Goal: Information Seeking & Learning: Learn about a topic

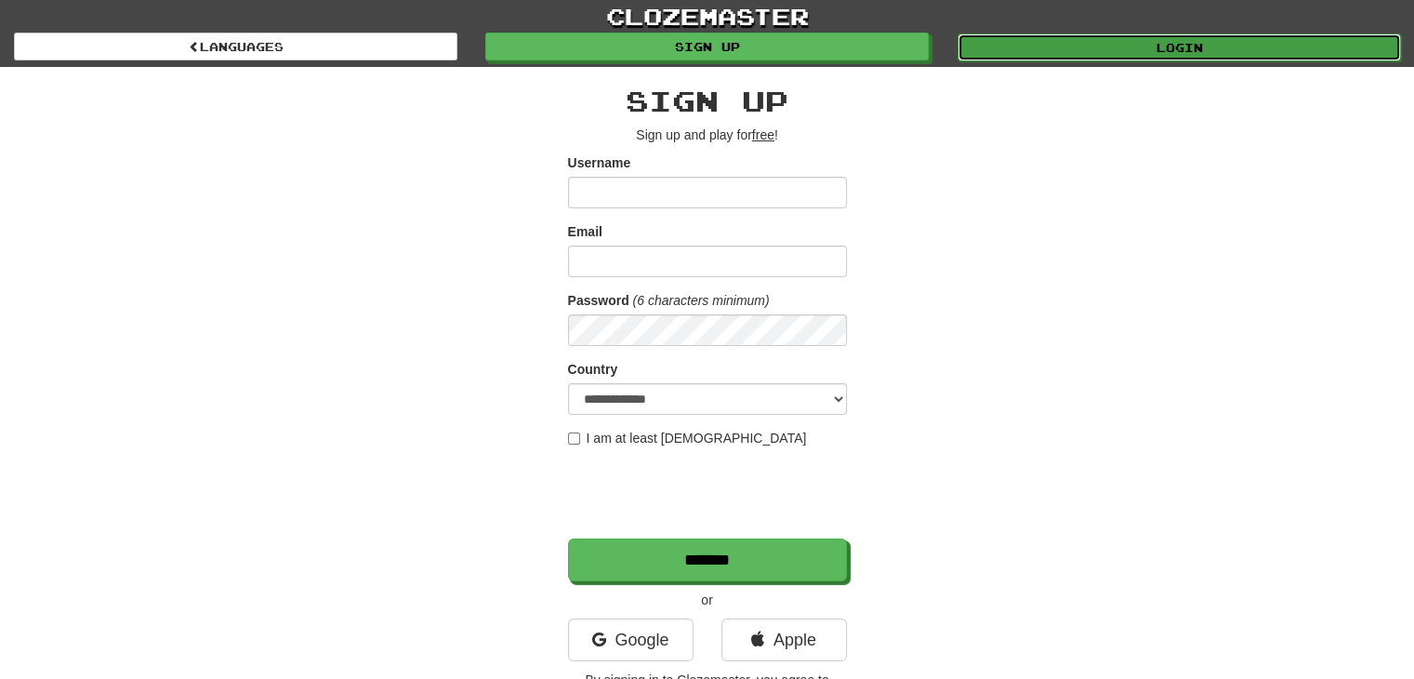
click at [1106, 44] on link "Login" at bounding box center [1180, 47] width 444 height 28
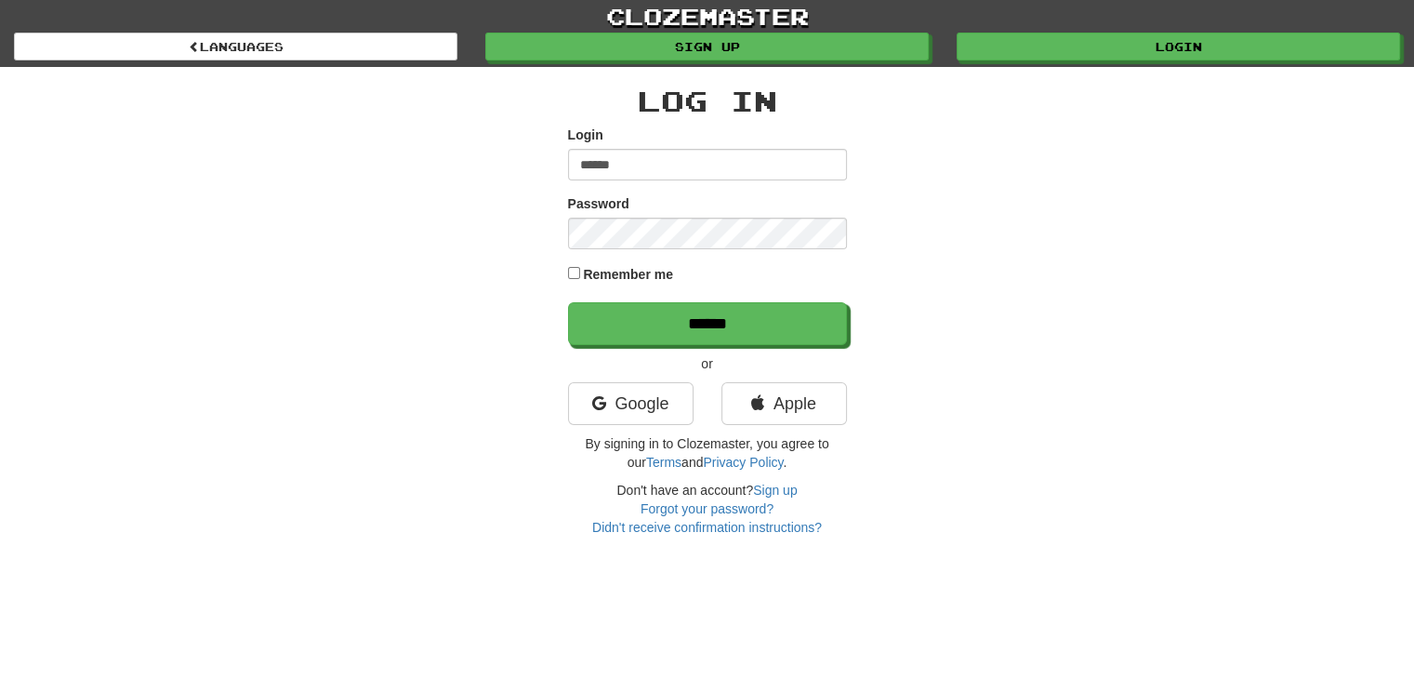
type input "**********"
click at [568, 302] on input "******" at bounding box center [707, 323] width 279 height 43
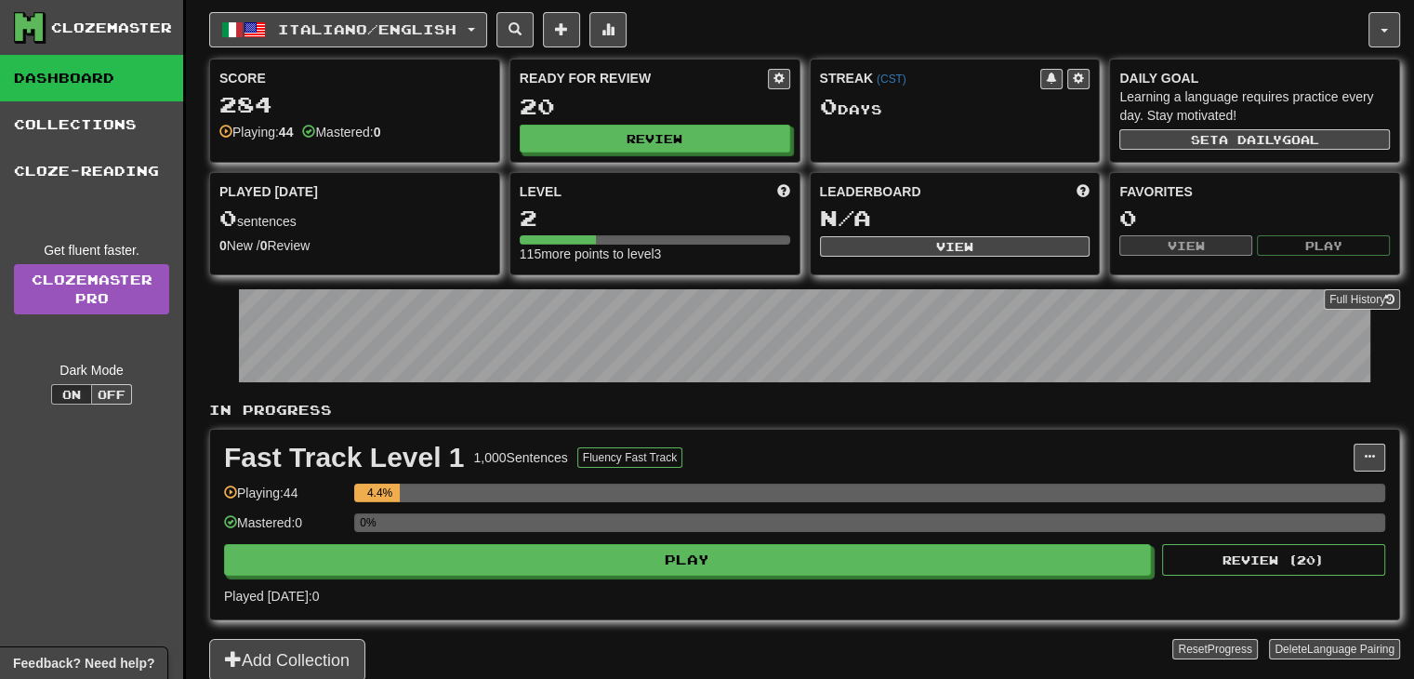
click at [548, 448] on div "1,000 Sentences" at bounding box center [521, 457] width 94 height 19
click at [882, 462] on div "Fast Track Level 1 1,000 Sentences Fluency Fast Track" at bounding box center [789, 458] width 1130 height 28
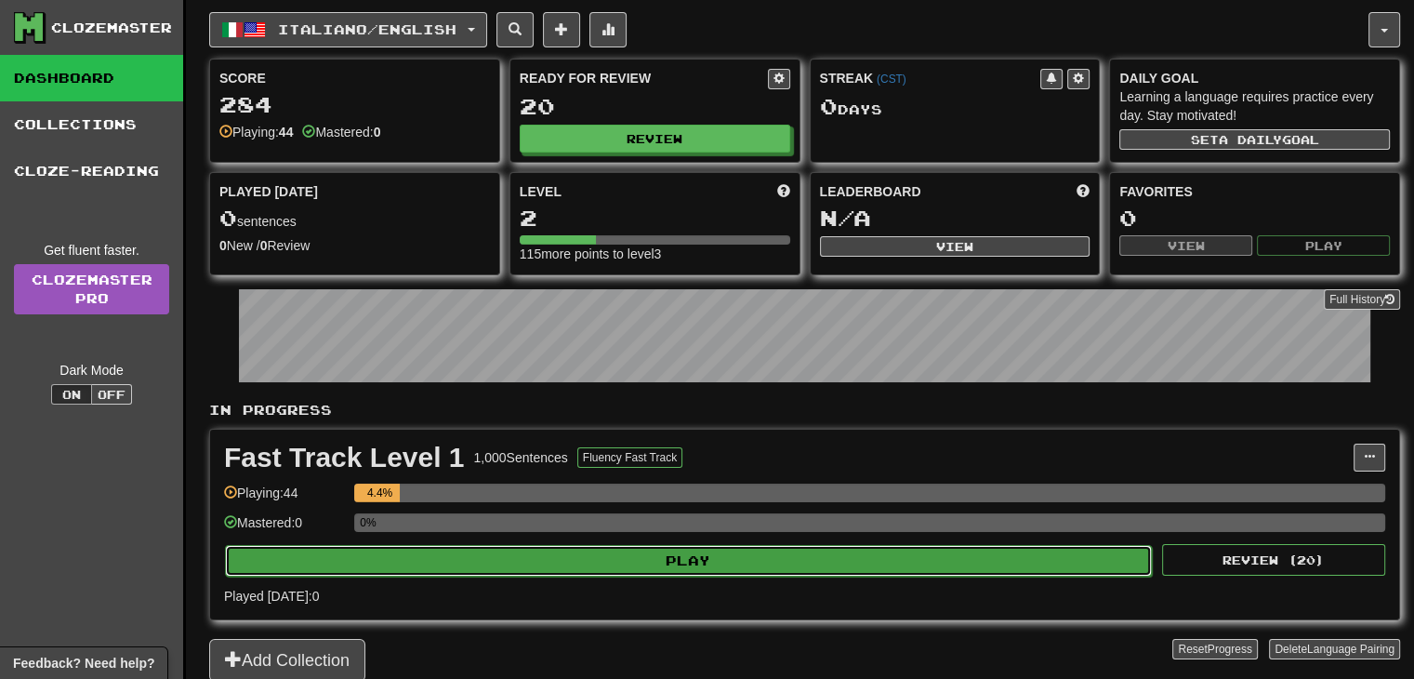
click at [584, 565] on button "Play" at bounding box center [688, 561] width 927 height 32
select select "**"
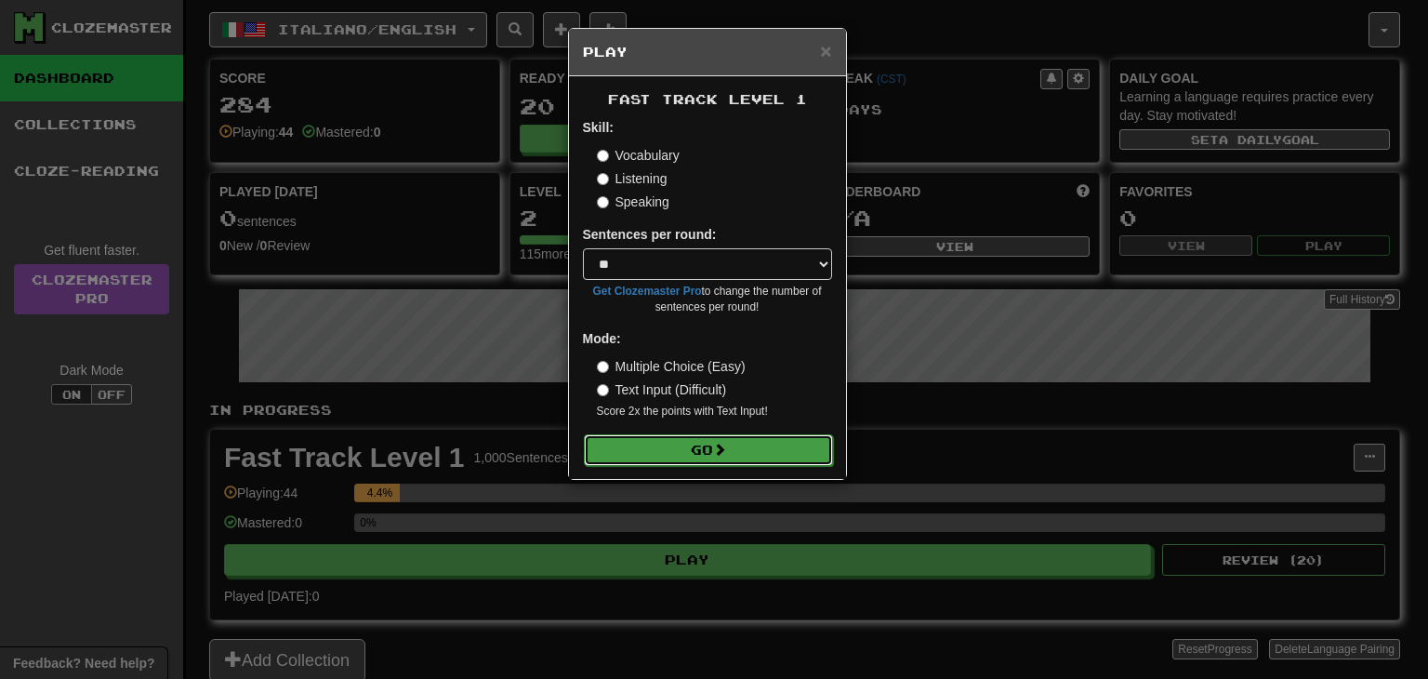
click at [661, 452] on button "Go" at bounding box center [708, 450] width 249 height 32
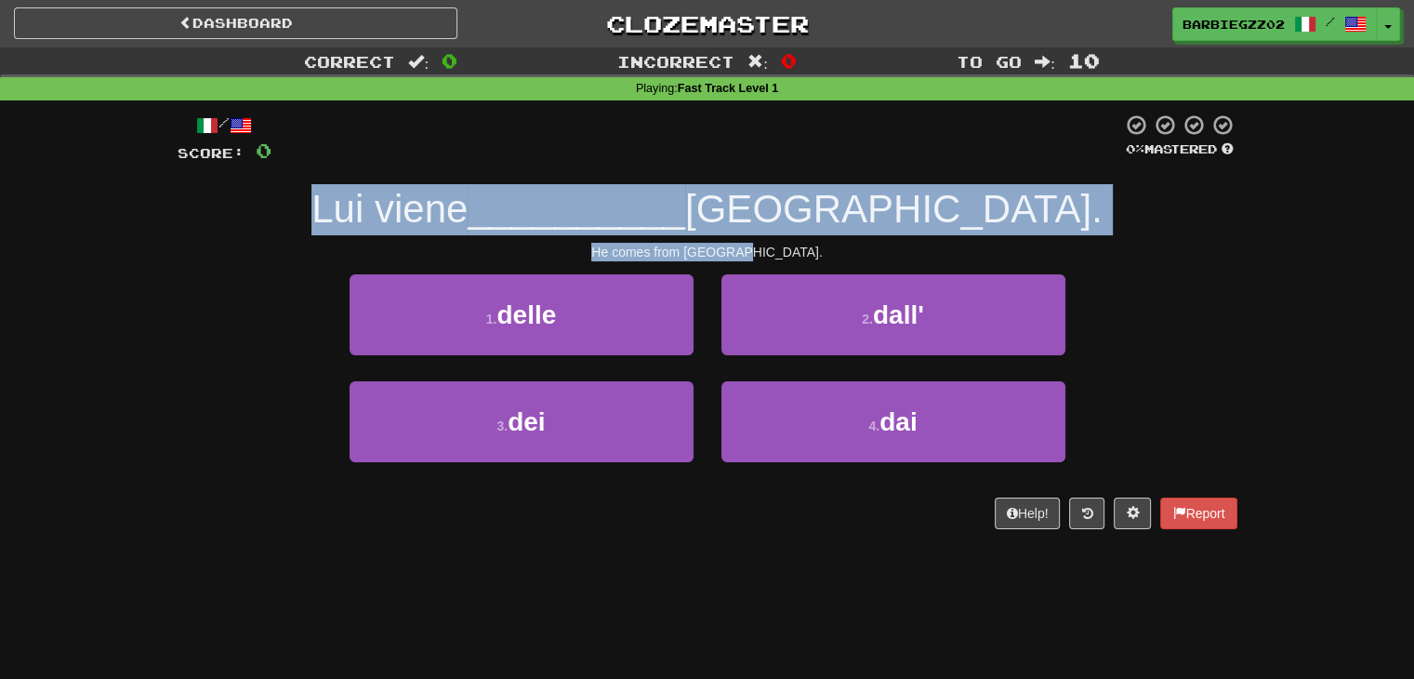
drag, startPoint x: 806, startPoint y: 249, endPoint x: 369, endPoint y: 215, distance: 438.4
click at [369, 215] on div "/ Score: 0 0 % Mastered Lui viene __________ Irlanda. He comes from Ireland. 1 …" at bounding box center [708, 321] width 1060 height 416
copy div "Lui viene __________ Irlanda. He comes from Ireland."
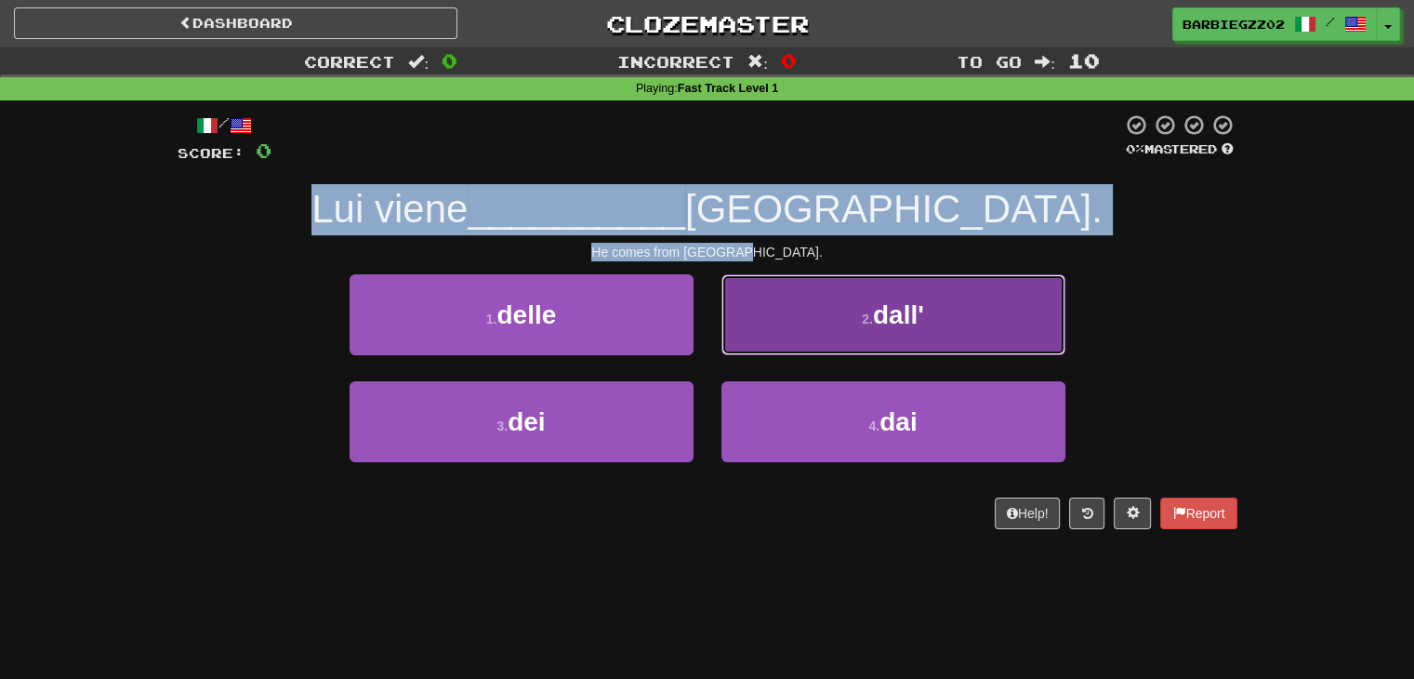
click at [994, 338] on button "2 . dall'" at bounding box center [894, 314] width 344 height 81
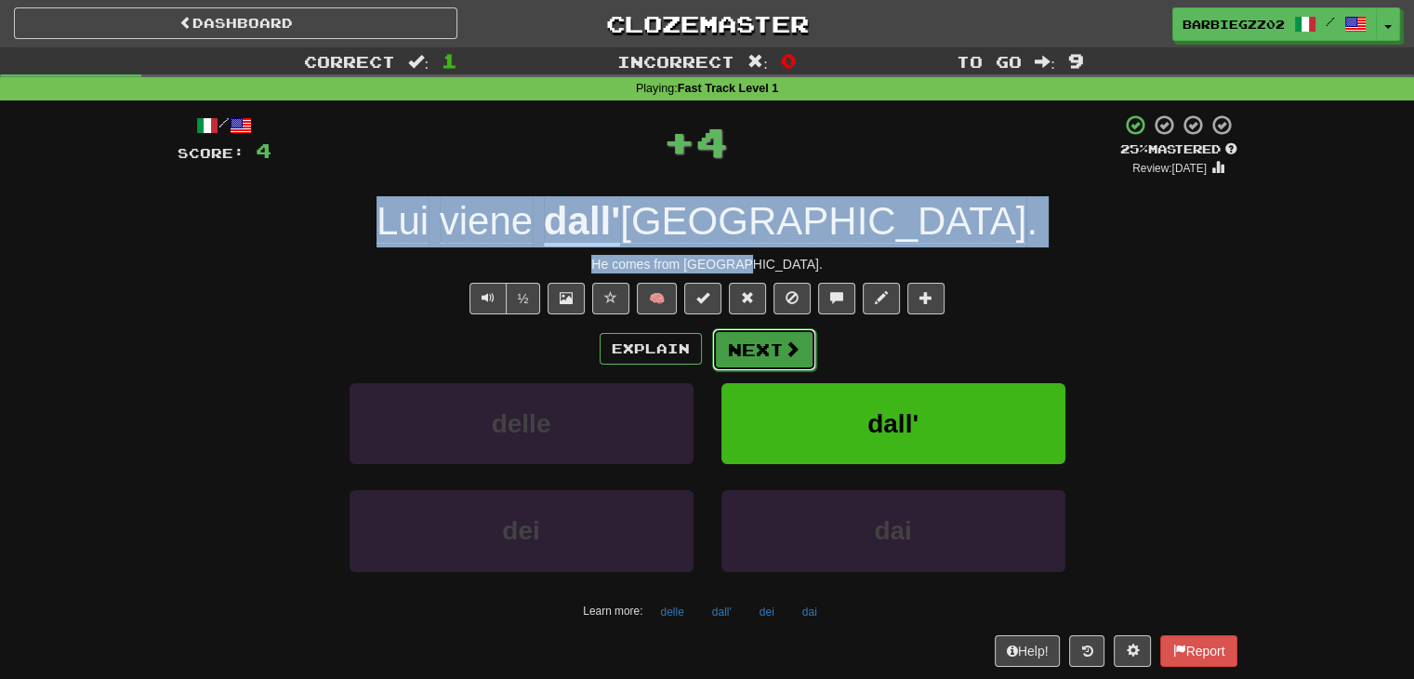
click at [803, 347] on button "Next" at bounding box center [764, 349] width 104 height 43
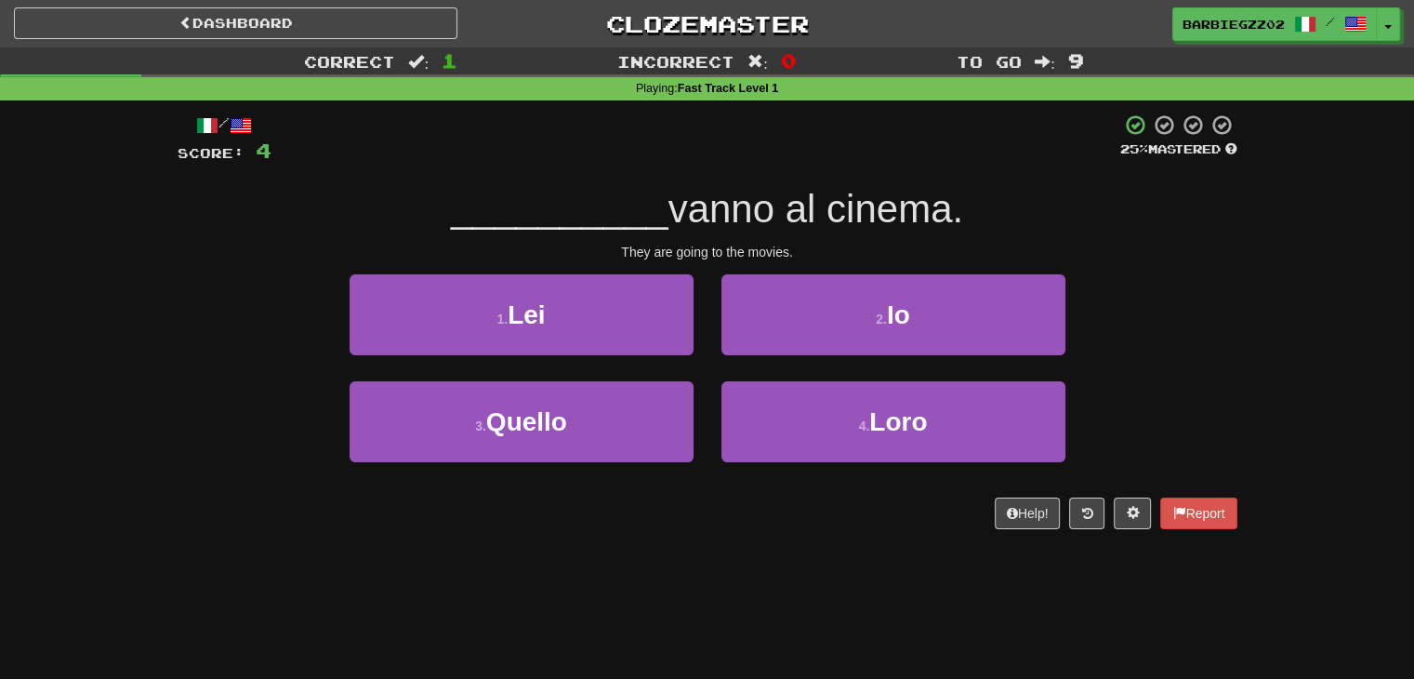
click at [813, 240] on div "/ Score: 4 25 % Mastered __________ vanno al cinema. They are going to the movi…" at bounding box center [708, 321] width 1060 height 416
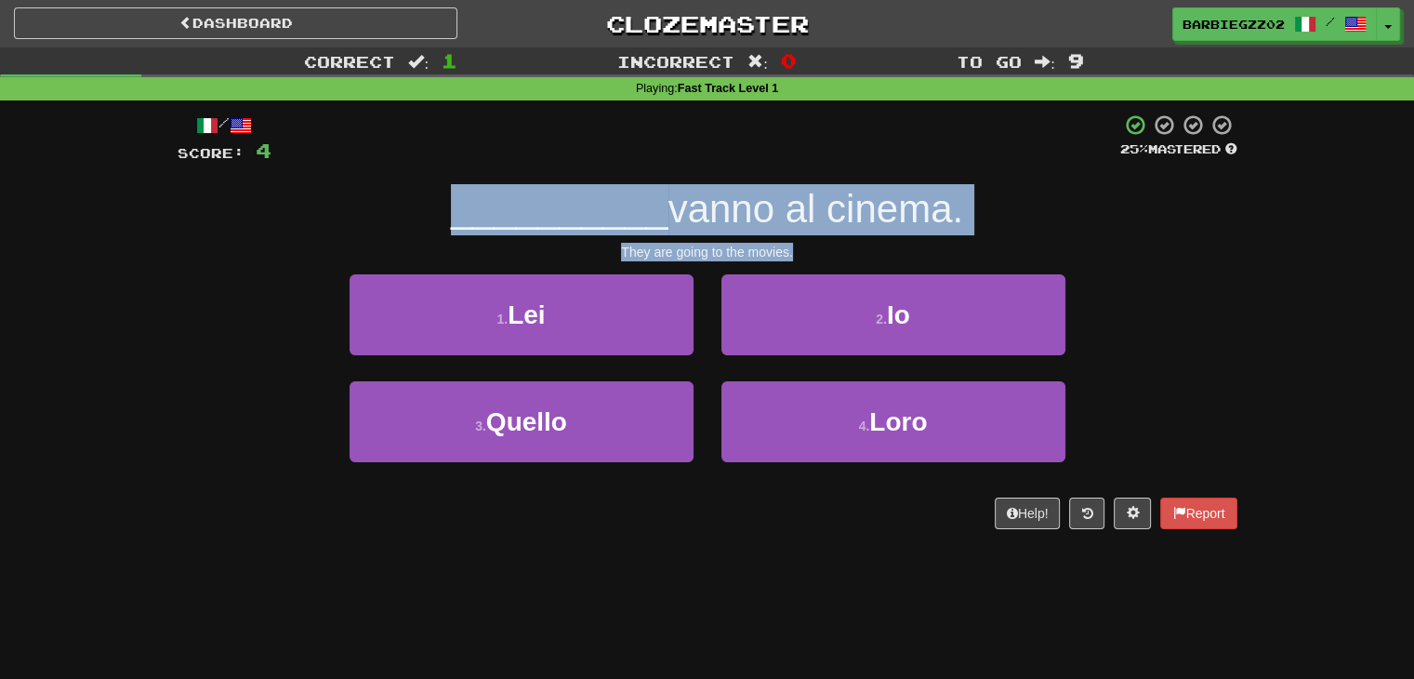
drag, startPoint x: 821, startPoint y: 253, endPoint x: 440, endPoint y: 217, distance: 382.9
click at [440, 217] on div "/ Score: 4 25 % Mastered __________ vanno al cinema. They are going to the movi…" at bounding box center [708, 321] width 1060 height 416
copy div "__________ vanno al cinema. They are going to the movies."
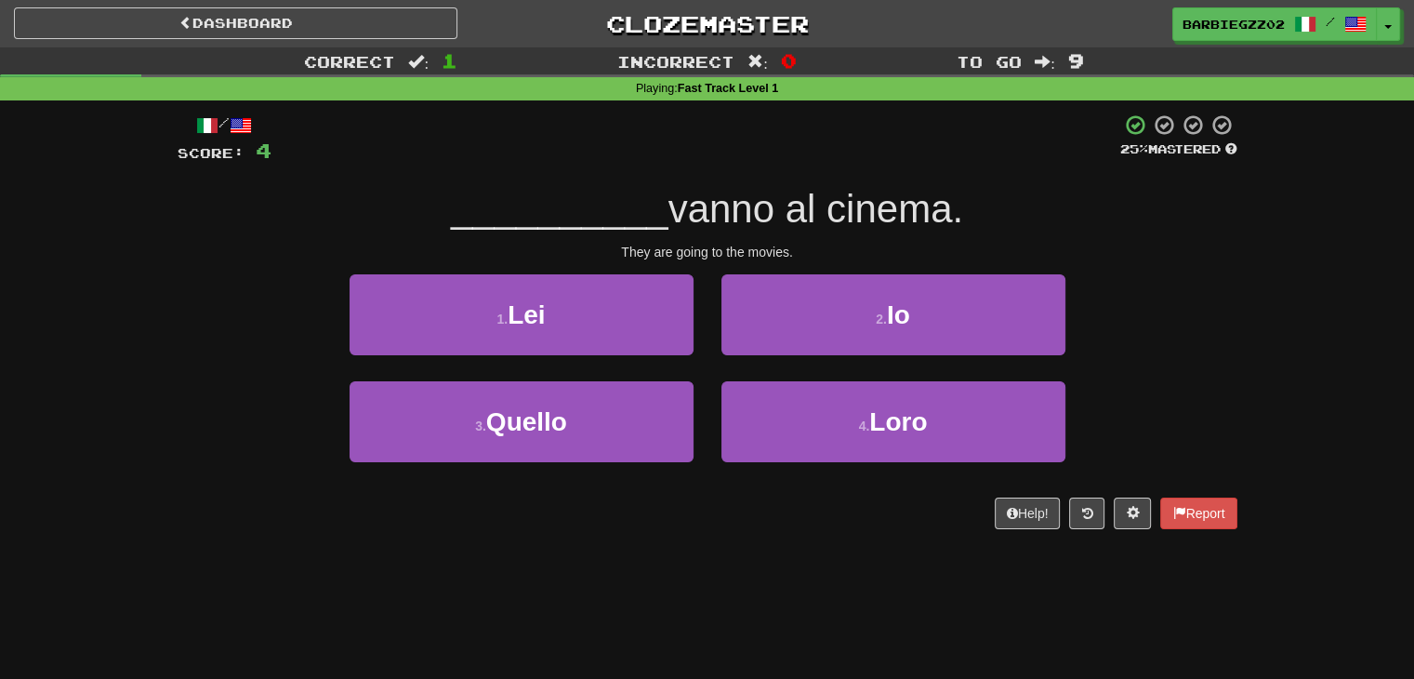
click at [796, 552] on div "/ Score: 4 25 % Mastered __________ vanno al cinema. They are going to the movi…" at bounding box center [708, 327] width 1060 height 455
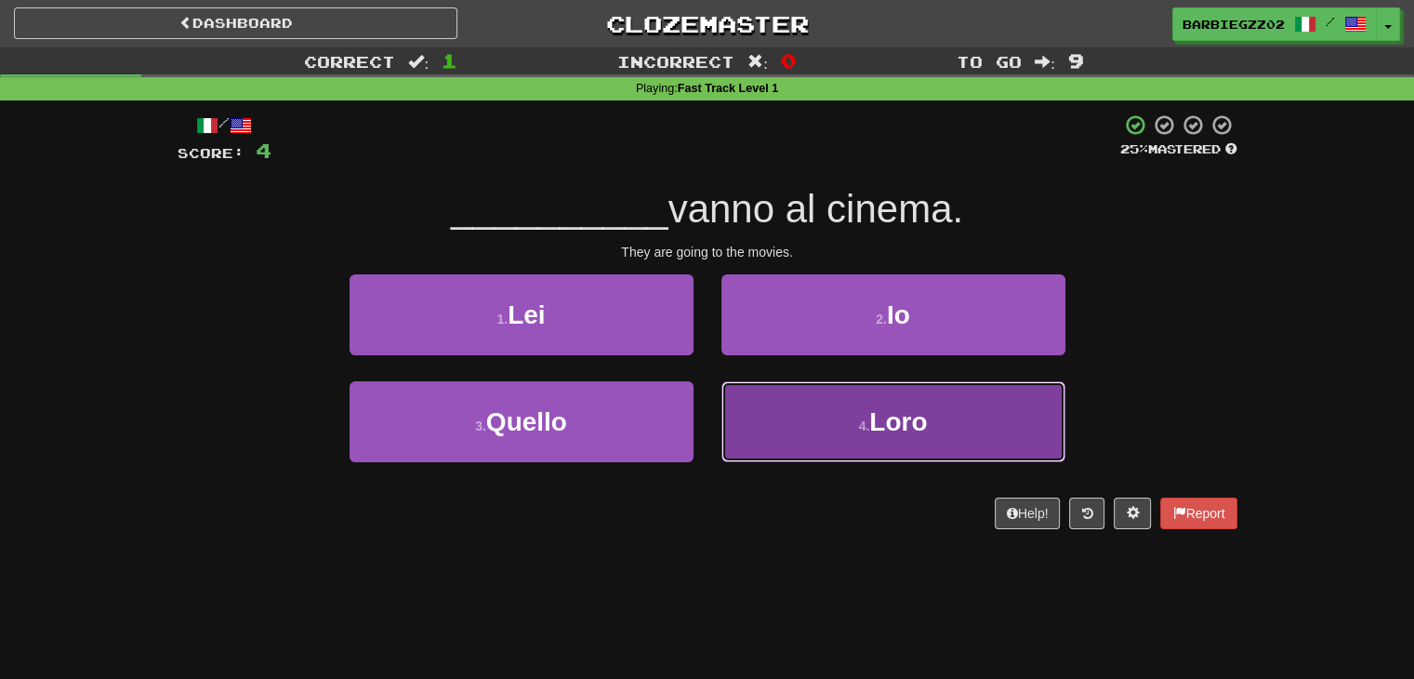
click at [881, 425] on span "Loro" at bounding box center [898, 421] width 58 height 29
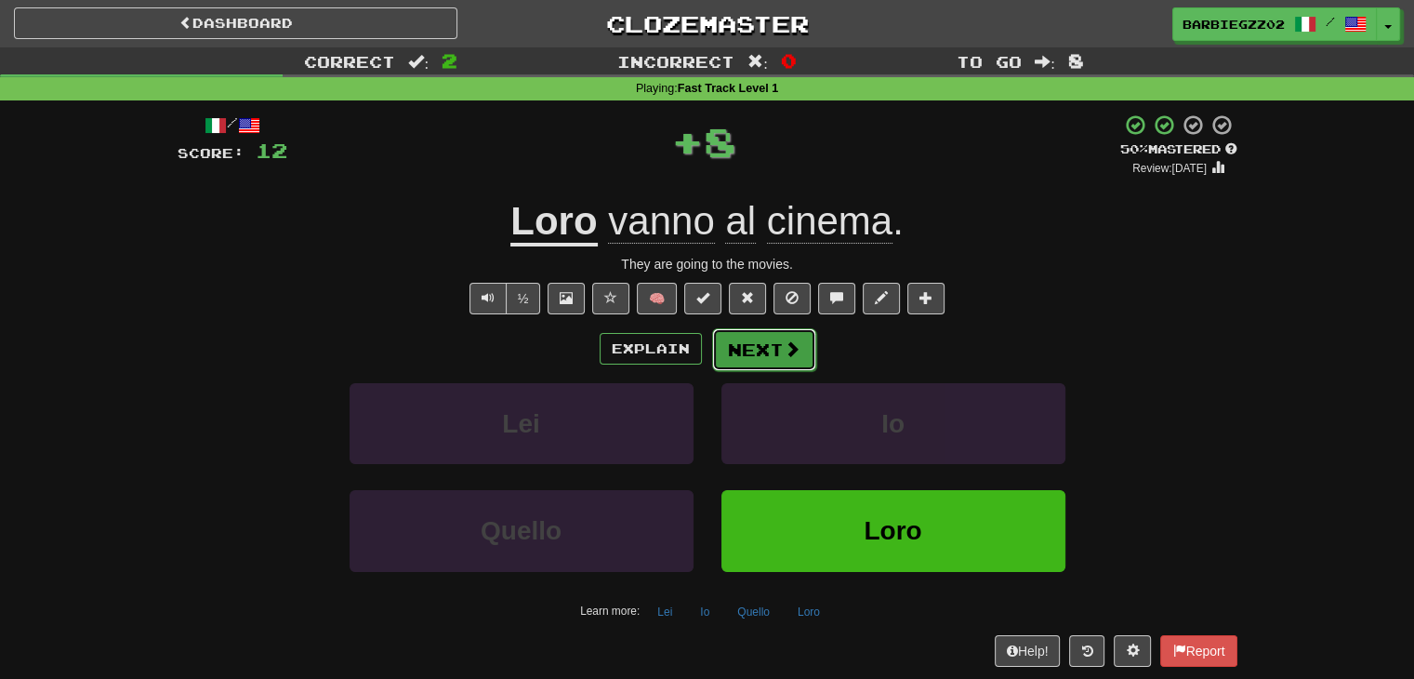
click at [778, 334] on button "Next" at bounding box center [764, 349] width 104 height 43
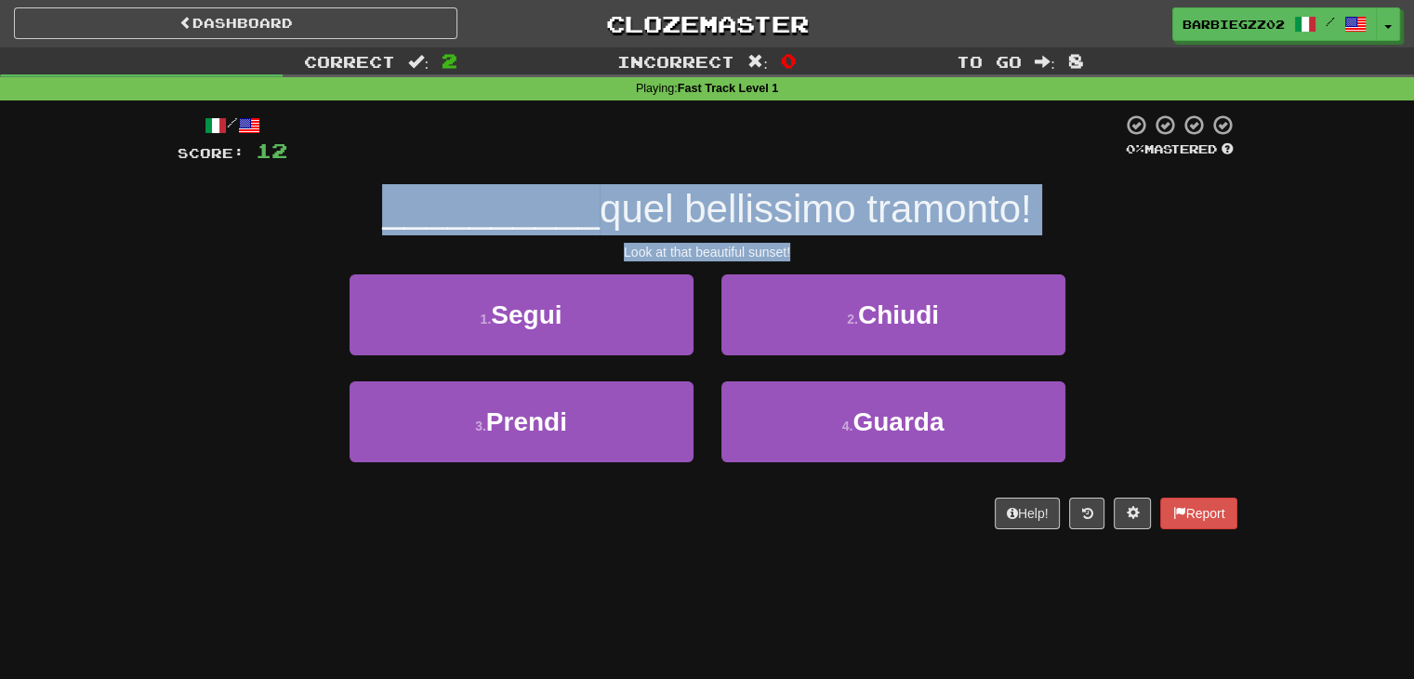
drag, startPoint x: 826, startPoint y: 248, endPoint x: 362, endPoint y: 210, distance: 465.5
click at [367, 210] on div "/ Score: 12 0 % Mastered __________ quel bellissimo tramonto! Look at that beau…" at bounding box center [708, 321] width 1060 height 416
copy div "__________ quel bellissimo tramonto! Look at that beautiful sunset!"
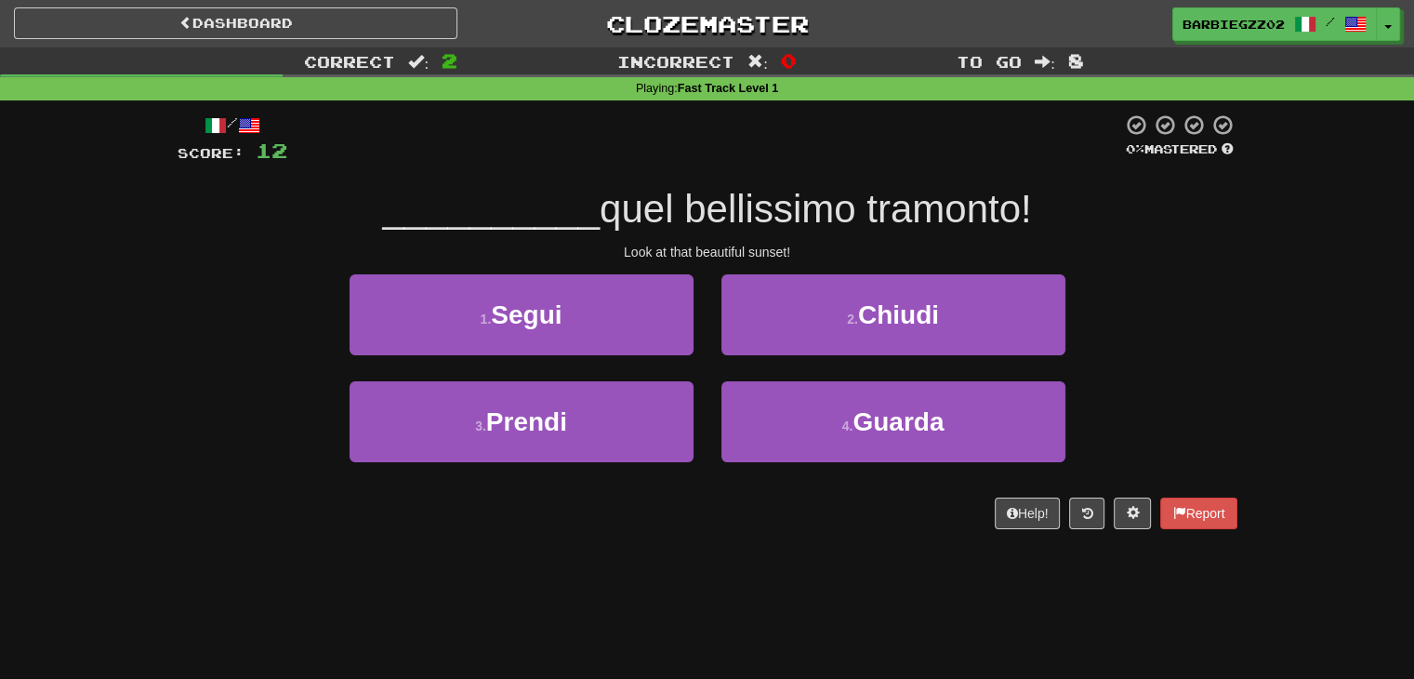
click at [792, 543] on div "/ Score: 12 0 % Mastered __________ quel bellissimo tramonto! Look at that beau…" at bounding box center [708, 327] width 1060 height 455
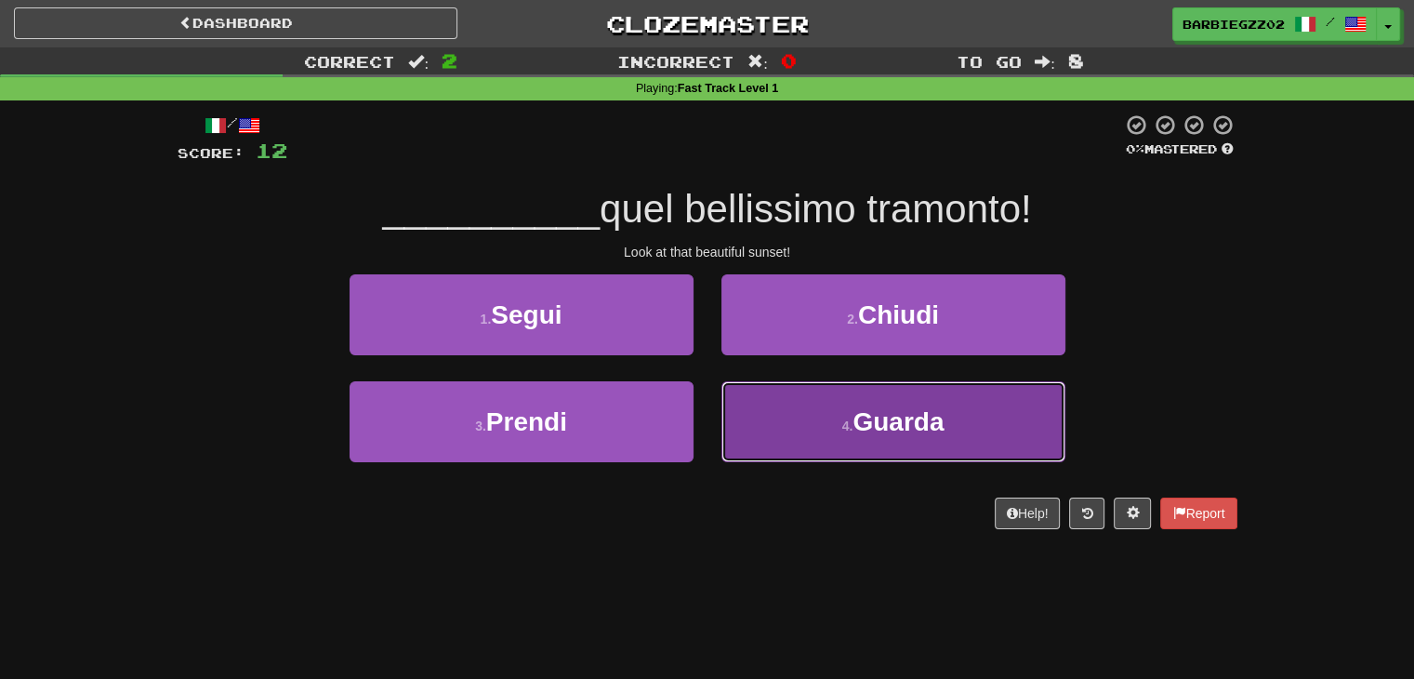
click at [896, 416] on span "Guarda" at bounding box center [898, 421] width 91 height 29
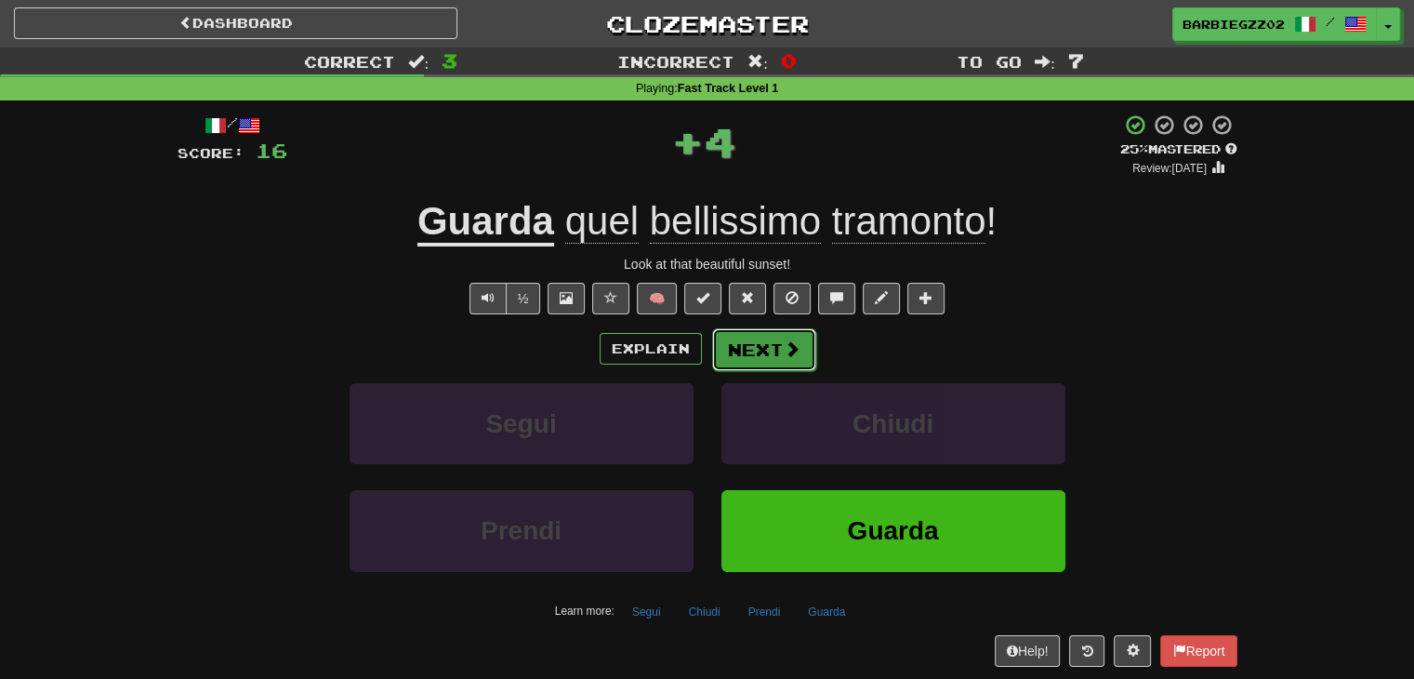
click at [784, 351] on span at bounding box center [792, 348] width 17 height 17
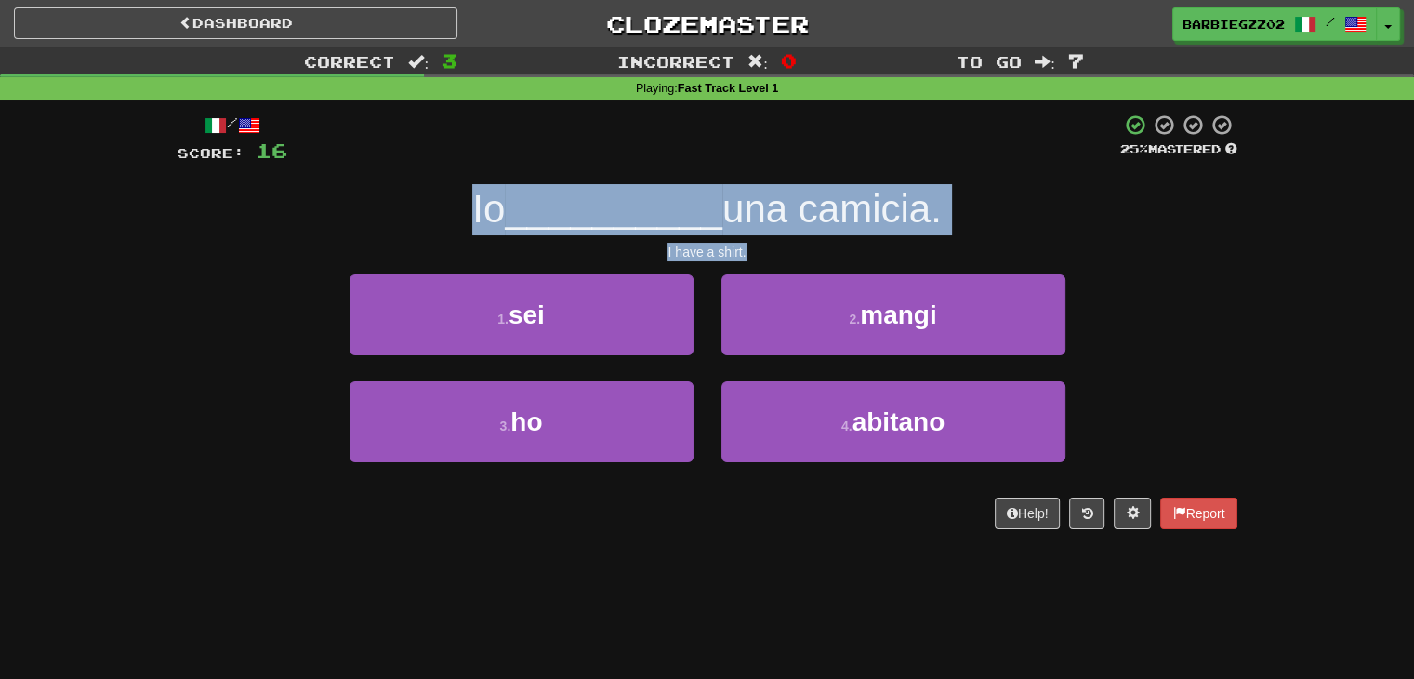
drag, startPoint x: 783, startPoint y: 243, endPoint x: 460, endPoint y: 192, distance: 326.7
click at [460, 192] on div "/ Score: 16 25 % Mastered Io __________ una camicia. I have a shirt. 1 . sei 2 …" at bounding box center [708, 321] width 1060 height 416
copy div "Io __________ una camicia. I have a shirt."
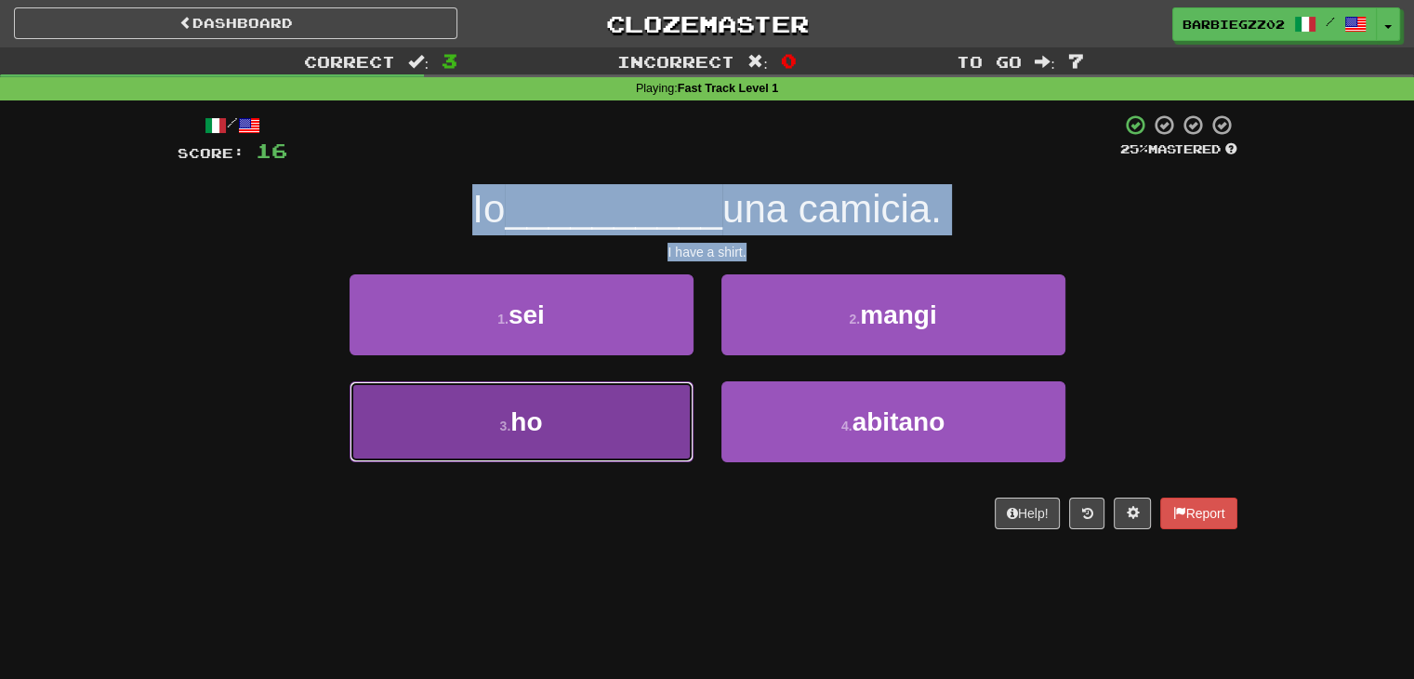
click at [589, 417] on button "3 . ho" at bounding box center [522, 421] width 344 height 81
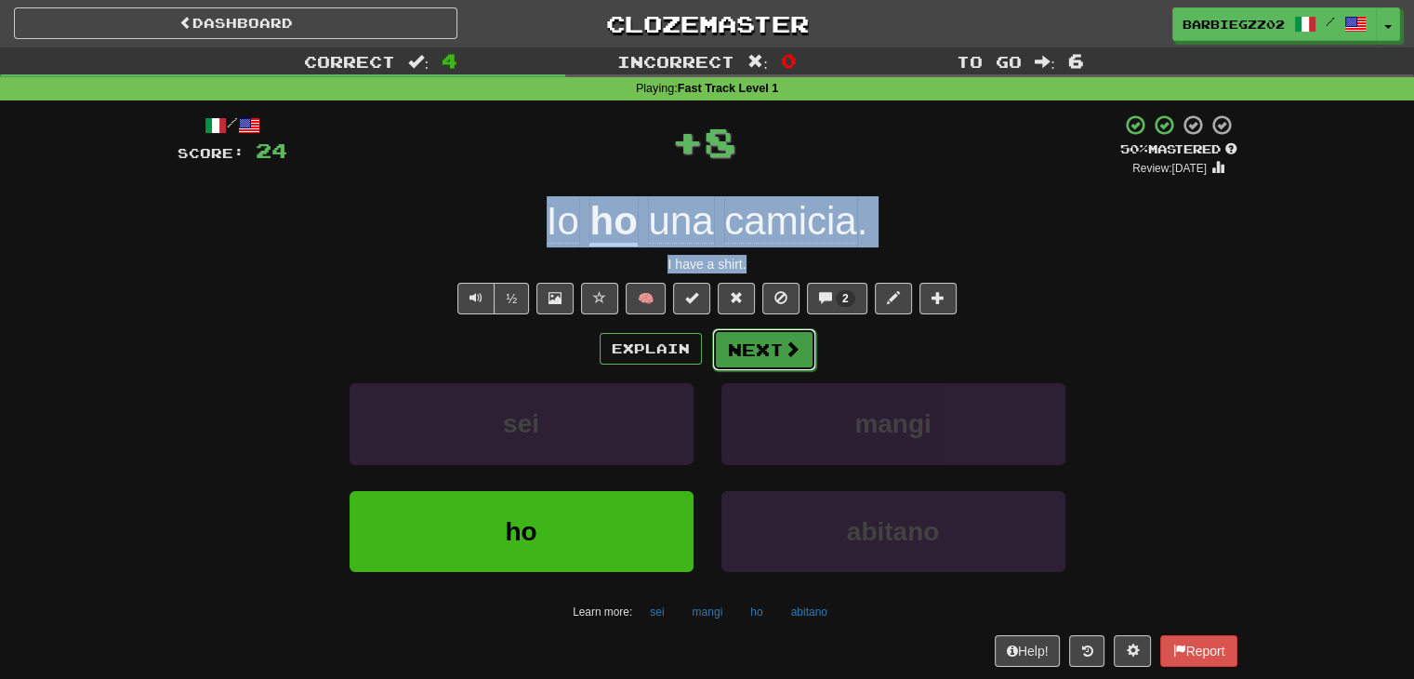
click at [796, 351] on span at bounding box center [792, 348] width 17 height 17
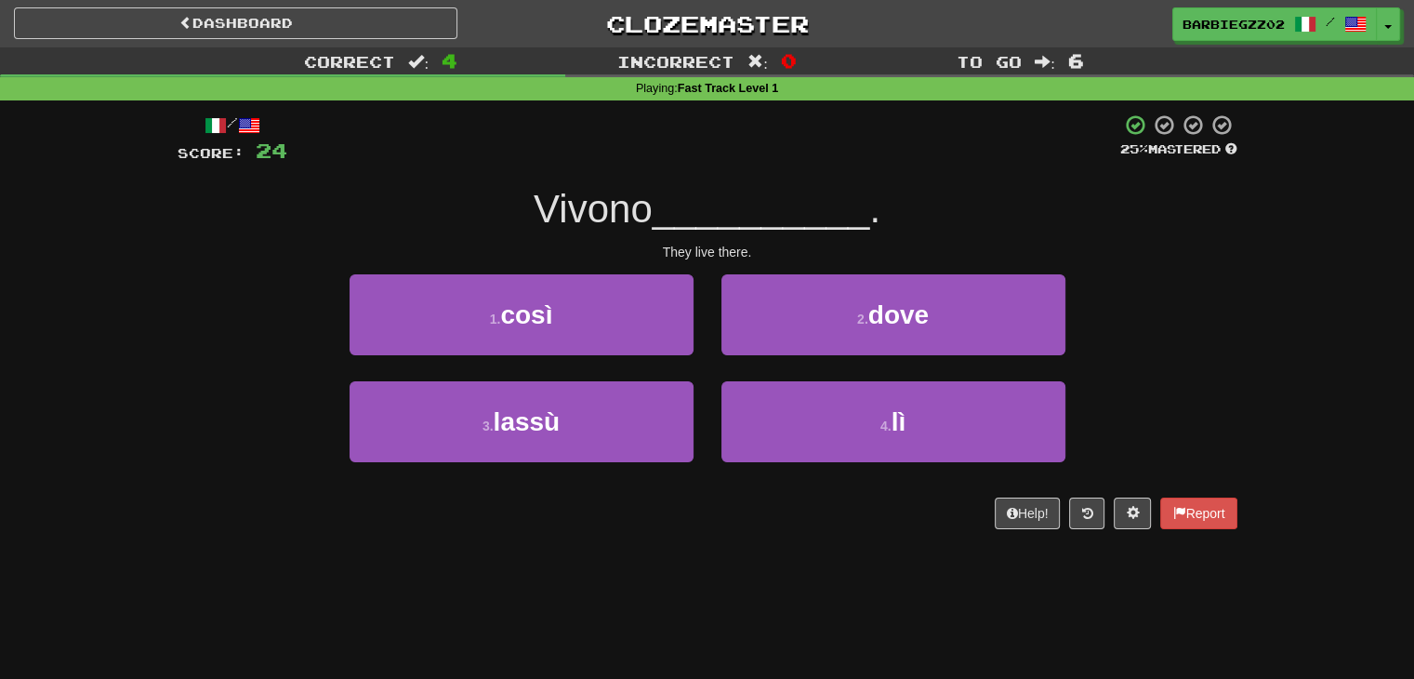
click at [774, 254] on div "They live there." at bounding box center [708, 252] width 1060 height 19
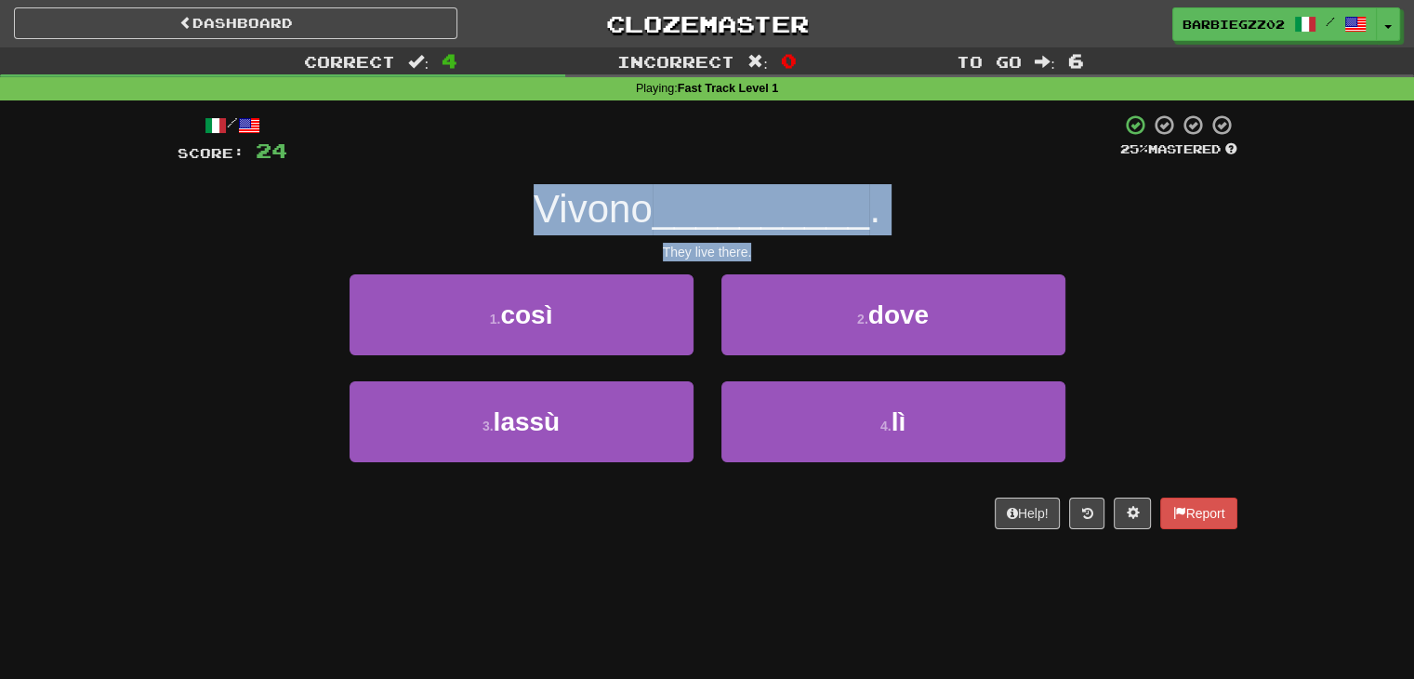
drag, startPoint x: 776, startPoint y: 257, endPoint x: 532, endPoint y: 210, distance: 248.9
click at [532, 210] on div "/ Score: 24 25 % Mastered Vivono __________ . They live there. 1 . così 2 . dov…" at bounding box center [708, 321] width 1060 height 416
copy div "Vivono __________ . They live there."
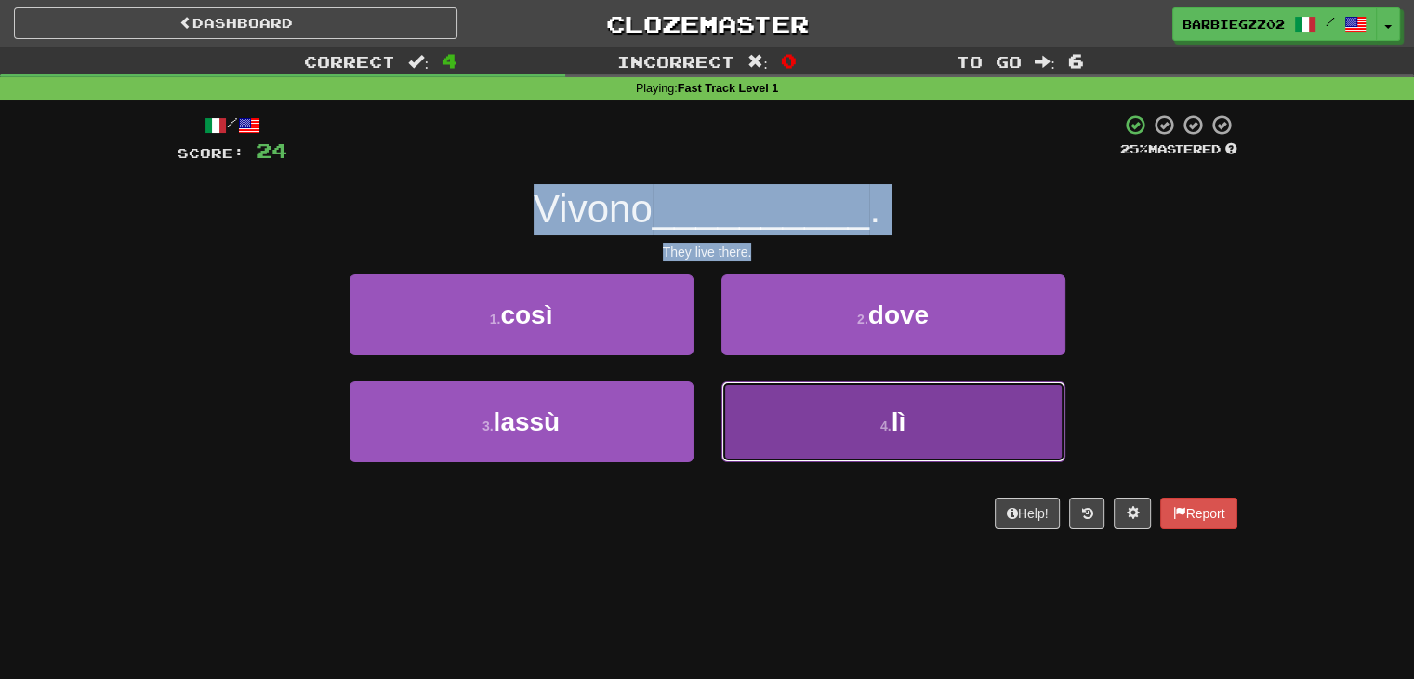
click at [836, 412] on button "4 . lì" at bounding box center [894, 421] width 344 height 81
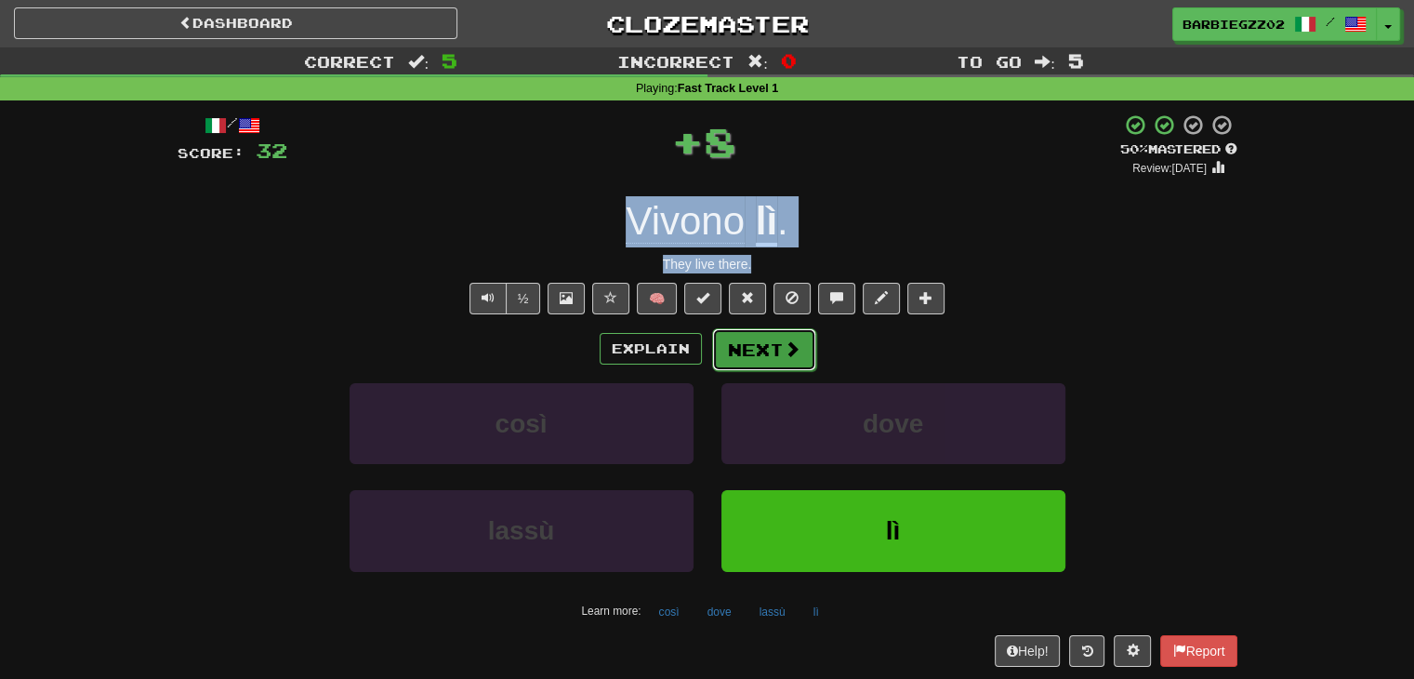
click at [783, 359] on button "Next" at bounding box center [764, 349] width 104 height 43
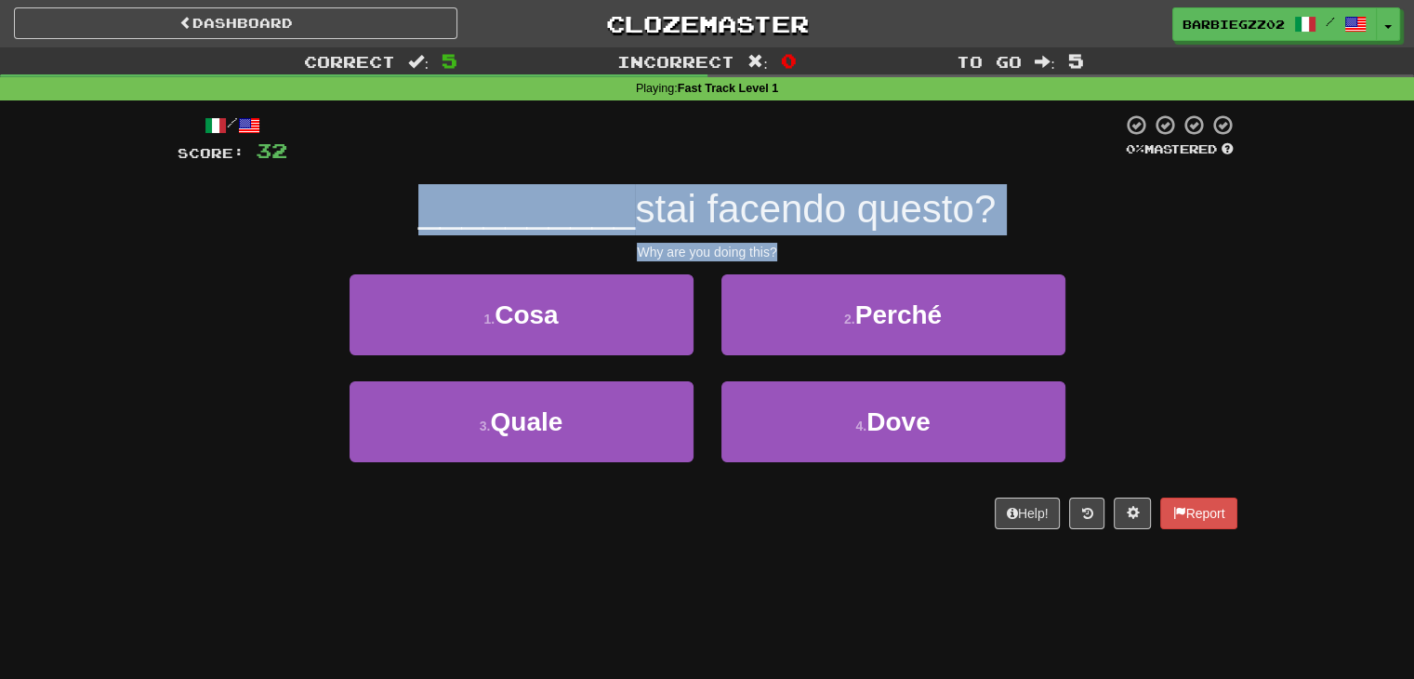
drag, startPoint x: 783, startPoint y: 248, endPoint x: 412, endPoint y: 207, distance: 373.2
click at [412, 207] on div "/ Score: 32 0 % Mastered __________ stai facendo questo? Why are you doing this…" at bounding box center [708, 321] width 1060 height 416
copy div "__________ stai facendo questo? Why are you doing this?"
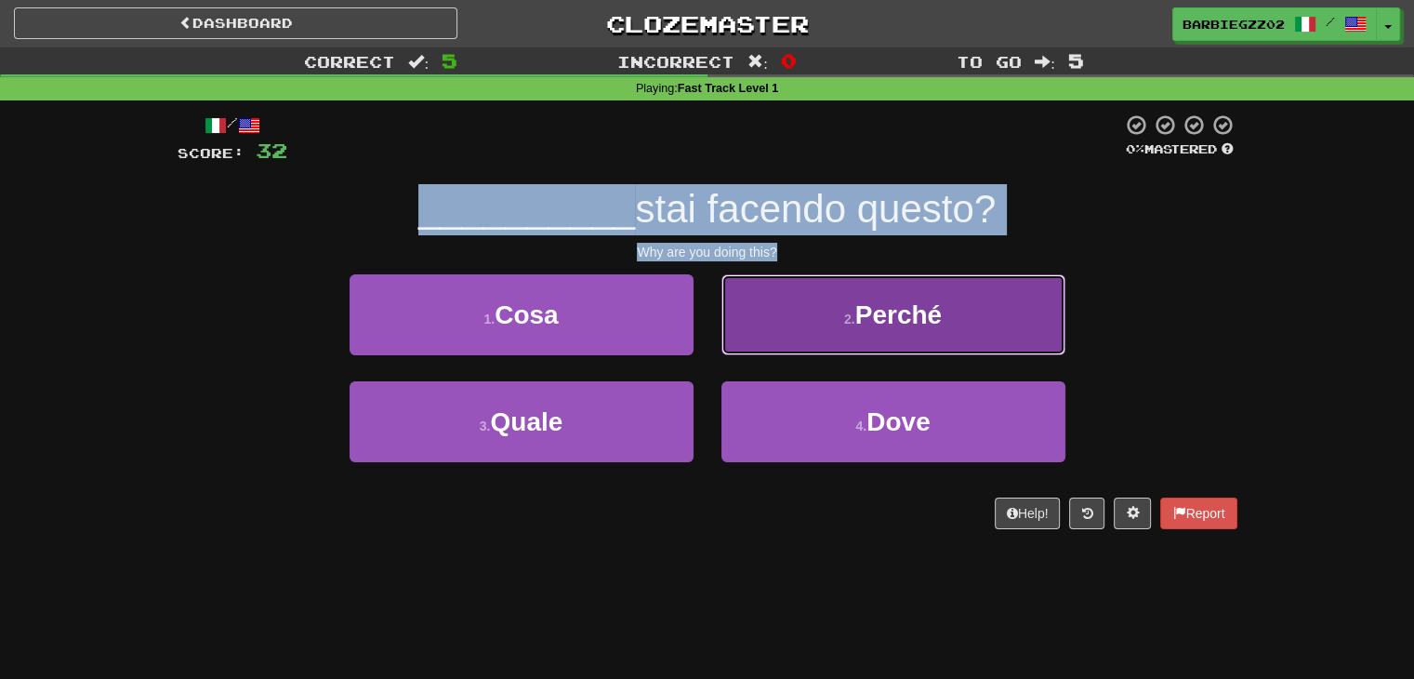
click at [856, 321] on span "Perché" at bounding box center [898, 314] width 86 height 29
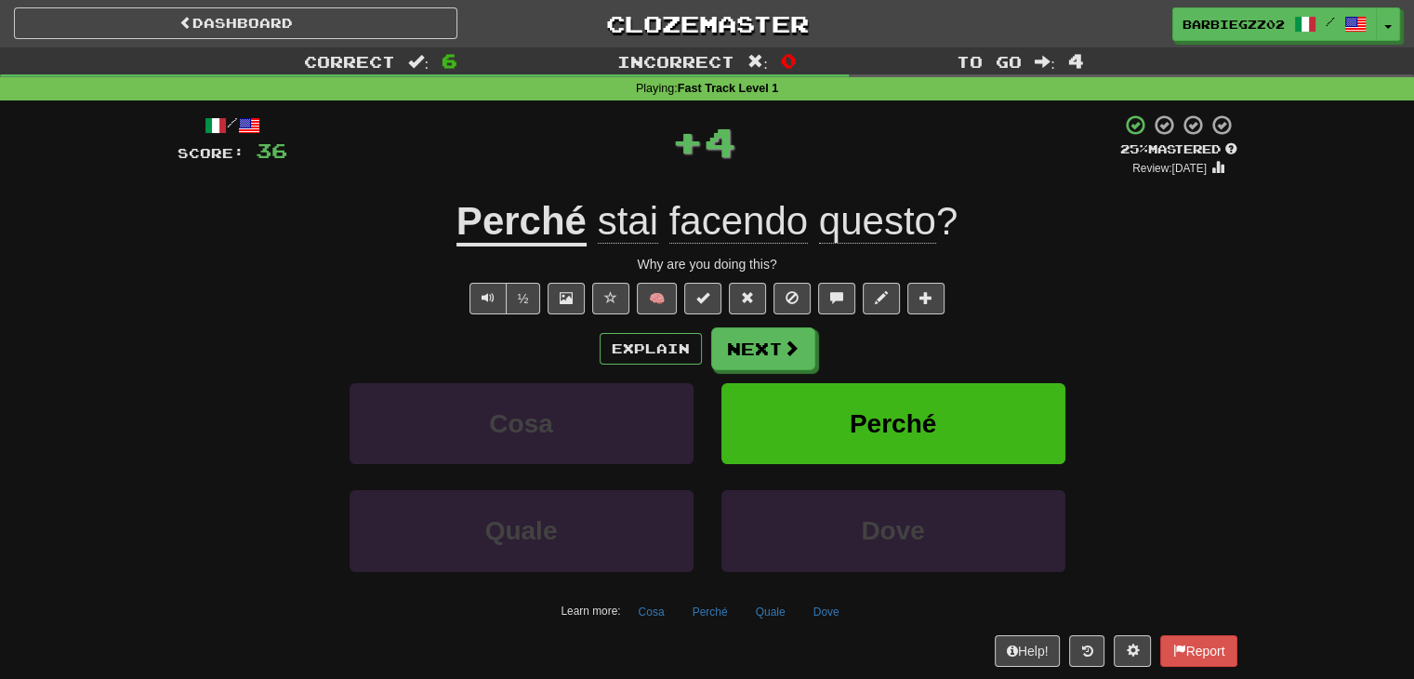
click at [1257, 310] on div "Correct : 6 Incorrect : 0 To go : 4 Playing : Fast Track Level 1 / Score: 36 + …" at bounding box center [707, 369] width 1414 height 645
click at [757, 351] on button "Next" at bounding box center [764, 349] width 104 height 43
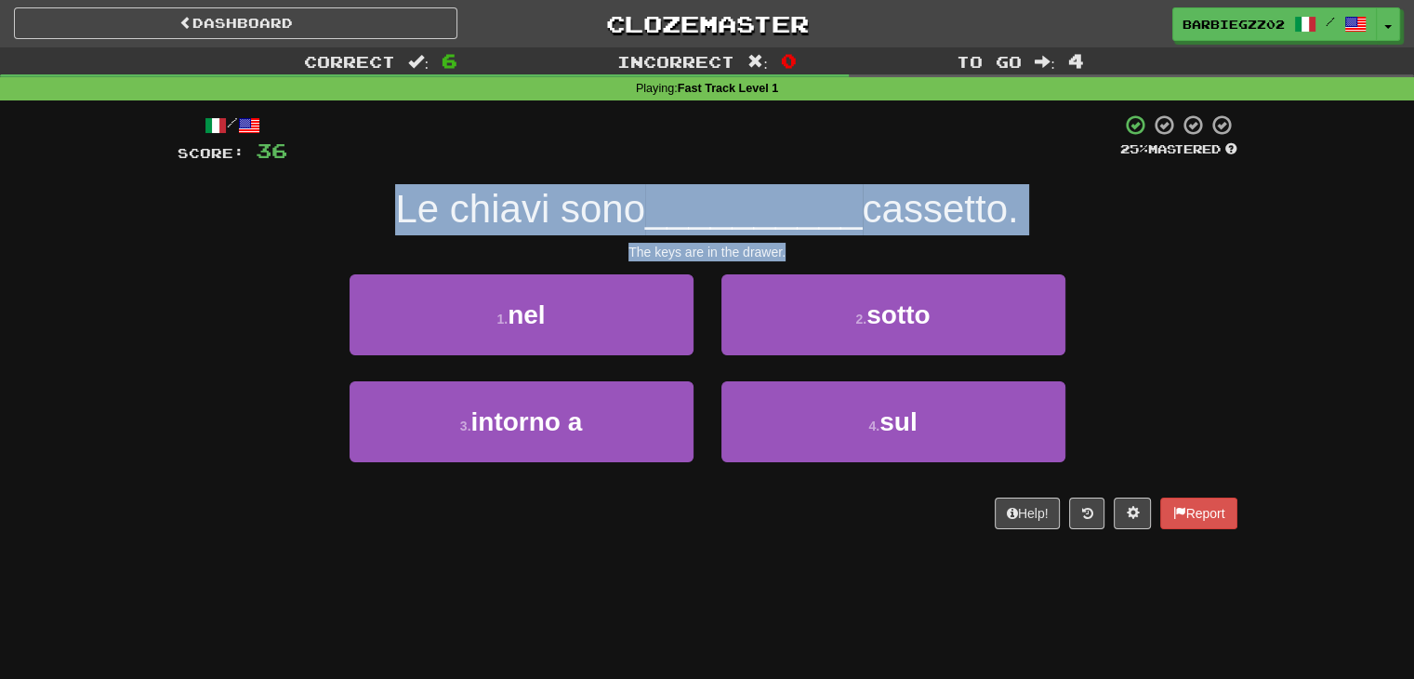
drag, startPoint x: 803, startPoint y: 251, endPoint x: 388, endPoint y: 202, distance: 418.5
click at [388, 202] on div "/ Score: 36 25 % Mastered Le chiavi sono __________ cassetto. The keys are in t…" at bounding box center [708, 321] width 1060 height 416
copy div "Le chiavi sono __________ cassetto. The keys are in the drawer."
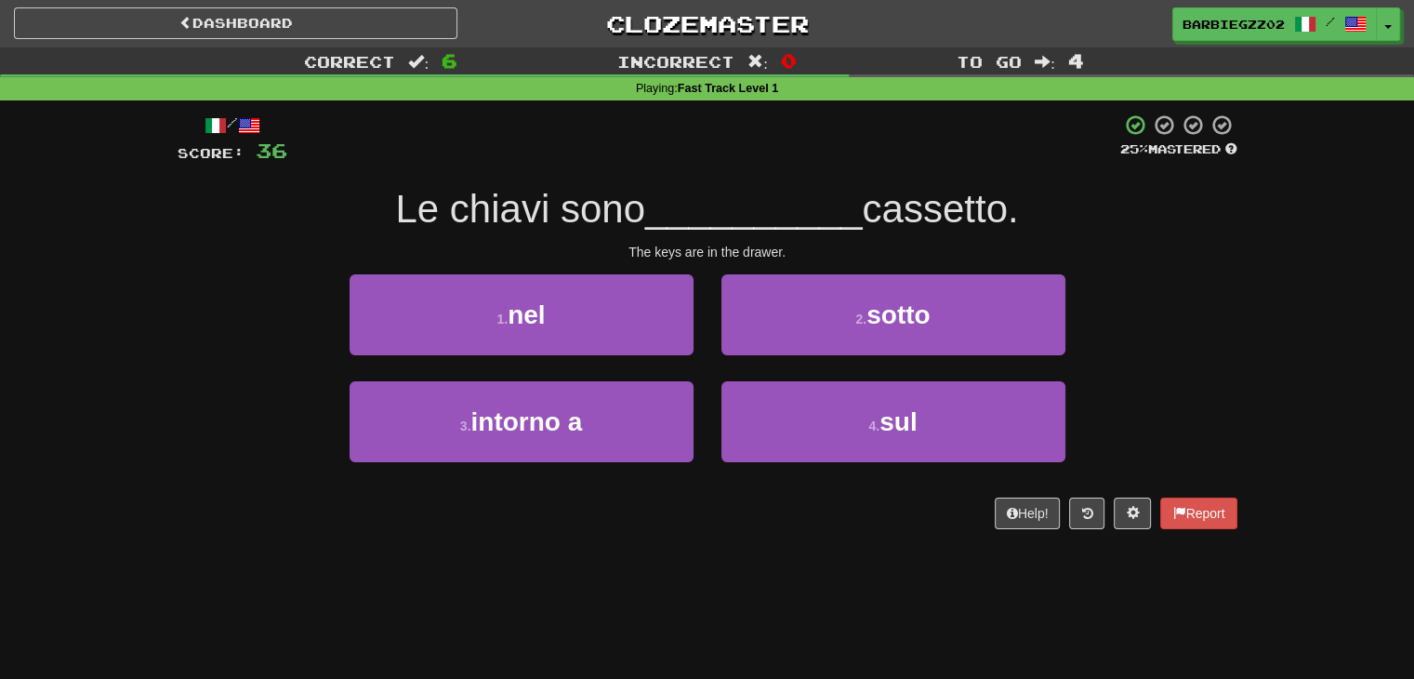
click at [1133, 276] on div "1 . nel 2 . sotto" at bounding box center [708, 327] width 1116 height 107
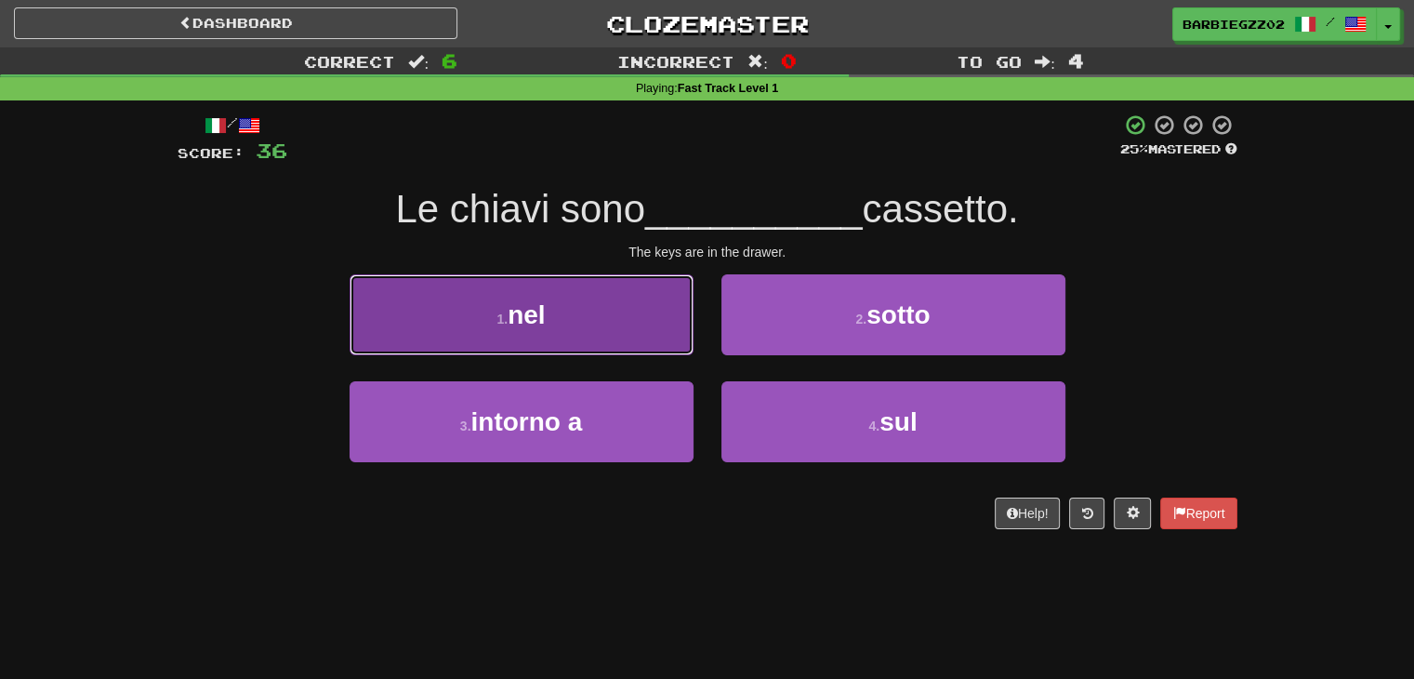
click at [449, 315] on button "1 . nel" at bounding box center [522, 314] width 344 height 81
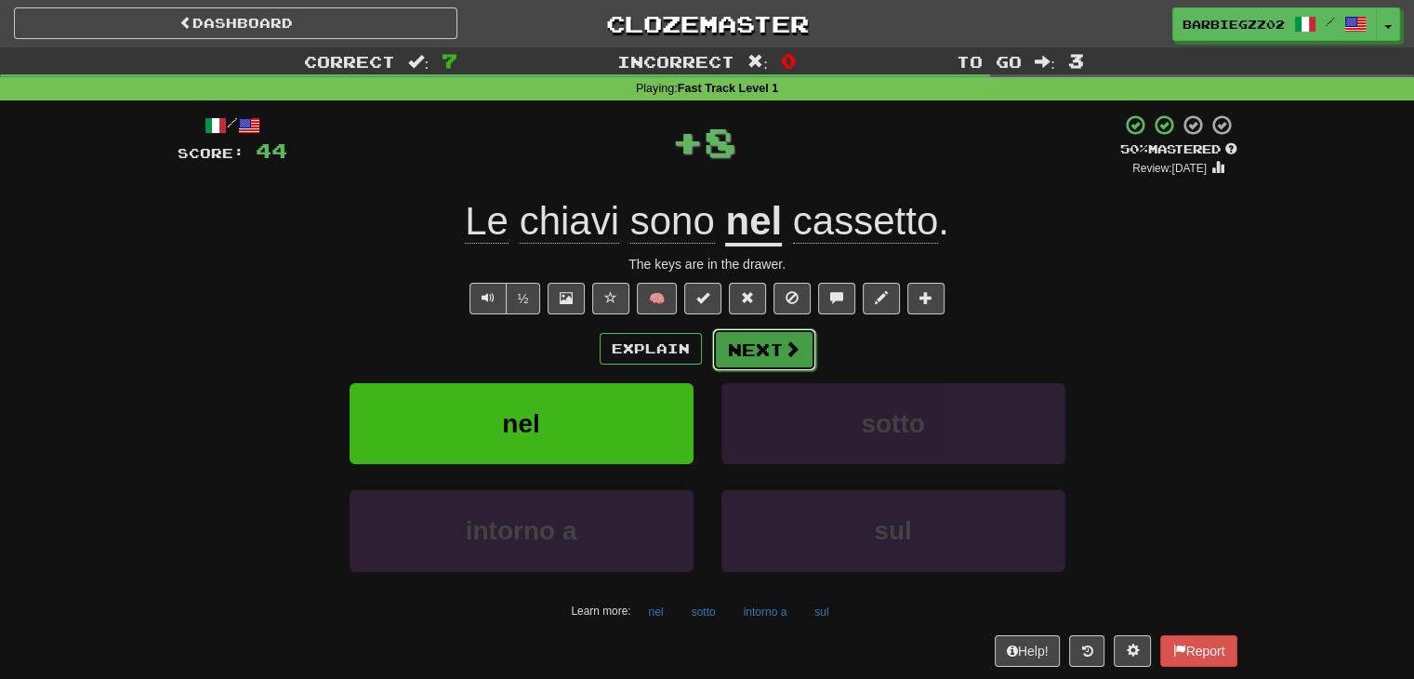
click at [767, 344] on button "Next" at bounding box center [764, 349] width 104 height 43
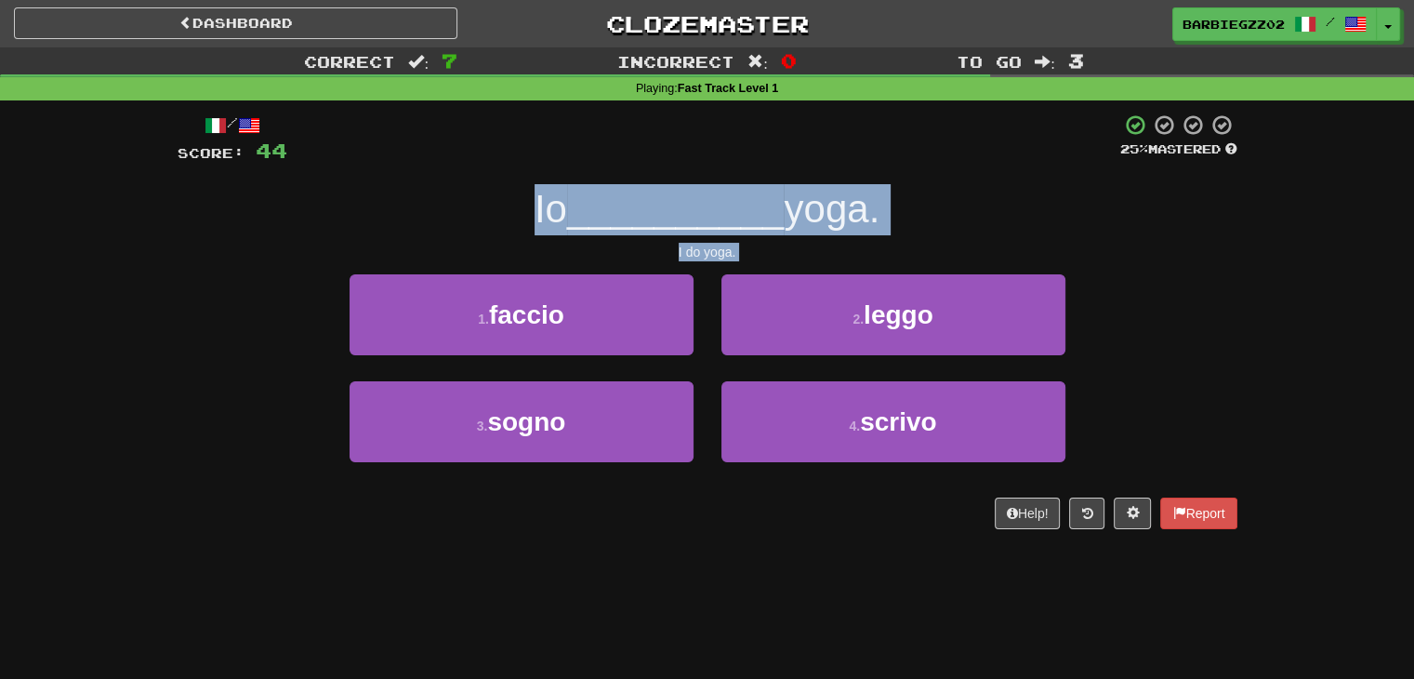
drag, startPoint x: 803, startPoint y: 262, endPoint x: 424, endPoint y: 191, distance: 386.1
click at [424, 191] on div "/ Score: 44 25 % Mastered Io __________ yoga. I do yoga. 1 . faccio 2 . leggo 3…" at bounding box center [708, 321] width 1060 height 416
copy body "Io __________ yoga. I do yoga. 1 . faccio 2 . leggo 3 . sogno 4 . scrivo Help! …"
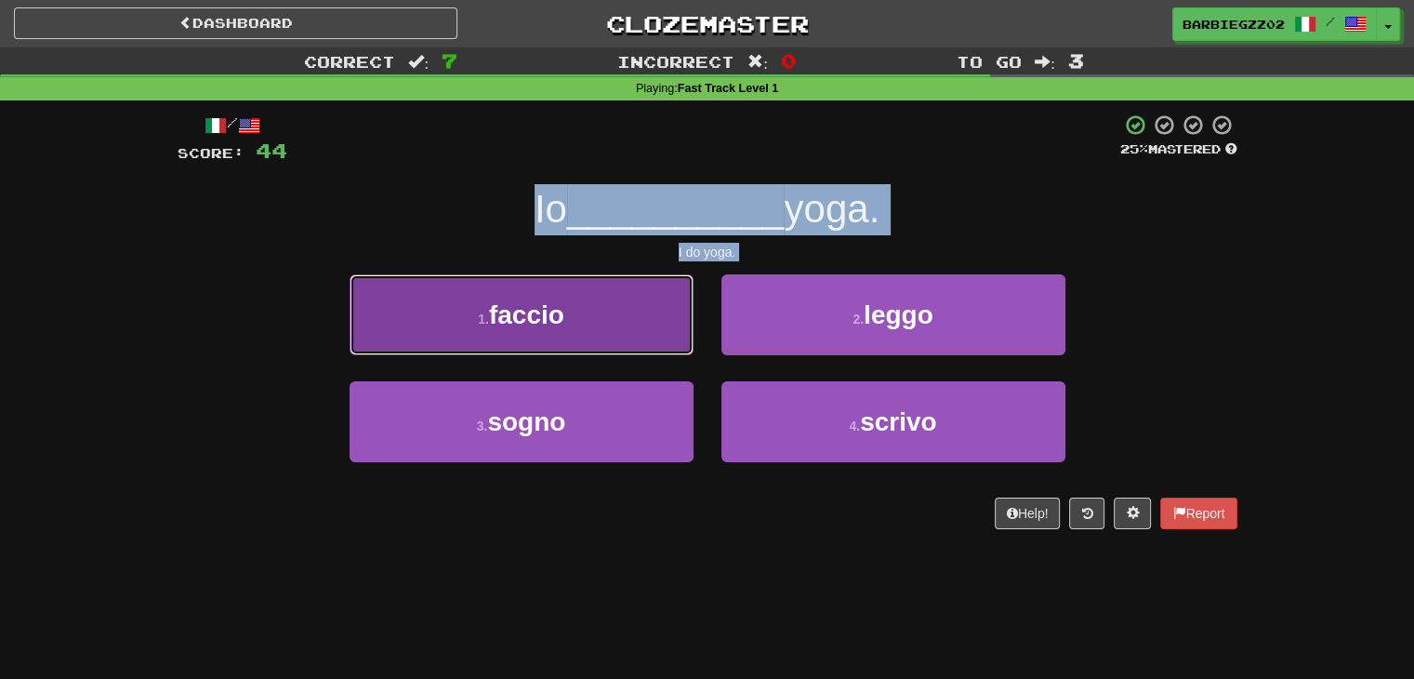
click at [528, 310] on span "faccio" at bounding box center [526, 314] width 75 height 29
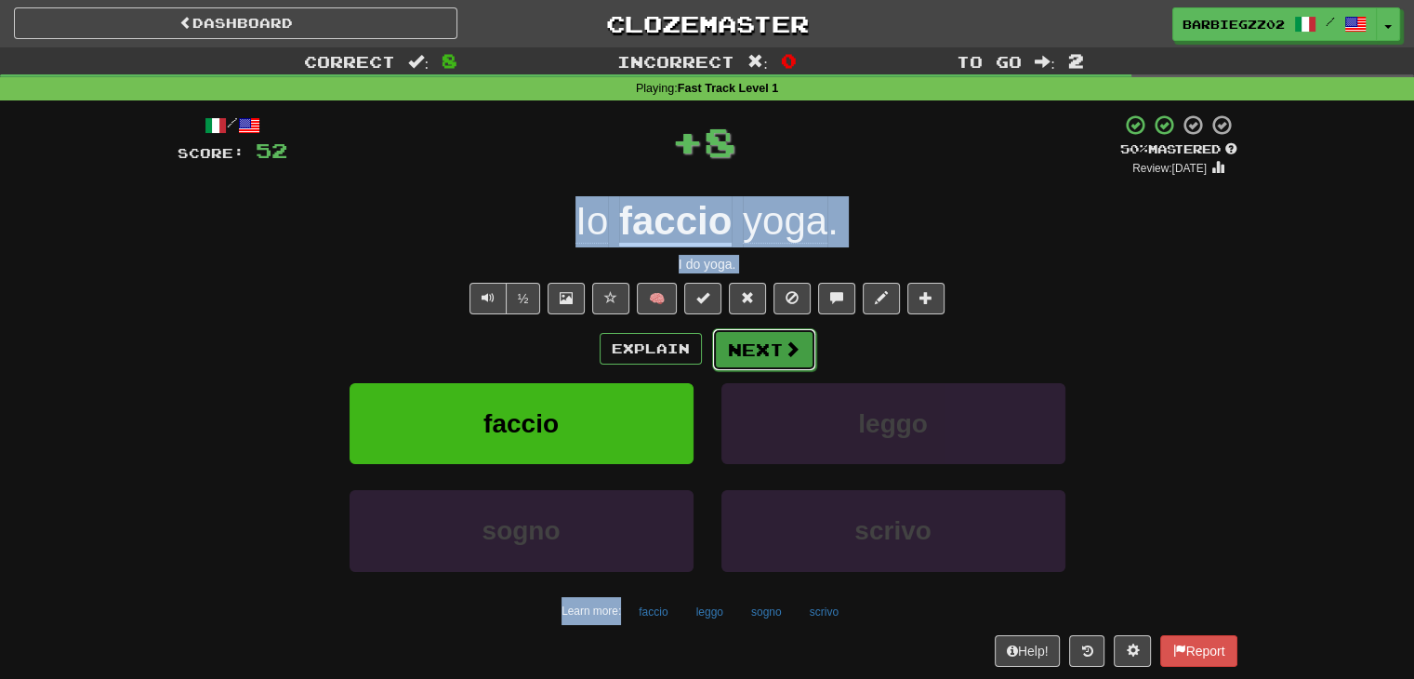
click at [791, 341] on span at bounding box center [792, 348] width 17 height 17
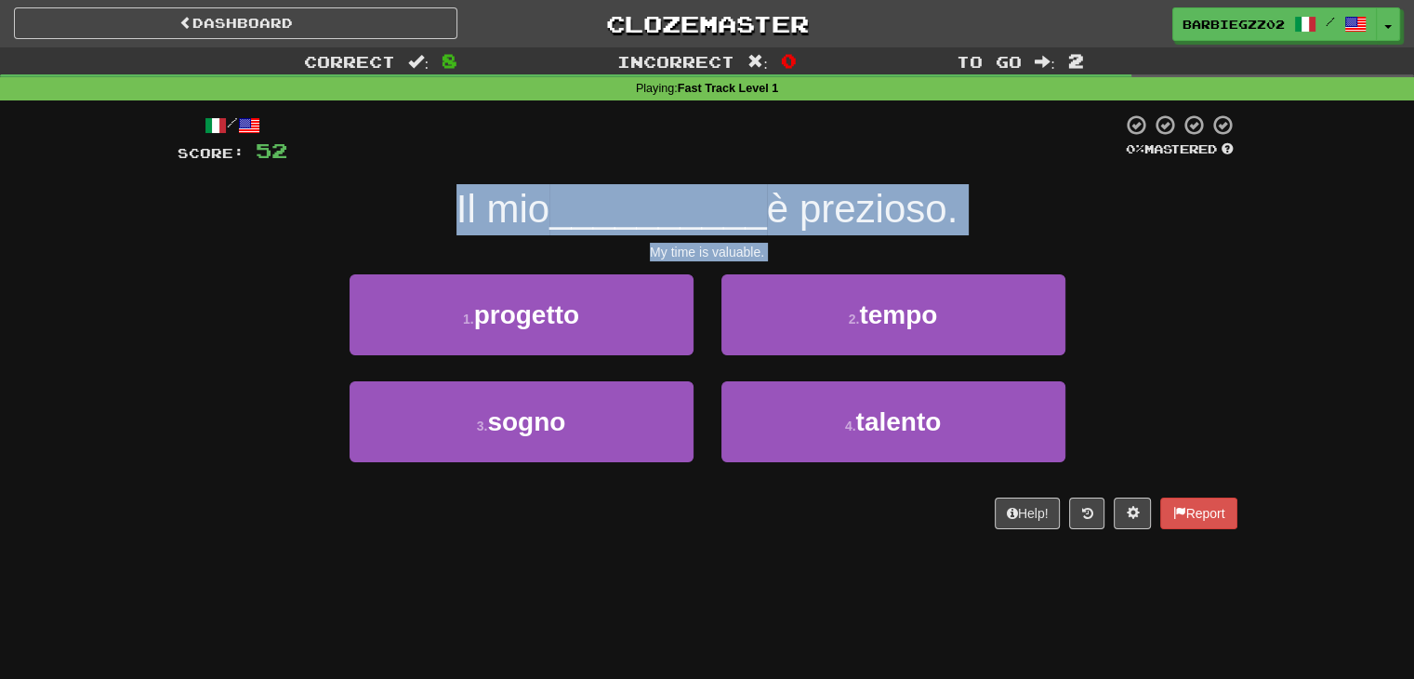
click at [800, 243] on div "My time is valuable." at bounding box center [708, 252] width 1060 height 19
drag, startPoint x: 775, startPoint y: 249, endPoint x: 435, endPoint y: 181, distance: 346.1
click at [435, 181] on div "/ Score: 52 0 % Mastered Il mio __________ è prezioso. My time is valuable. 1 .…" at bounding box center [708, 321] width 1060 height 416
copy div "Il mio __________ è prezioso. My time is valuable."
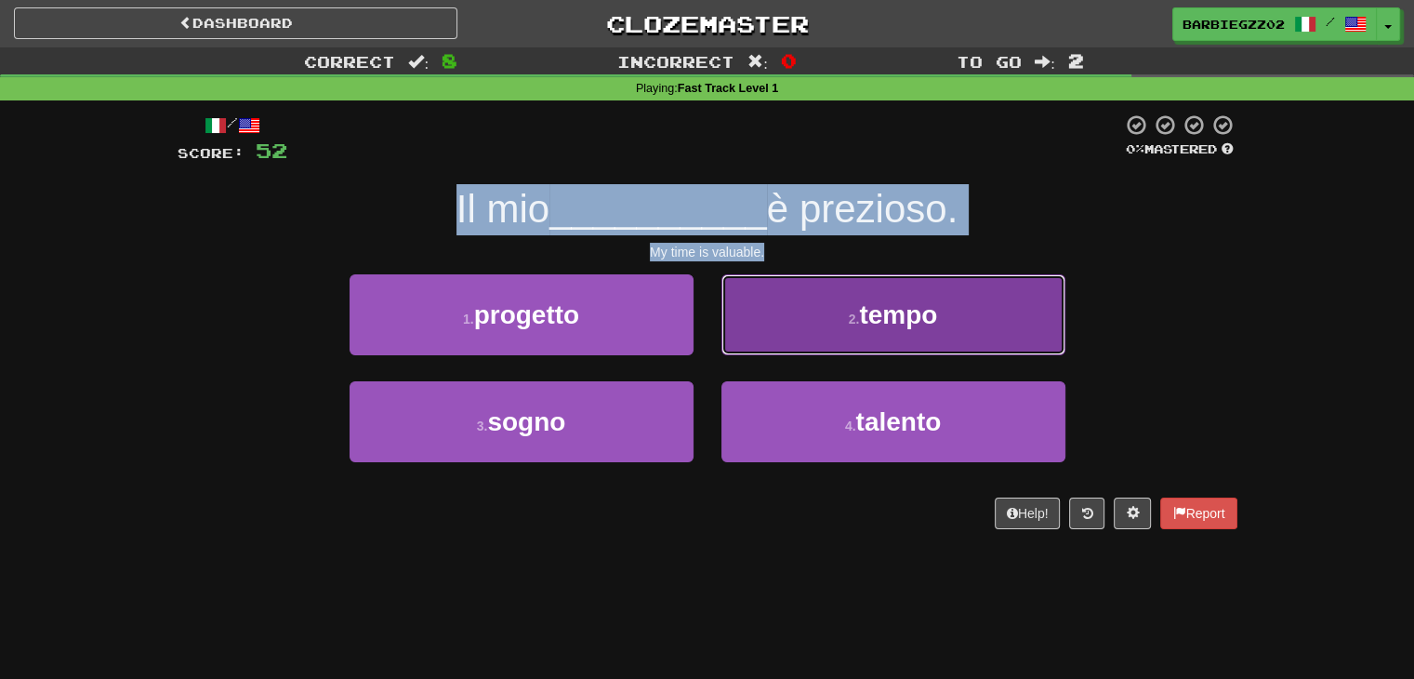
click at [805, 325] on button "2 . tempo" at bounding box center [894, 314] width 344 height 81
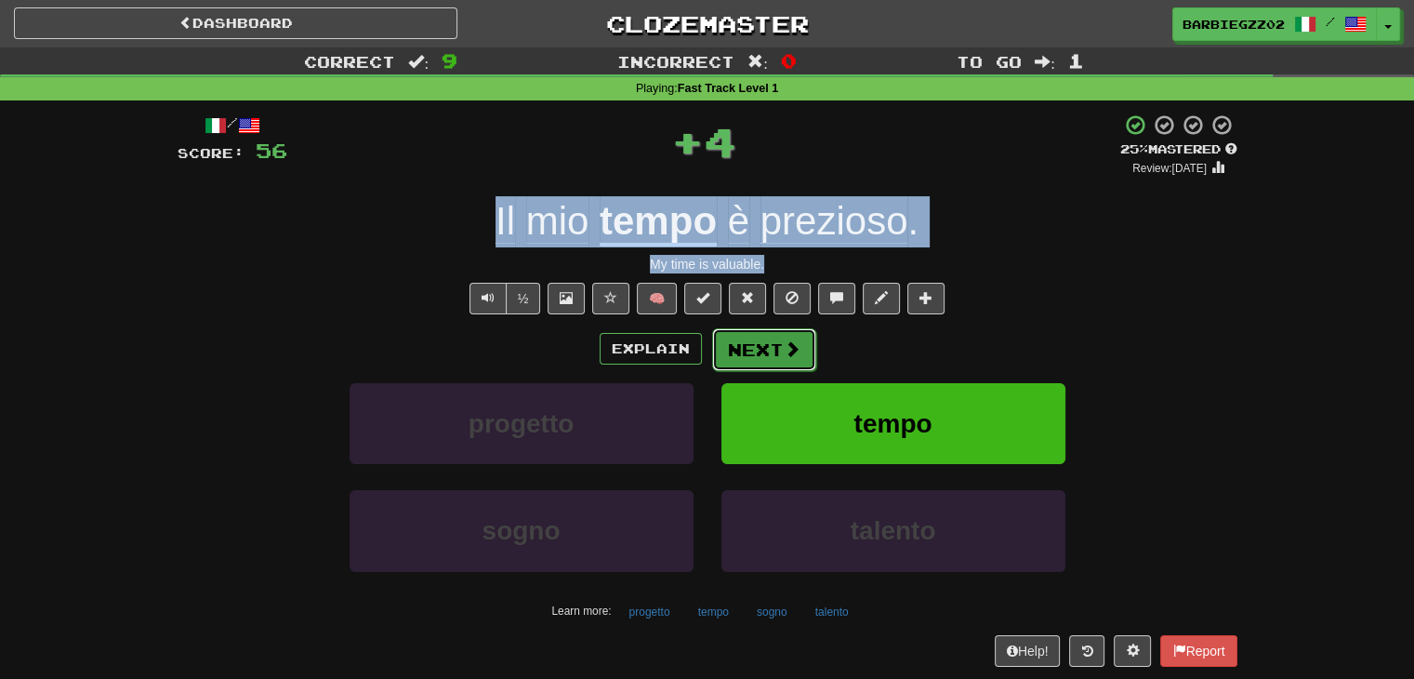
click at [779, 359] on button "Next" at bounding box center [764, 349] width 104 height 43
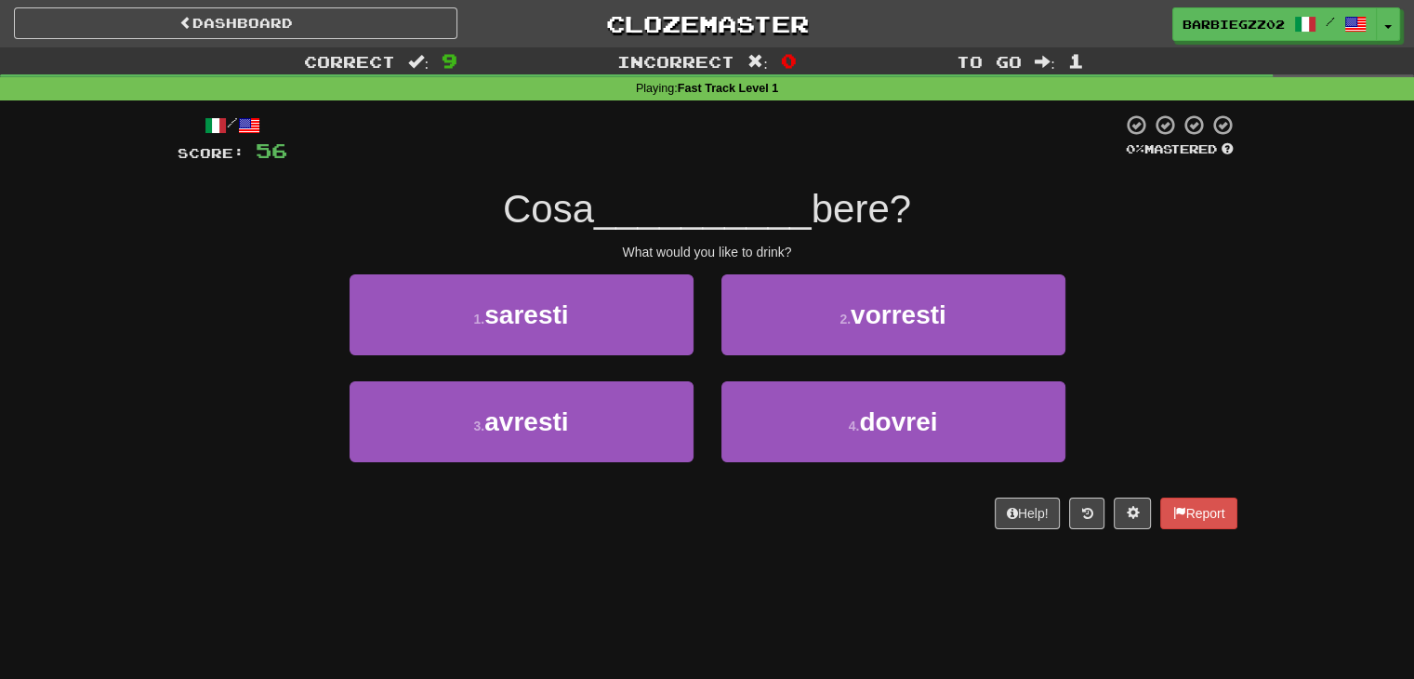
click at [803, 257] on div "What would you like to drink?" at bounding box center [708, 252] width 1060 height 19
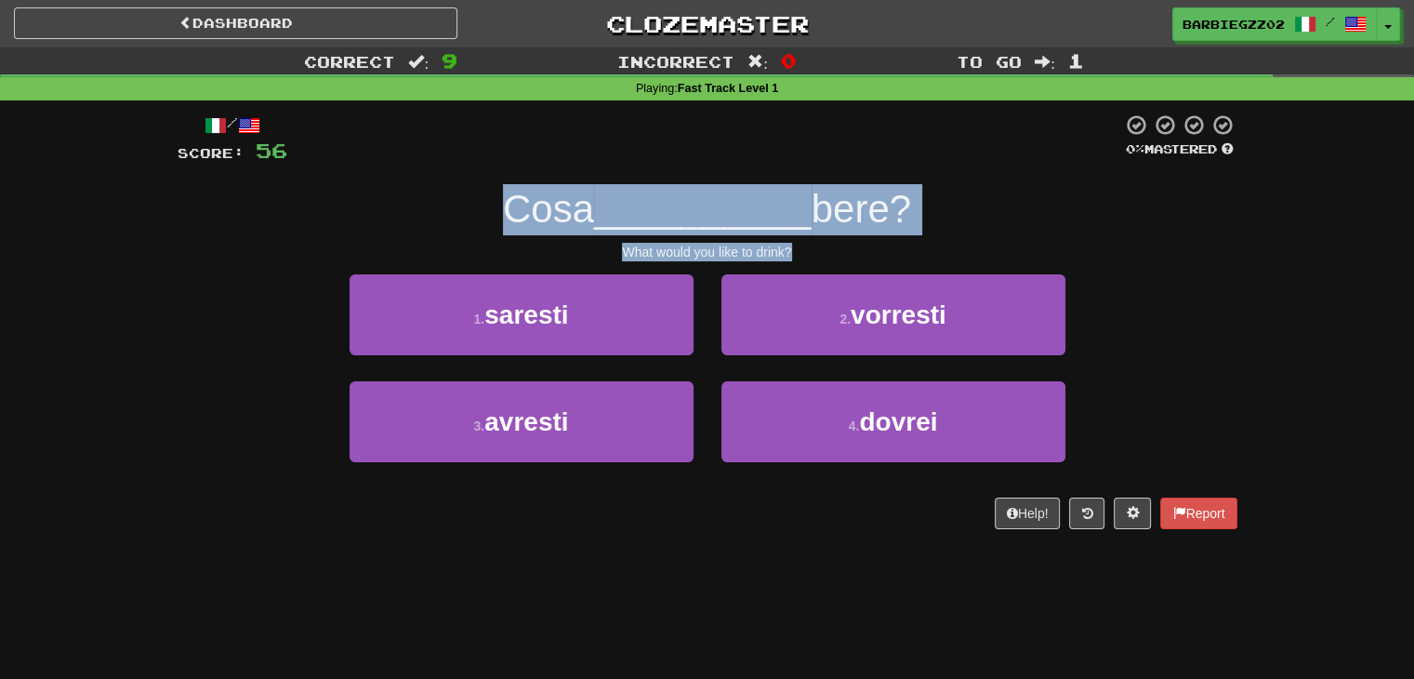
drag, startPoint x: 814, startPoint y: 249, endPoint x: 500, endPoint y: 203, distance: 316.8
click at [500, 203] on div "/ Score: 56 0 % Mastered Cosa __________ bere? What would you like to drink? 1 …" at bounding box center [708, 321] width 1060 height 416
copy div "Cosa __________ bere? What would you like to drink?"
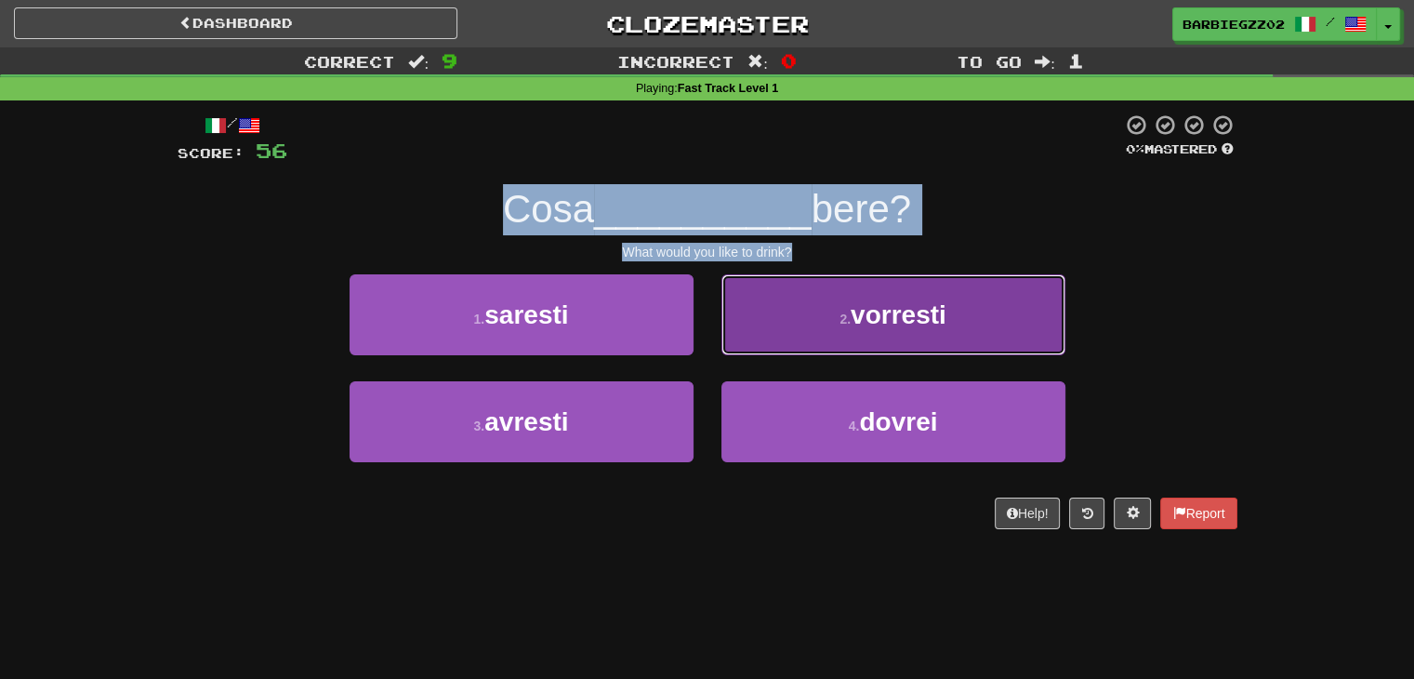
click at [795, 335] on button "2 . vorresti" at bounding box center [894, 314] width 344 height 81
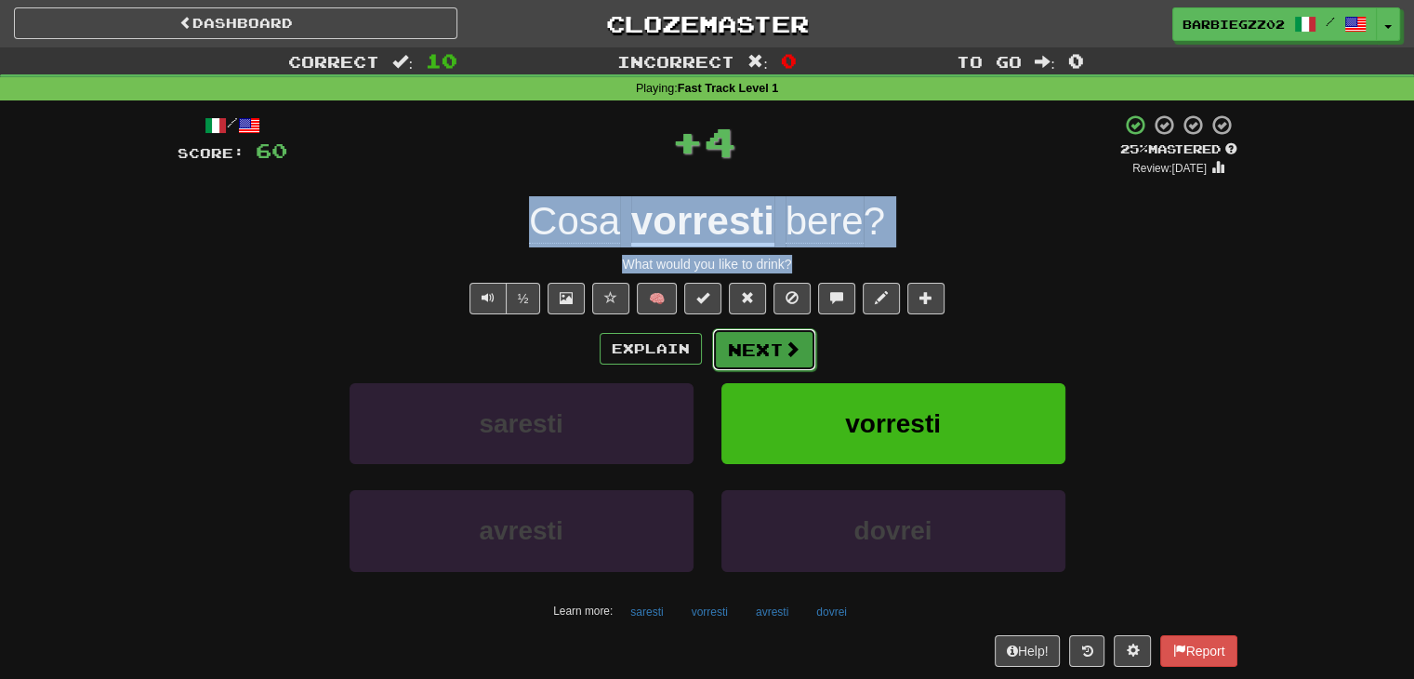
click at [765, 343] on button "Next" at bounding box center [764, 349] width 104 height 43
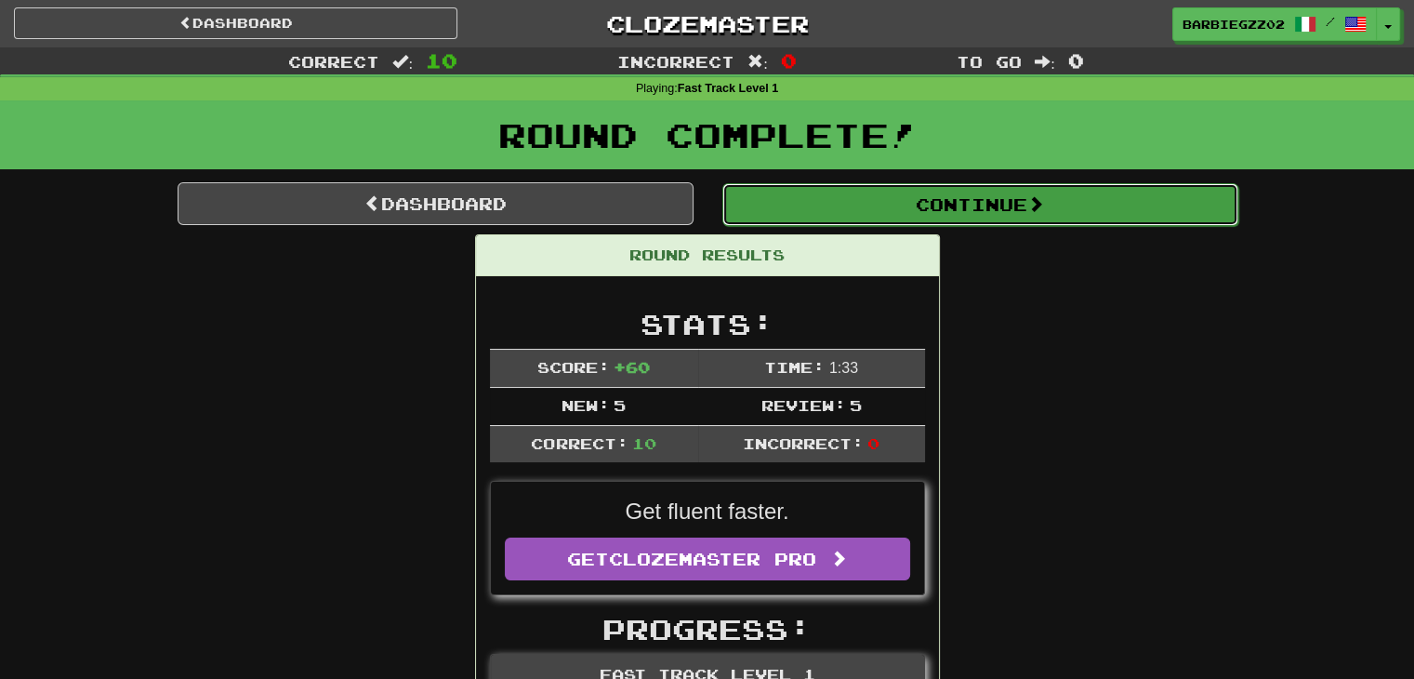
click at [994, 217] on button "Continue" at bounding box center [980, 204] width 516 height 43
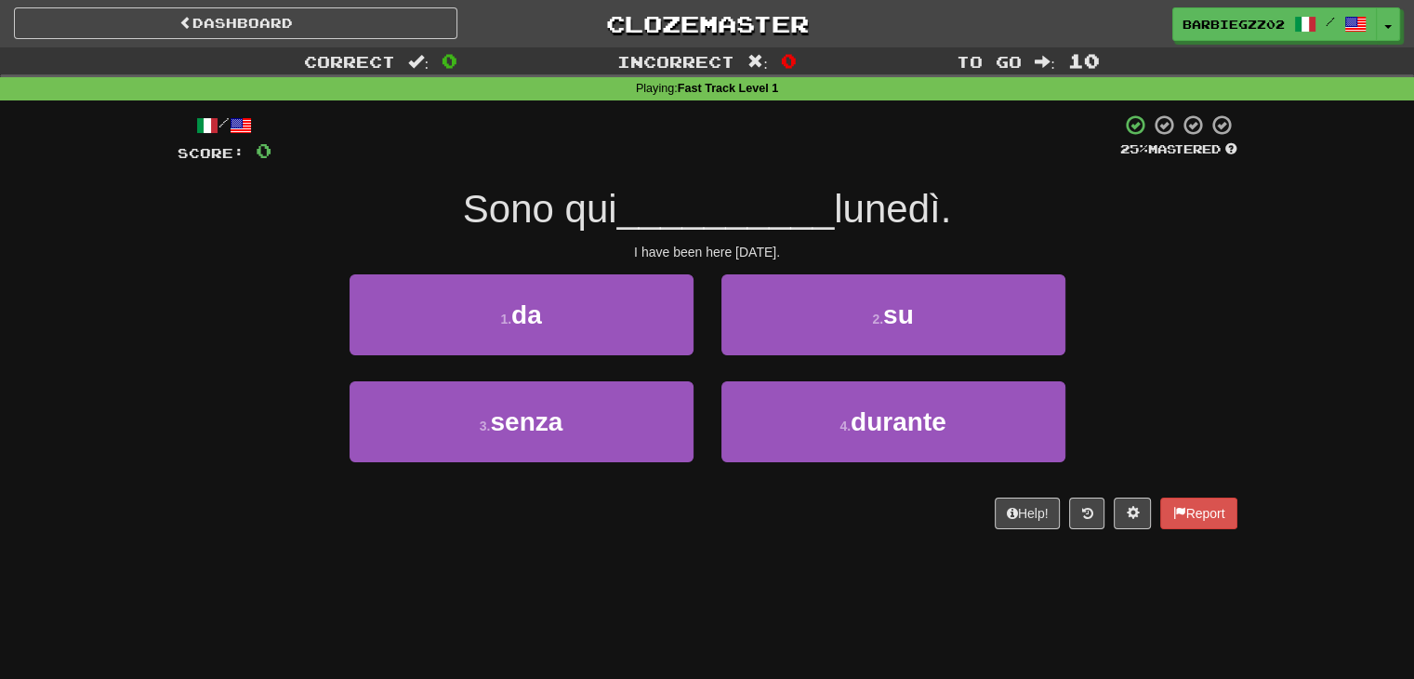
drag, startPoint x: 784, startPoint y: 246, endPoint x: 457, endPoint y: 194, distance: 330.5
click at [457, 194] on div "/ Score: 0 25 % Mastered Sono qui __________ lunedì. I have been here since Mon…" at bounding box center [708, 321] width 1060 height 416
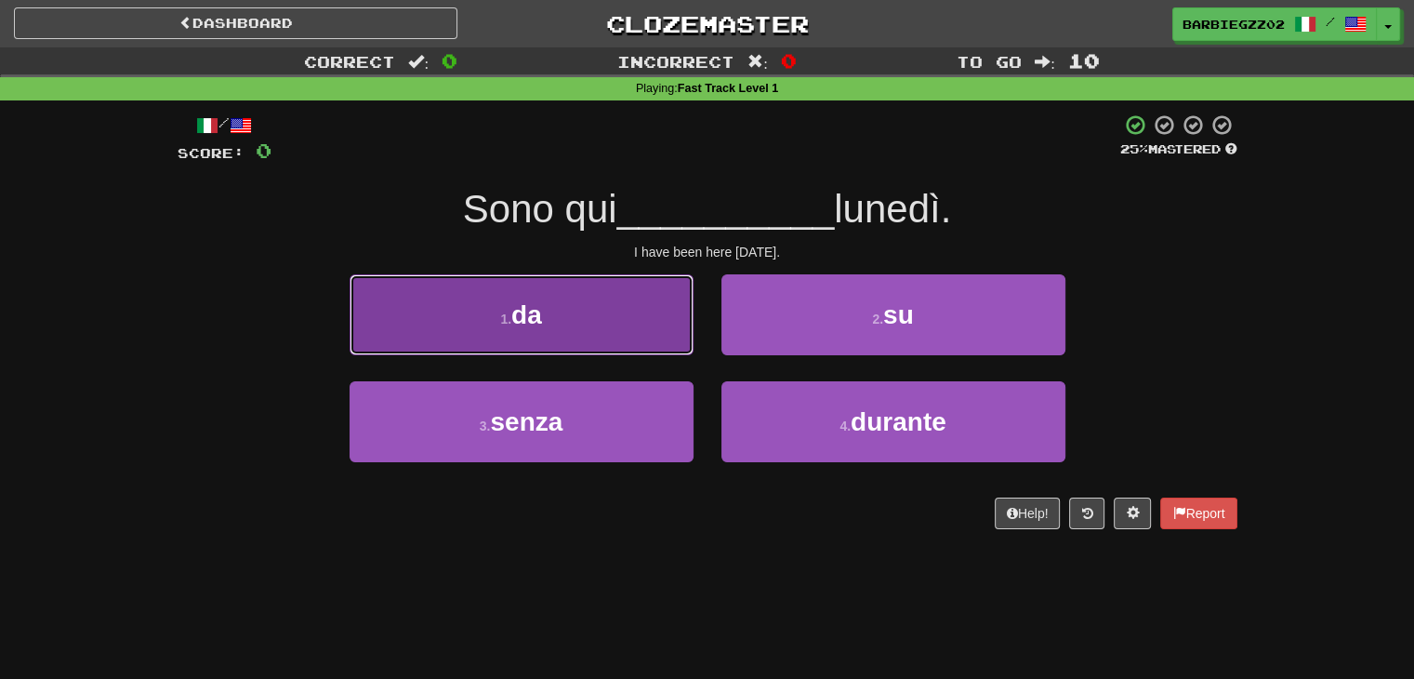
click at [563, 316] on button "1 . da" at bounding box center [522, 314] width 344 height 81
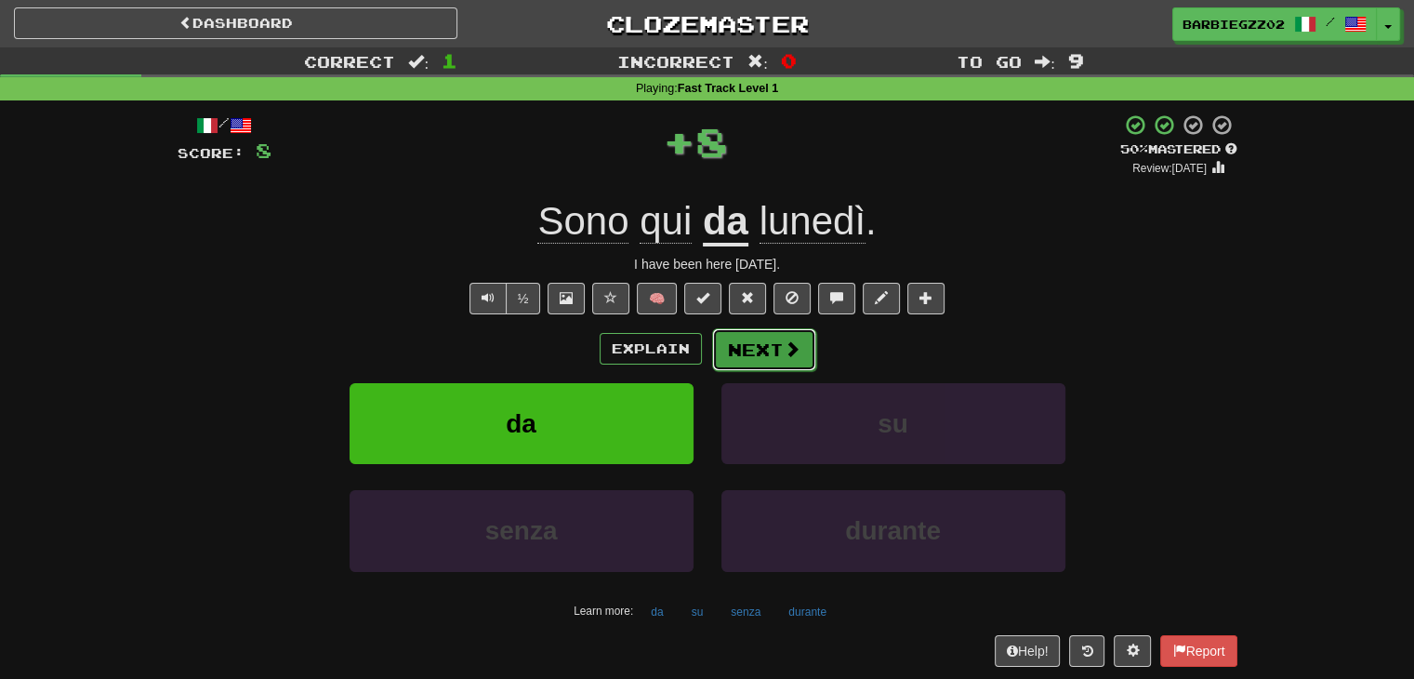
click at [753, 351] on button "Next" at bounding box center [764, 349] width 104 height 43
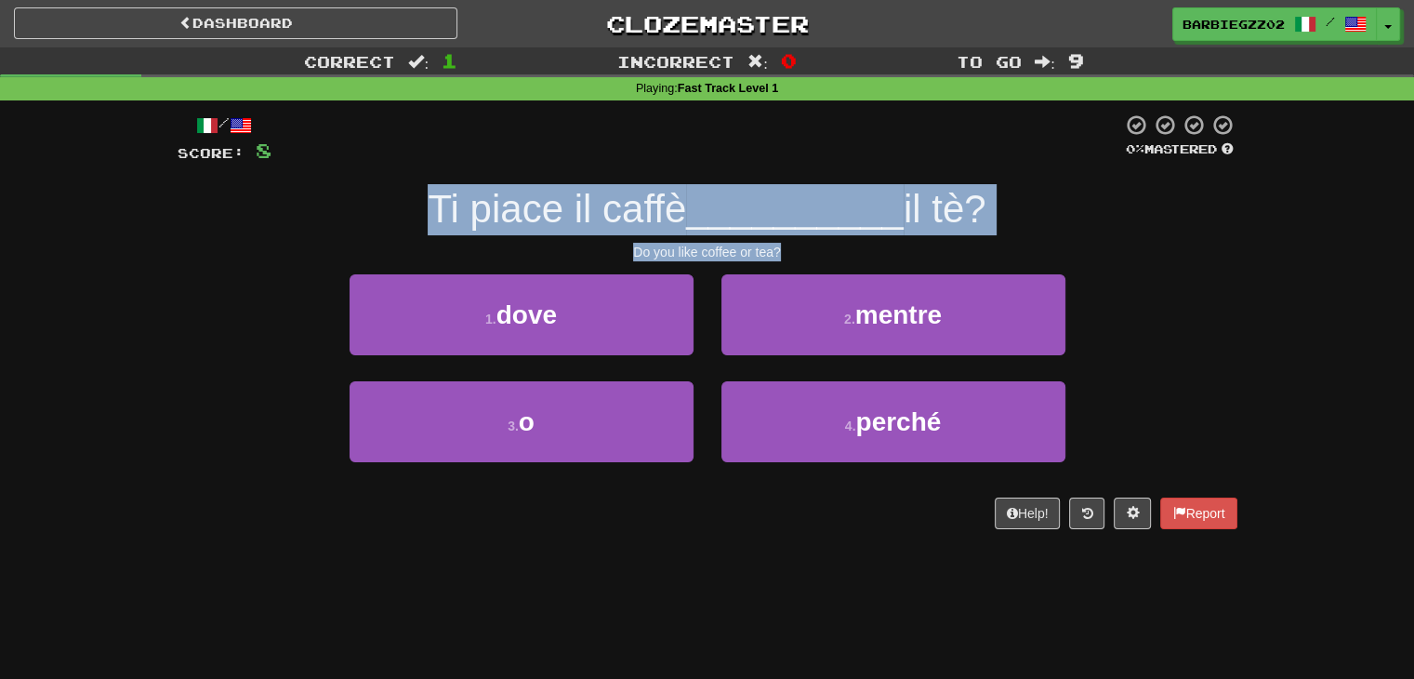
drag, startPoint x: 806, startPoint y: 250, endPoint x: 423, endPoint y: 182, distance: 389.0
click at [423, 182] on div "/ Score: 8 0 % Mastered Ti piace il caffè __________ il tè? Do you like coffee …" at bounding box center [708, 321] width 1060 height 416
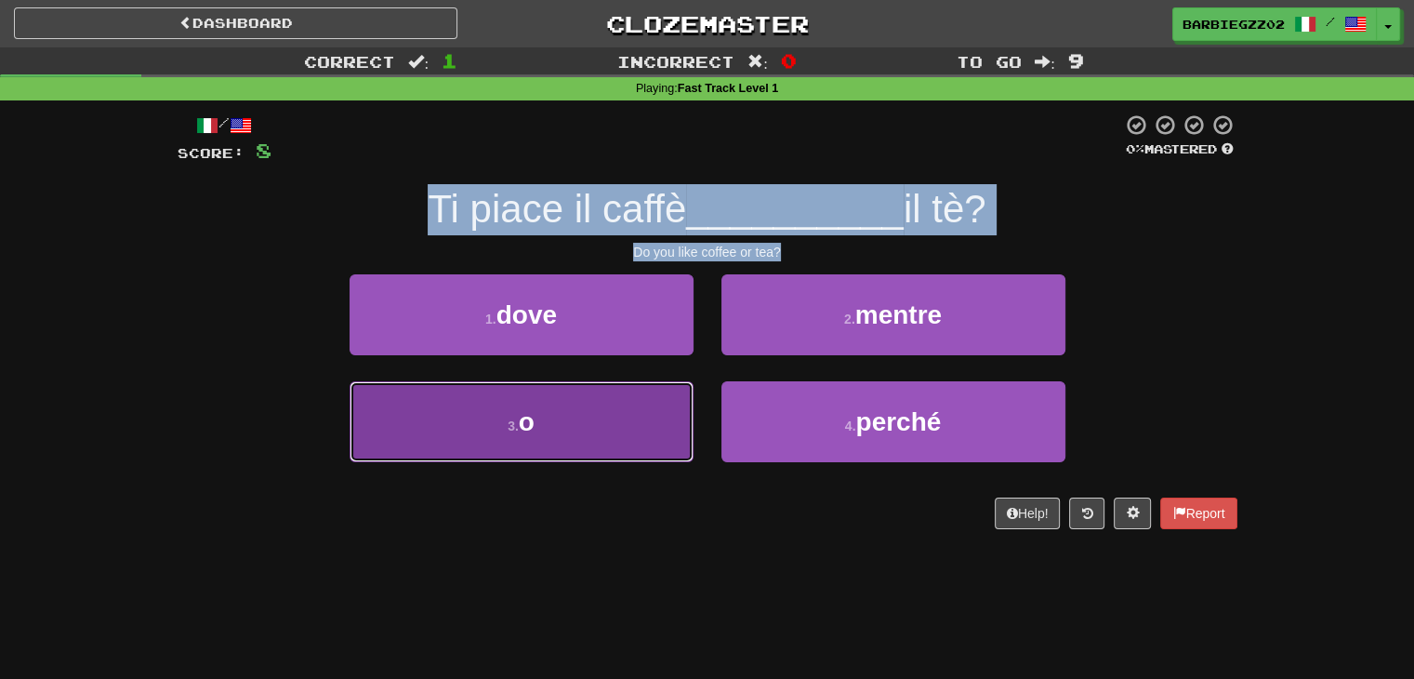
click at [539, 417] on button "3 . o" at bounding box center [522, 421] width 344 height 81
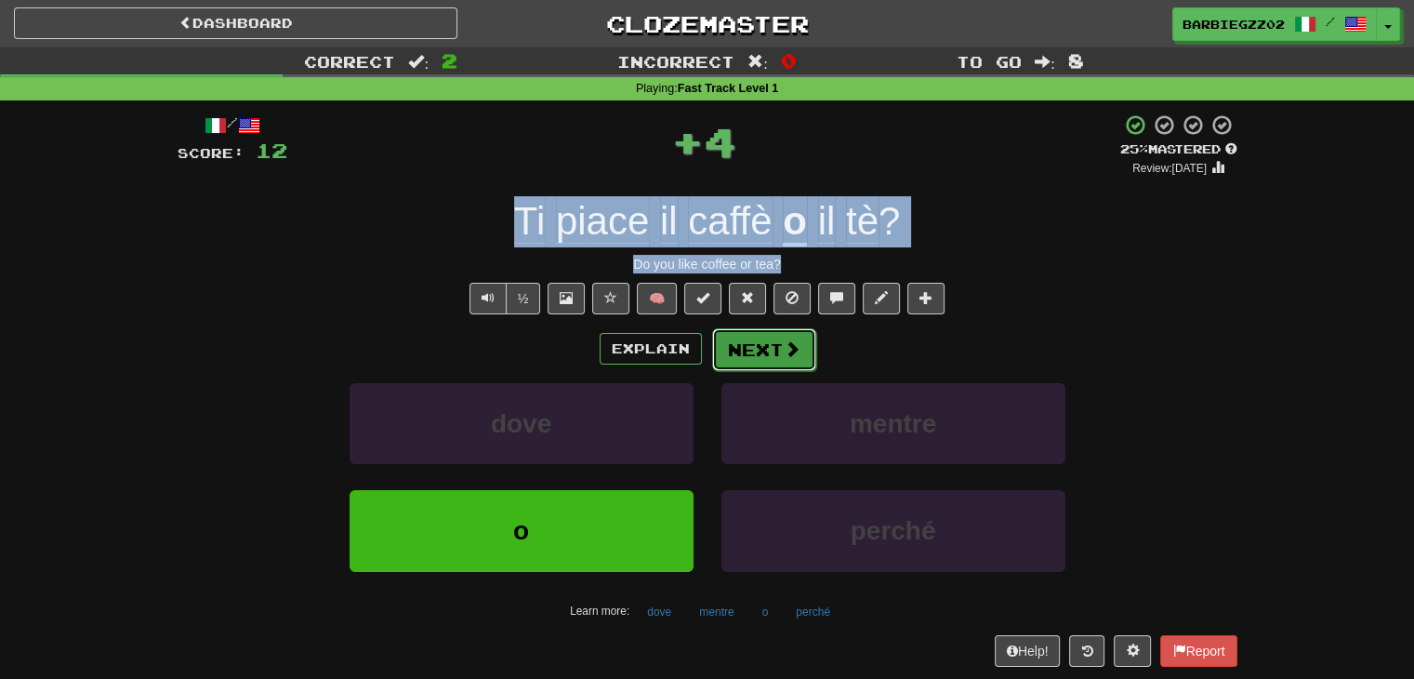
click at [775, 351] on button "Next" at bounding box center [764, 349] width 104 height 43
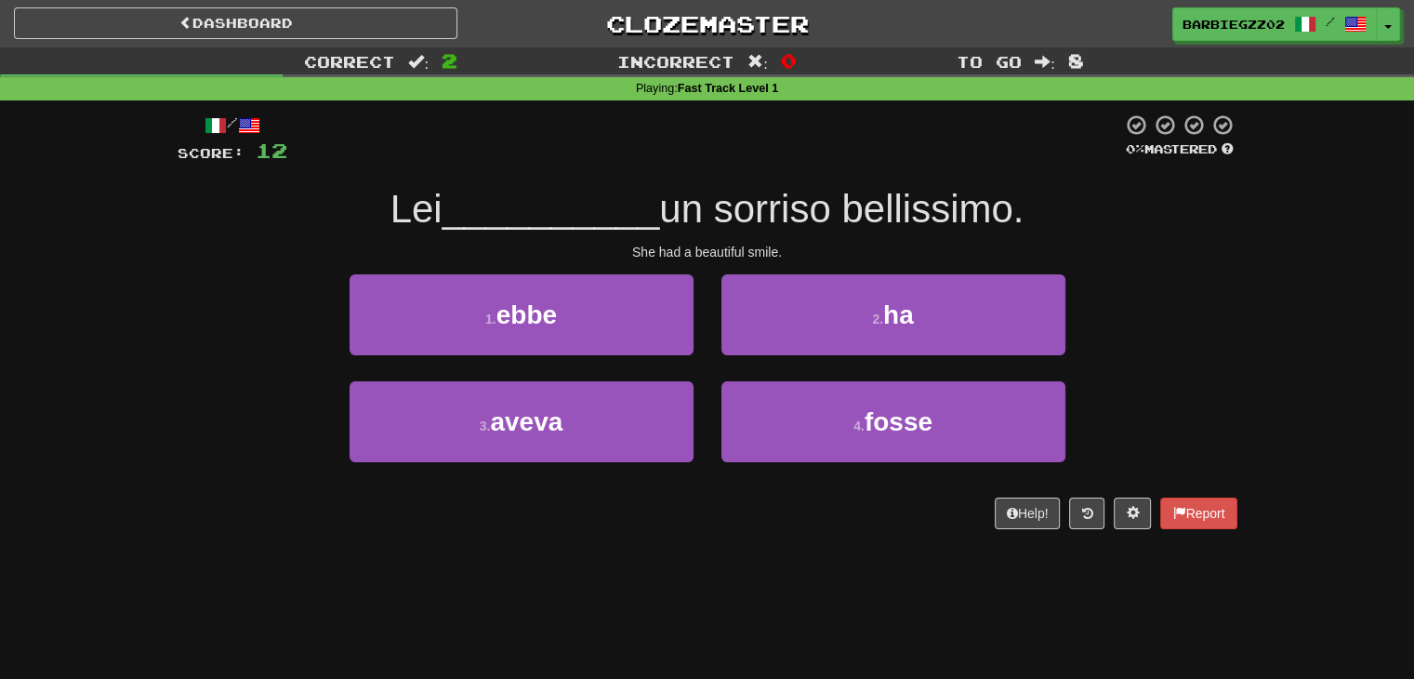
click at [778, 239] on div "/ Score: 12 0 % Mastered Lei __________ un sorriso bellissimo. She had a beauti…" at bounding box center [708, 321] width 1060 height 416
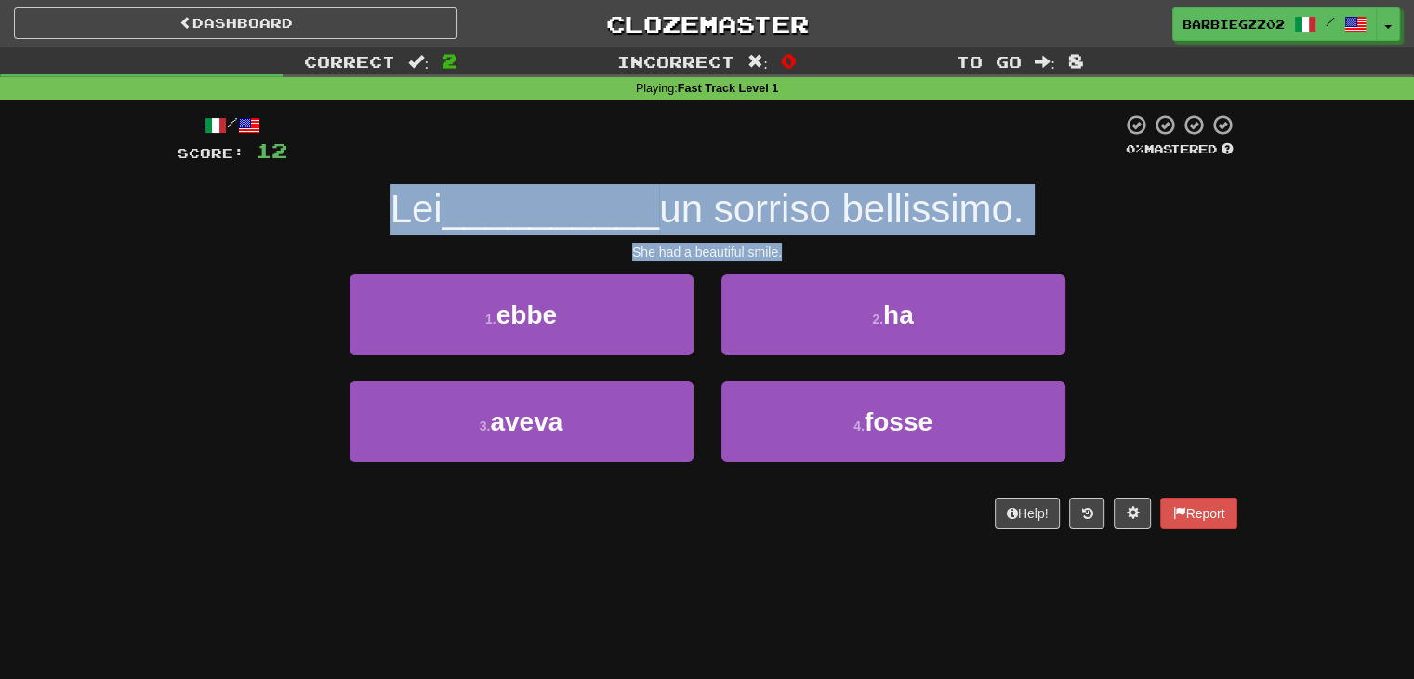
drag, startPoint x: 814, startPoint y: 241, endPoint x: 383, endPoint y: 200, distance: 432.4
click at [383, 200] on div "/ Score: 12 0 % Mastered Lei __________ un sorriso bellissimo. She had a beauti…" at bounding box center [708, 321] width 1060 height 416
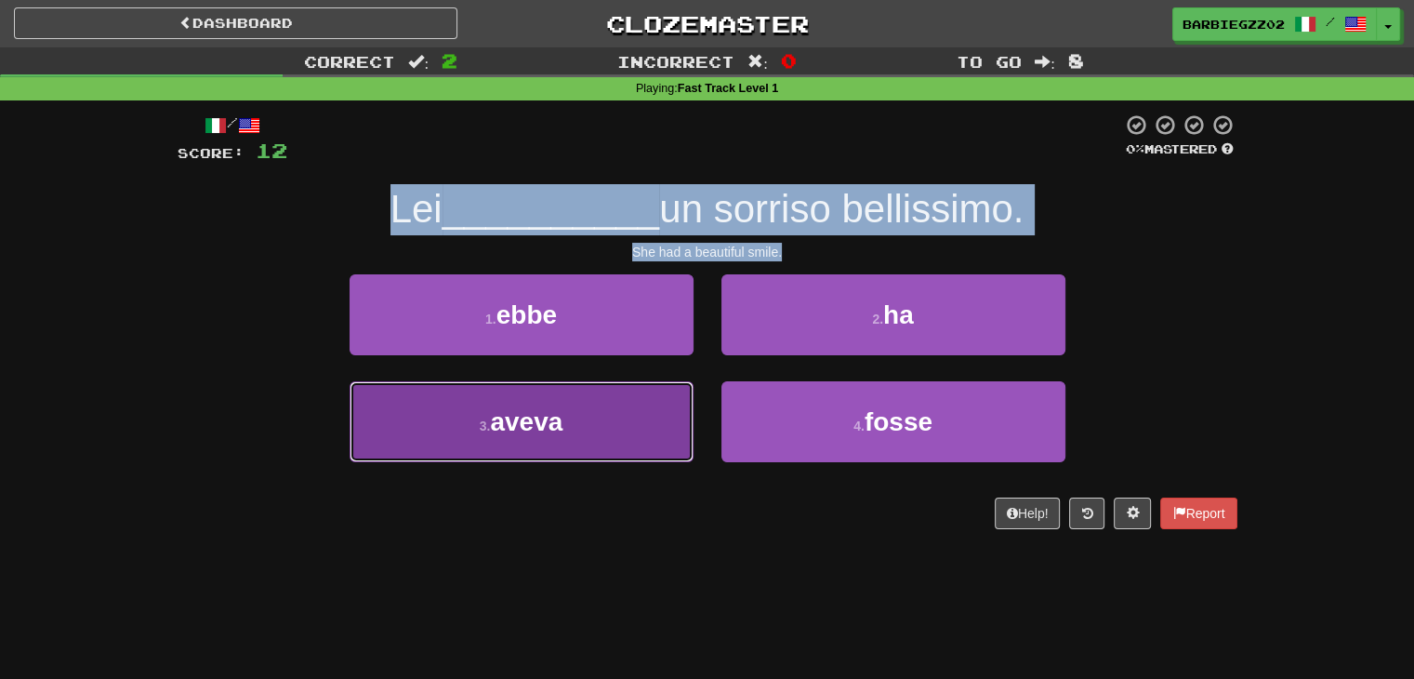
click at [592, 414] on button "3 . aveva" at bounding box center [522, 421] width 344 height 81
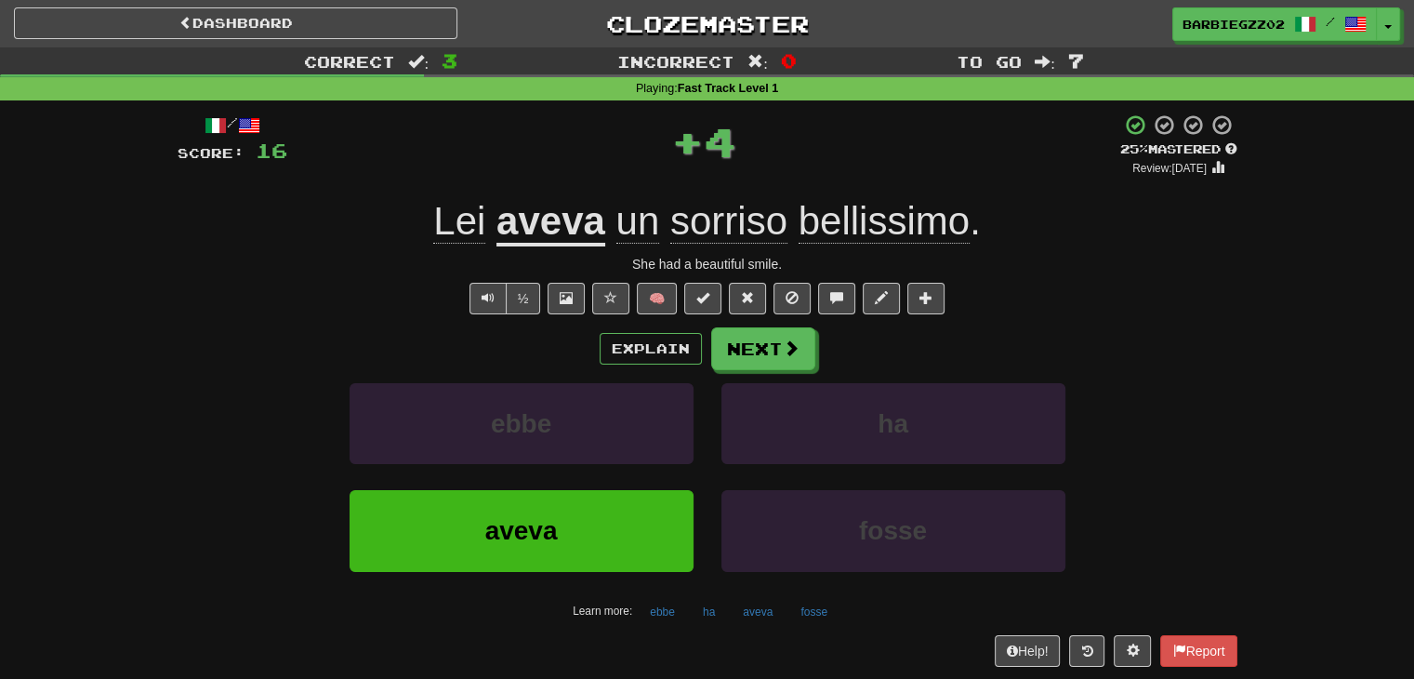
click at [1064, 298] on div "½ 🧠" at bounding box center [708, 299] width 1060 height 32
click at [727, 341] on button "Next" at bounding box center [764, 349] width 104 height 43
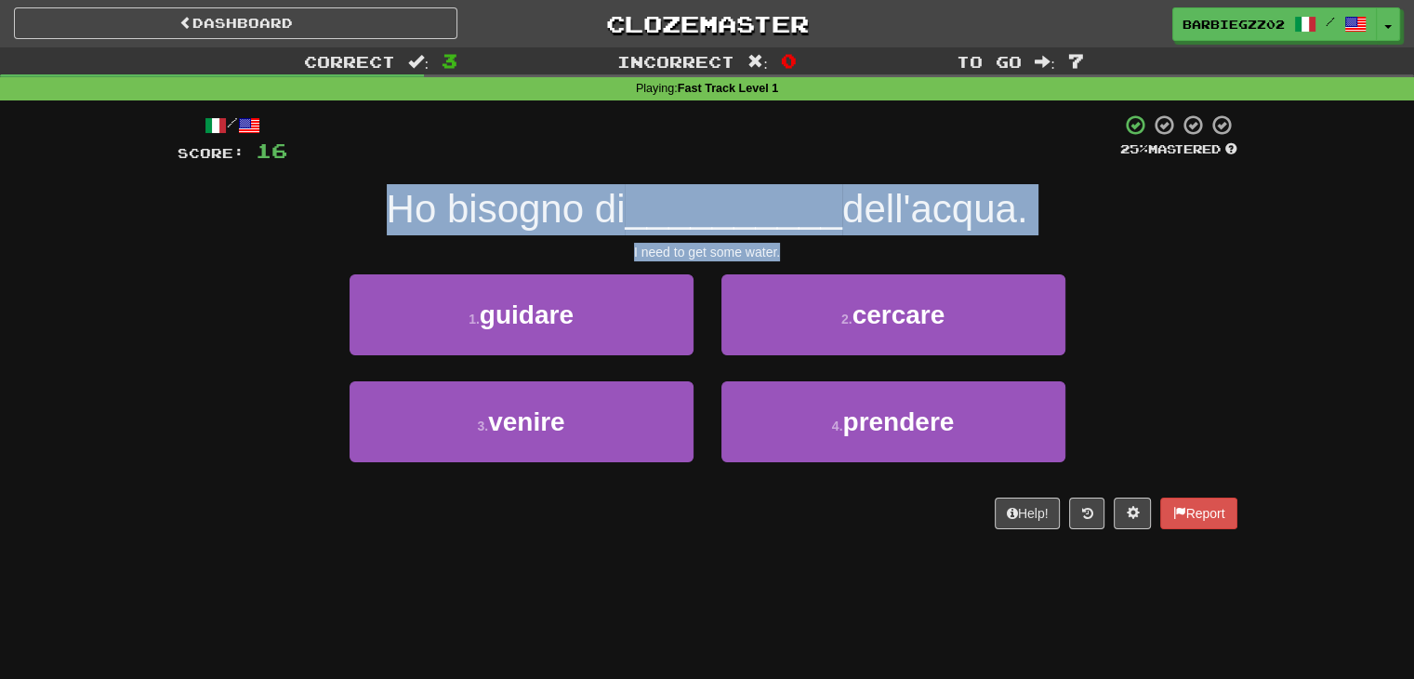
drag, startPoint x: 789, startPoint y: 245, endPoint x: 381, endPoint y: 187, distance: 412.2
click at [381, 187] on div "/ Score: 16 25 % Mastered Ho bisogno di __________ dell'acqua. I need to get so…" at bounding box center [708, 321] width 1060 height 416
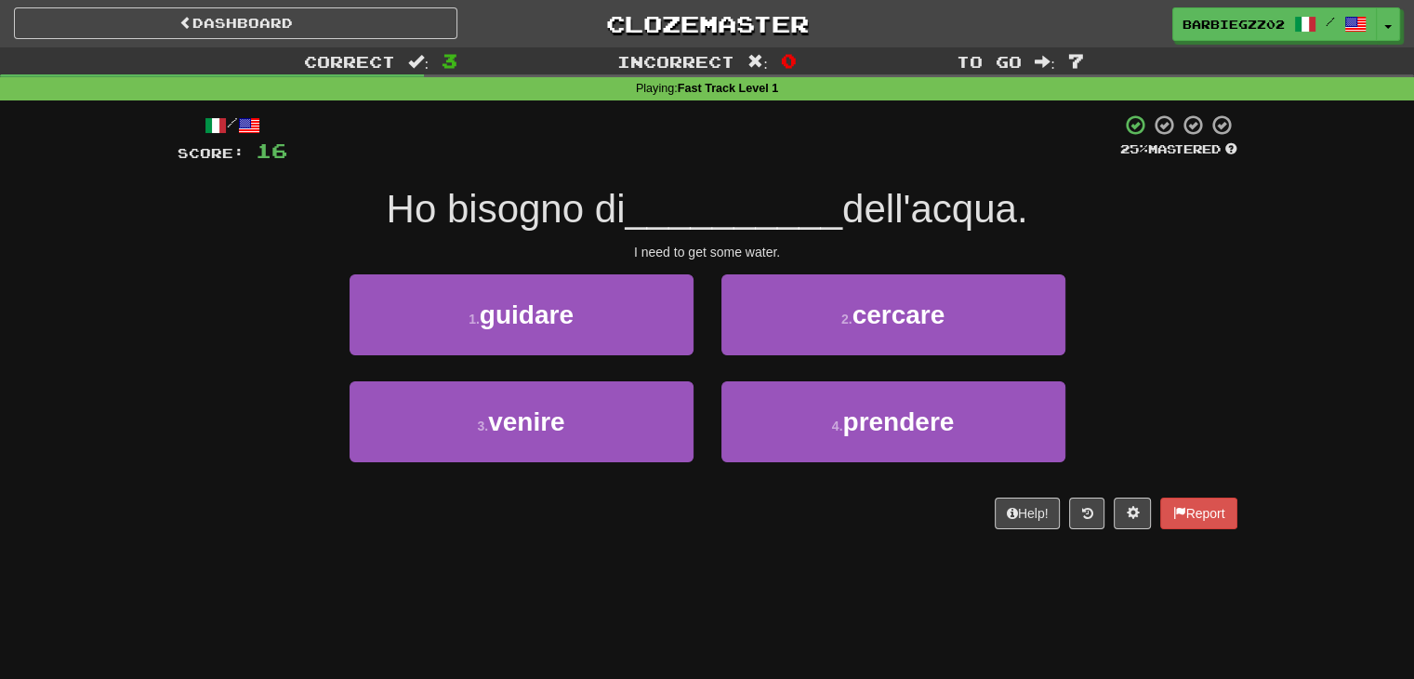
click at [829, 554] on div "/ Score: 16 25 % Mastered Ho bisogno di __________ dell'acqua. I need to get so…" at bounding box center [708, 327] width 1060 height 455
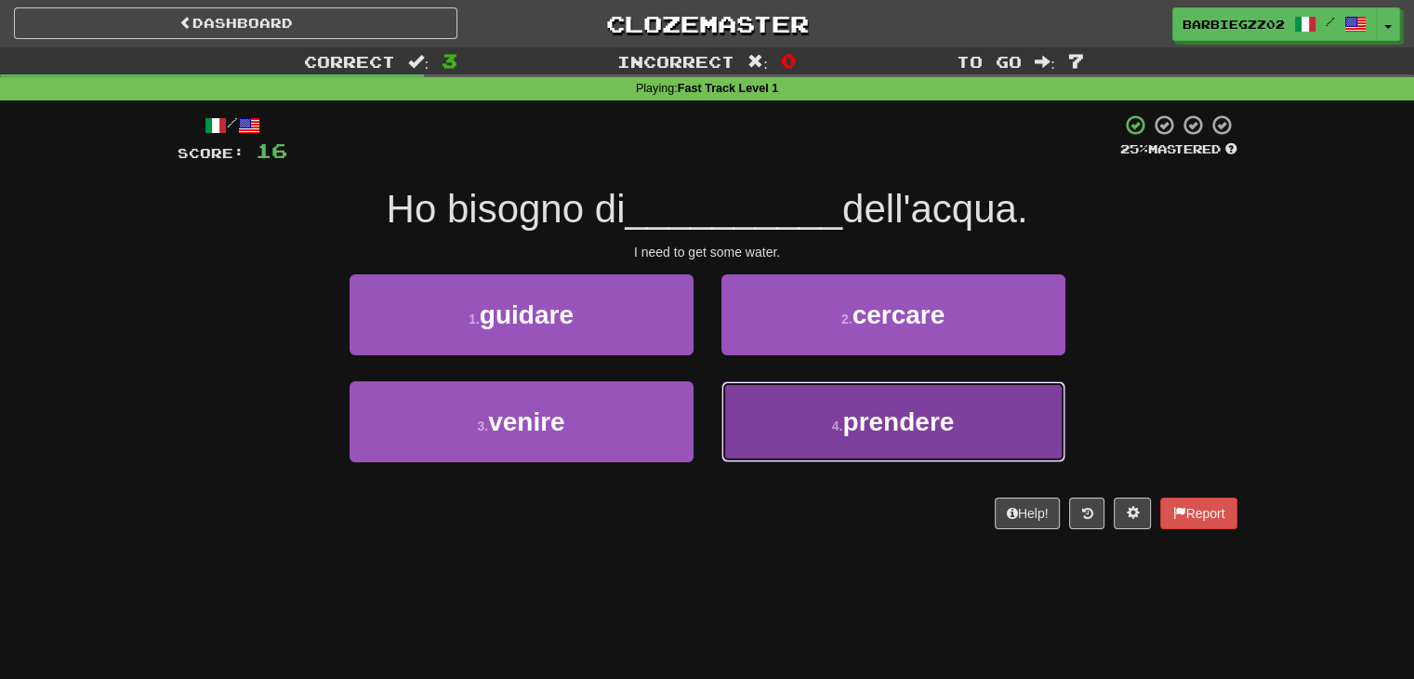
click at [858, 437] on button "4 . prendere" at bounding box center [894, 421] width 344 height 81
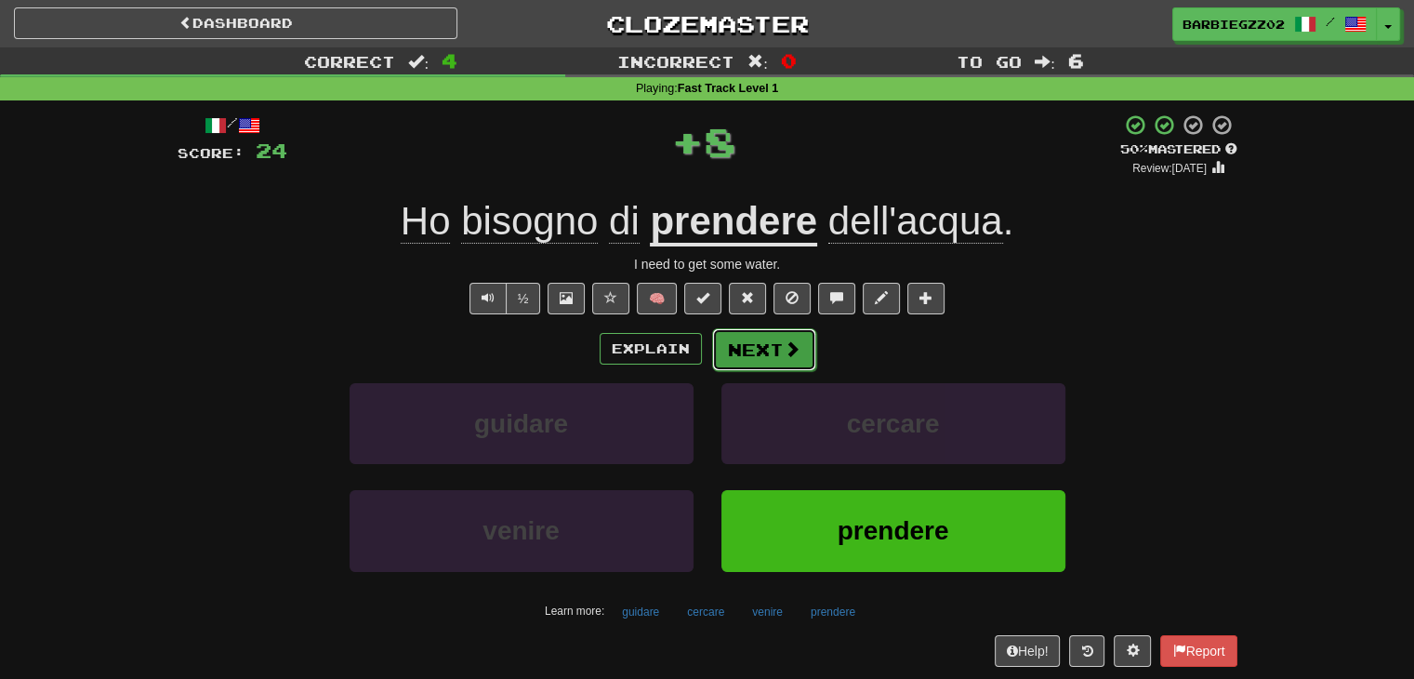
click at [779, 348] on button "Next" at bounding box center [764, 349] width 104 height 43
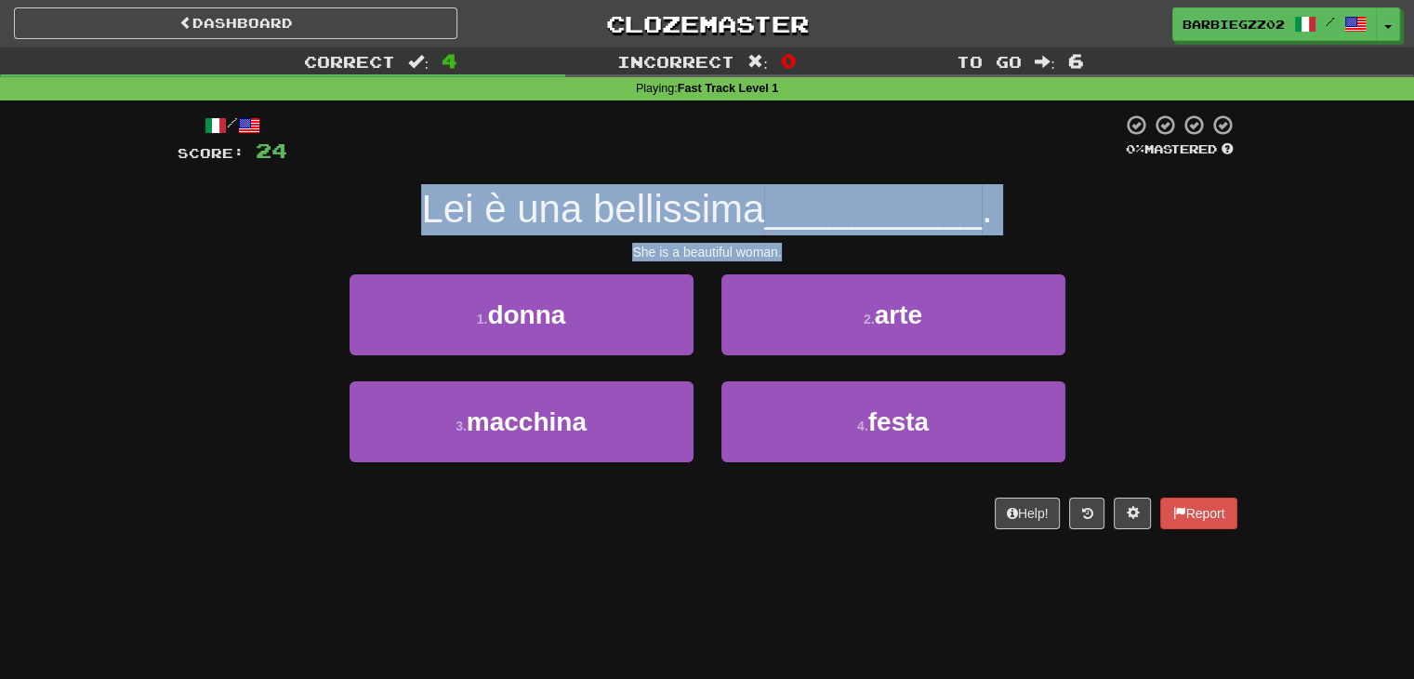
drag, startPoint x: 797, startPoint y: 250, endPoint x: 370, endPoint y: 191, distance: 430.9
click at [370, 191] on div "/ Score: 24 0 % Mastered Lei è una bellissima __________ . She is a beautiful w…" at bounding box center [708, 321] width 1060 height 416
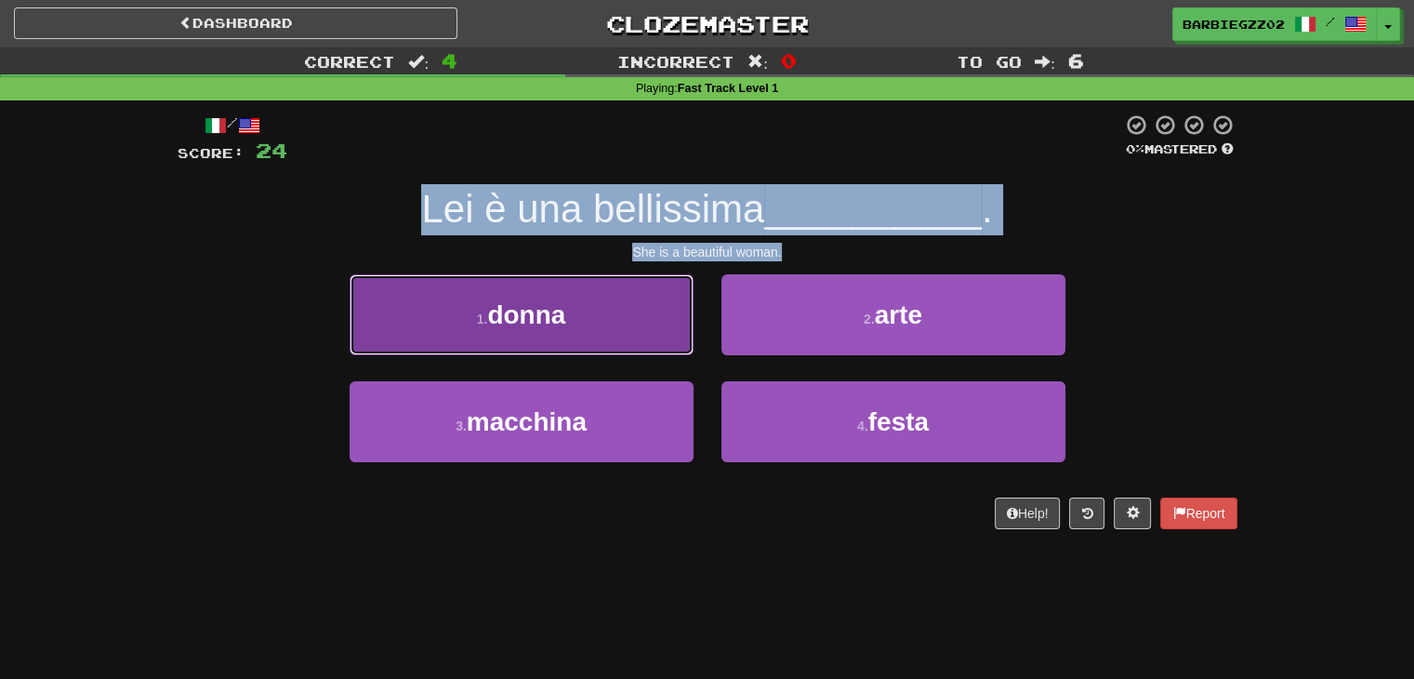
click at [593, 338] on button "1 . donna" at bounding box center [522, 314] width 344 height 81
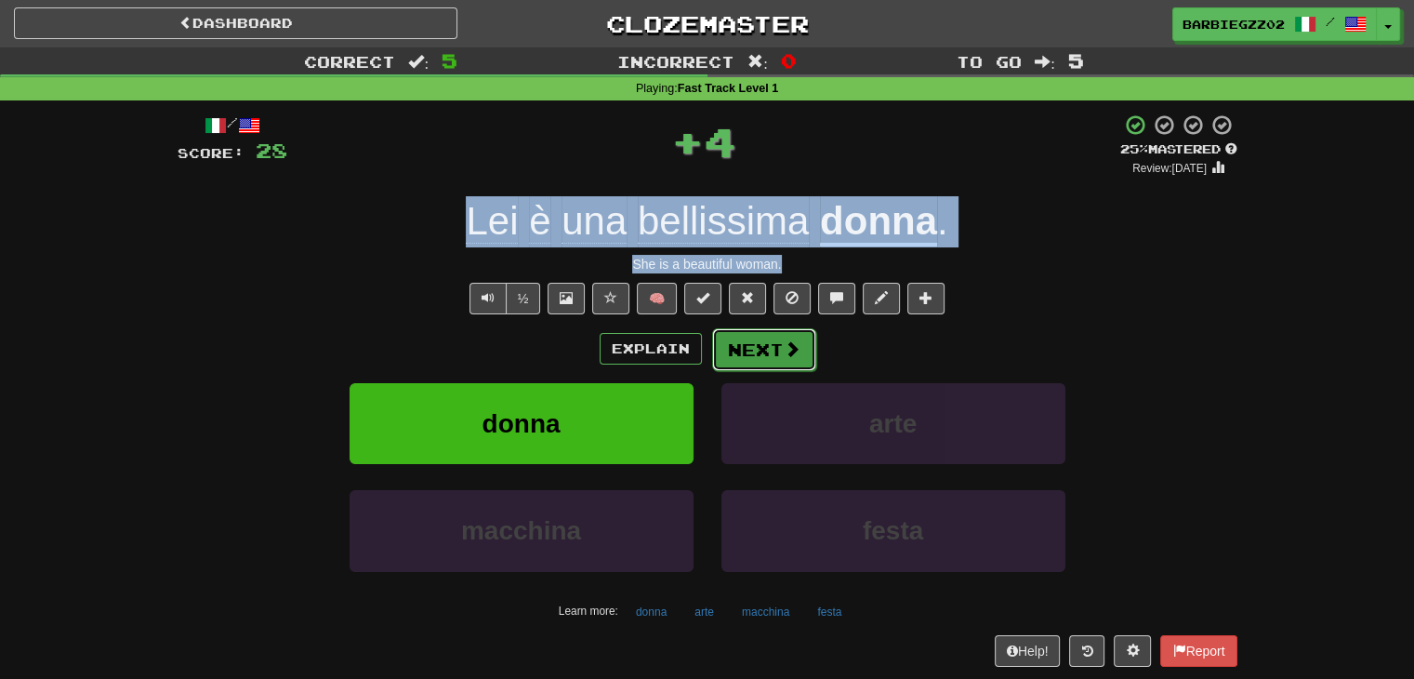
click at [774, 361] on button "Next" at bounding box center [764, 349] width 104 height 43
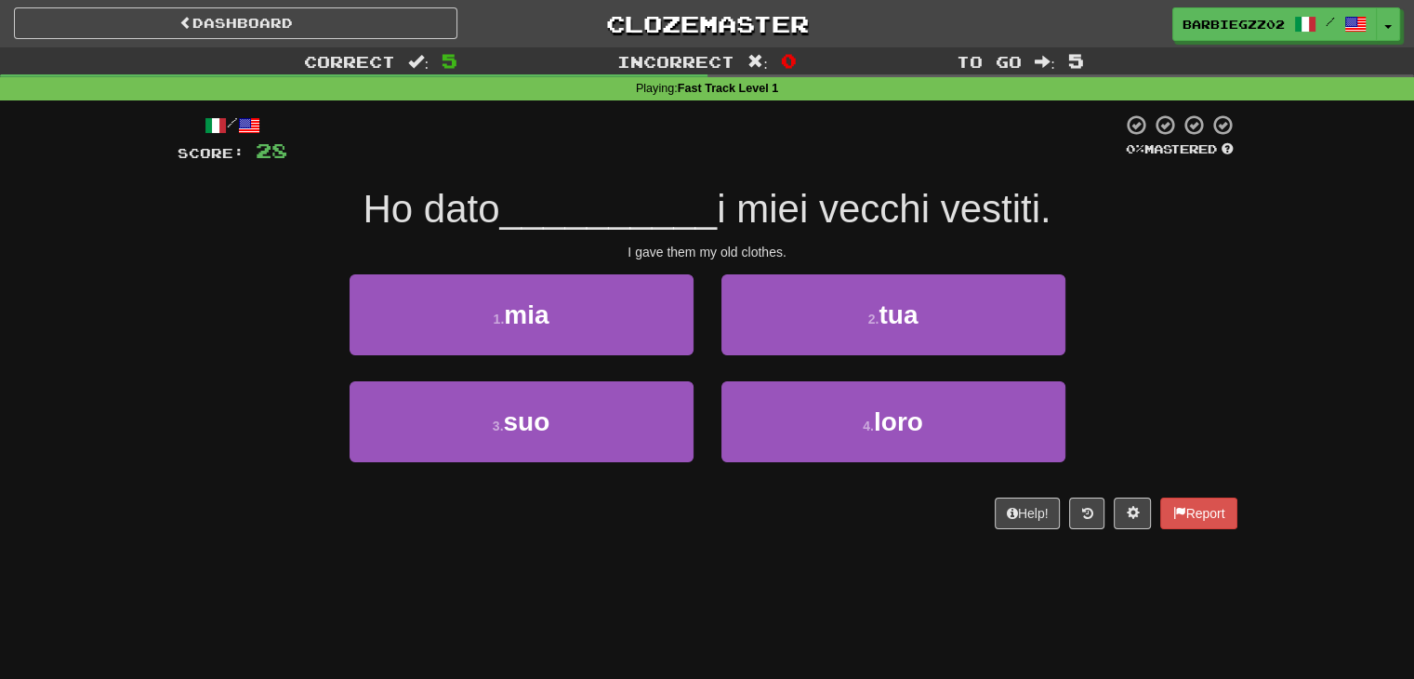
click at [779, 258] on div "I gave them my old clothes." at bounding box center [708, 252] width 1060 height 19
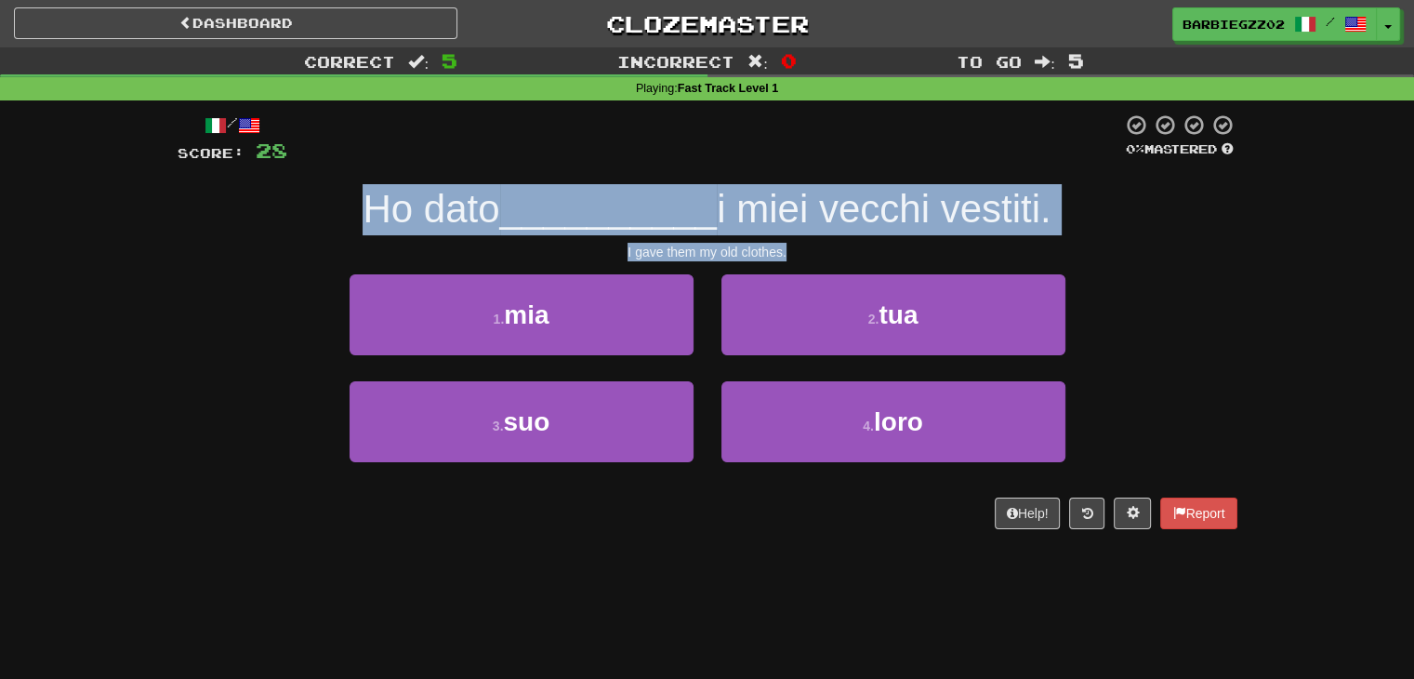
drag, startPoint x: 800, startPoint y: 255, endPoint x: 361, endPoint y: 177, distance: 445.8
click at [361, 177] on div "/ Score: 28 0 % Mastered Ho dato __________ i miei vecchi vestiti. I gave them …" at bounding box center [708, 321] width 1060 height 416
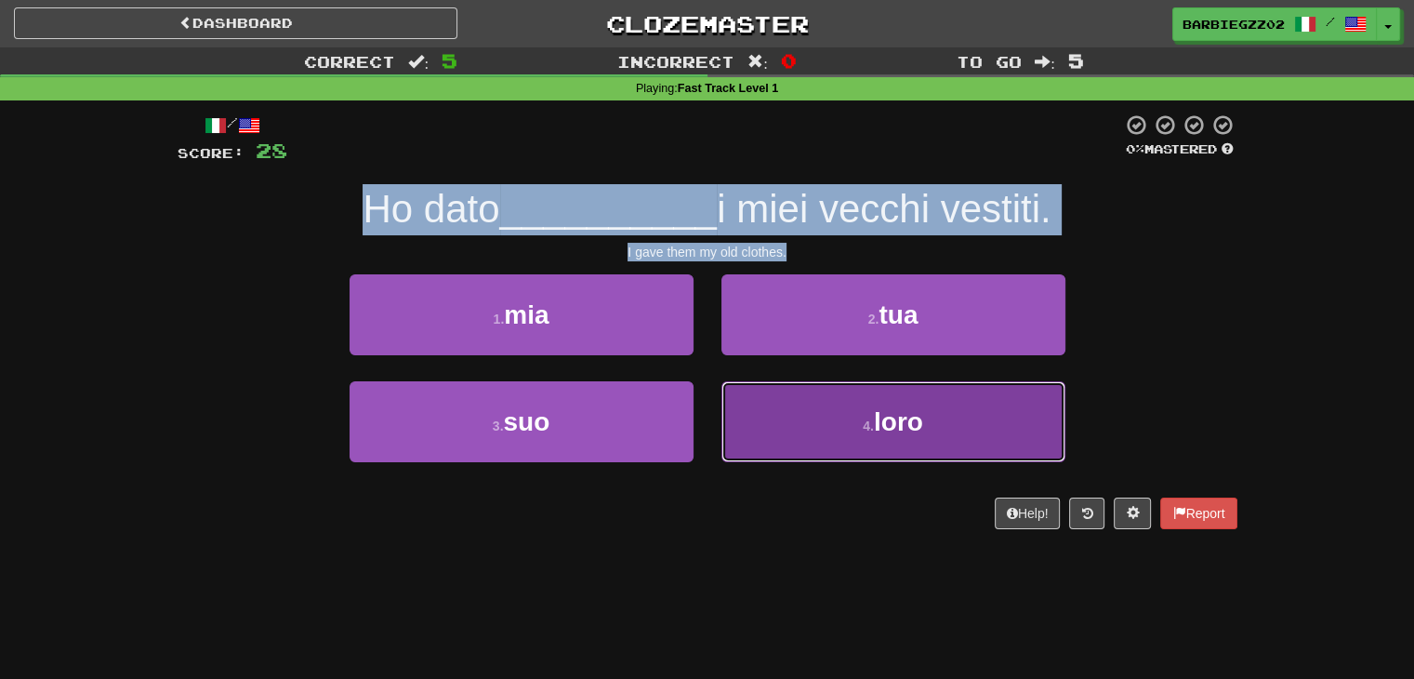
click at [916, 425] on span "loro" at bounding box center [898, 421] width 49 height 29
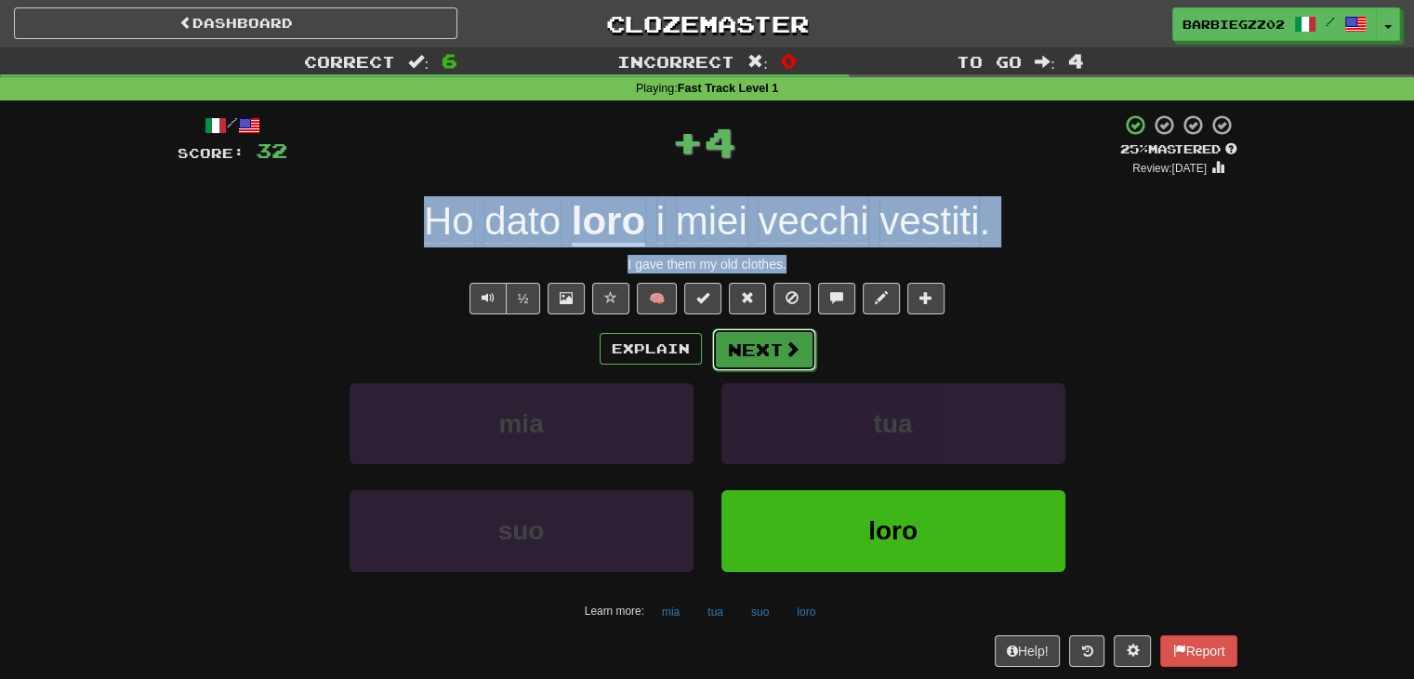
click at [792, 347] on span at bounding box center [792, 348] width 17 height 17
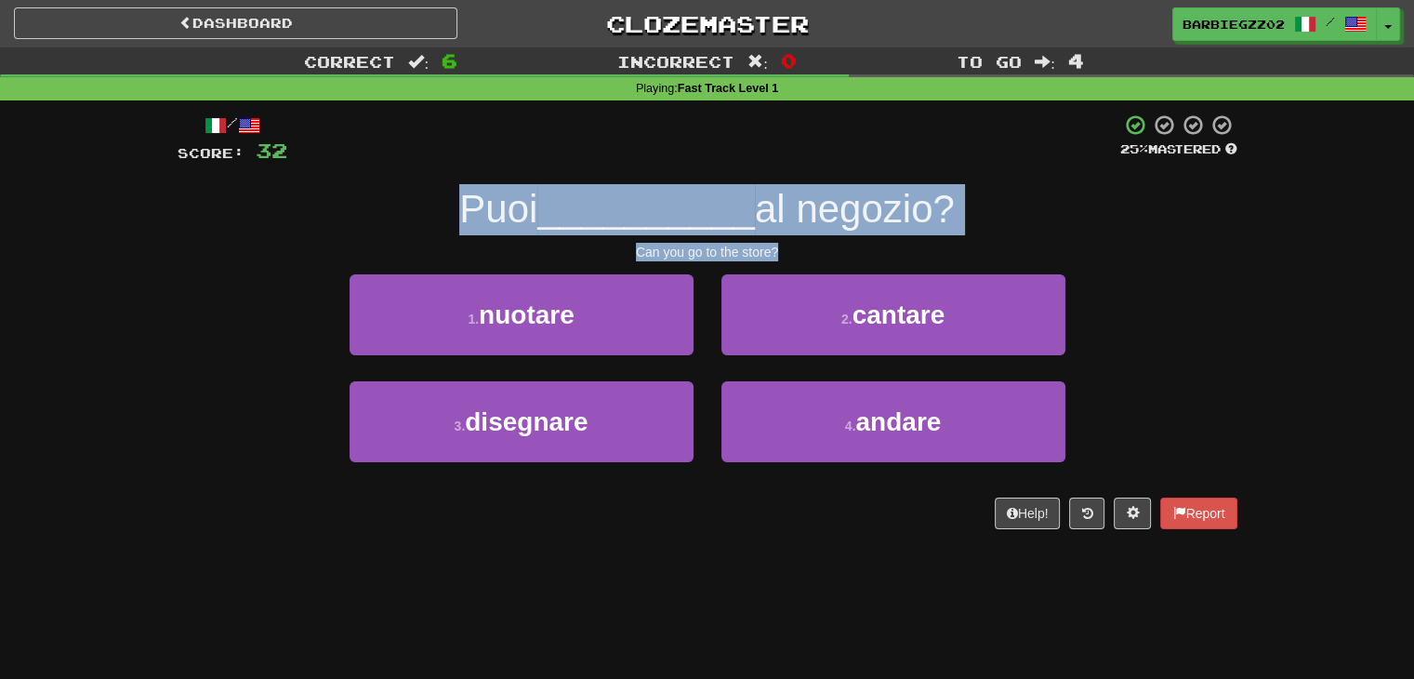
drag, startPoint x: 791, startPoint y: 249, endPoint x: 443, endPoint y: 165, distance: 358.8
click at [443, 165] on div "/ Score: 32 25 % Mastered Puoi __________ al negozio? Can you go to the store? …" at bounding box center [708, 321] width 1060 height 416
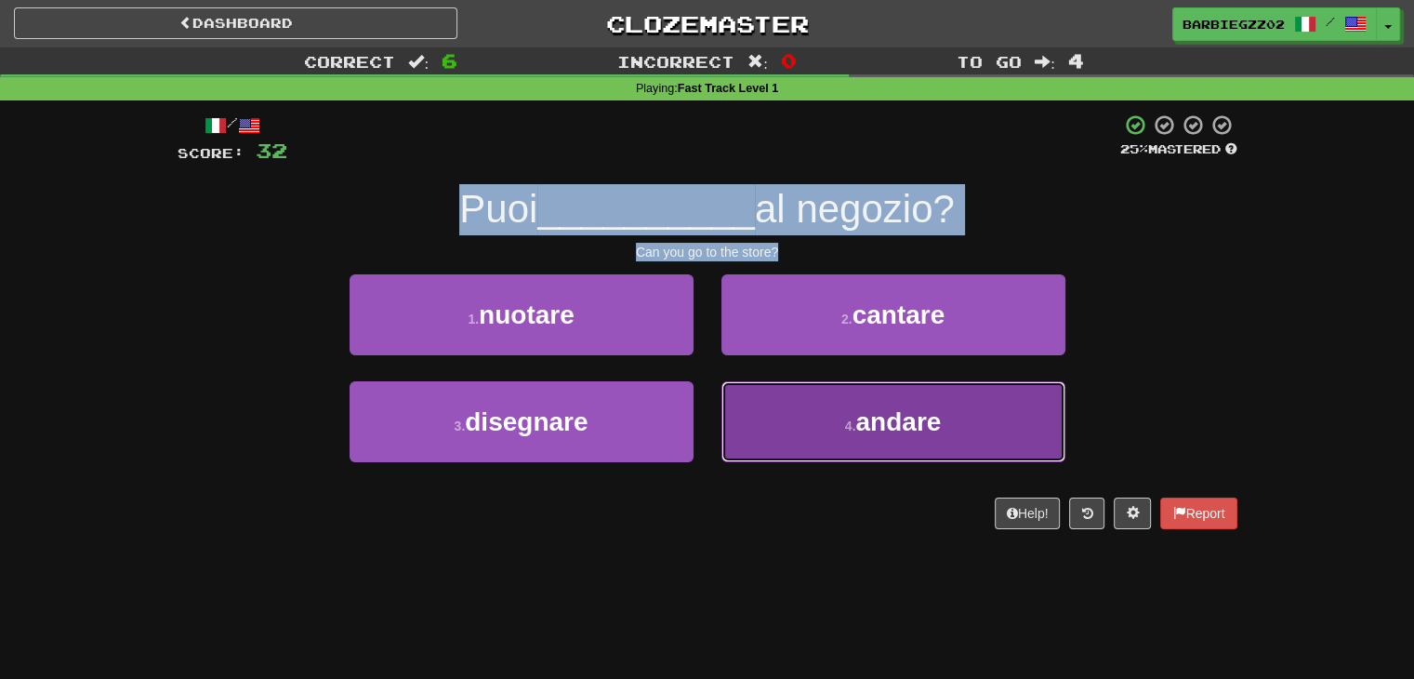
click at [845, 423] on small "4 ." at bounding box center [850, 425] width 11 height 15
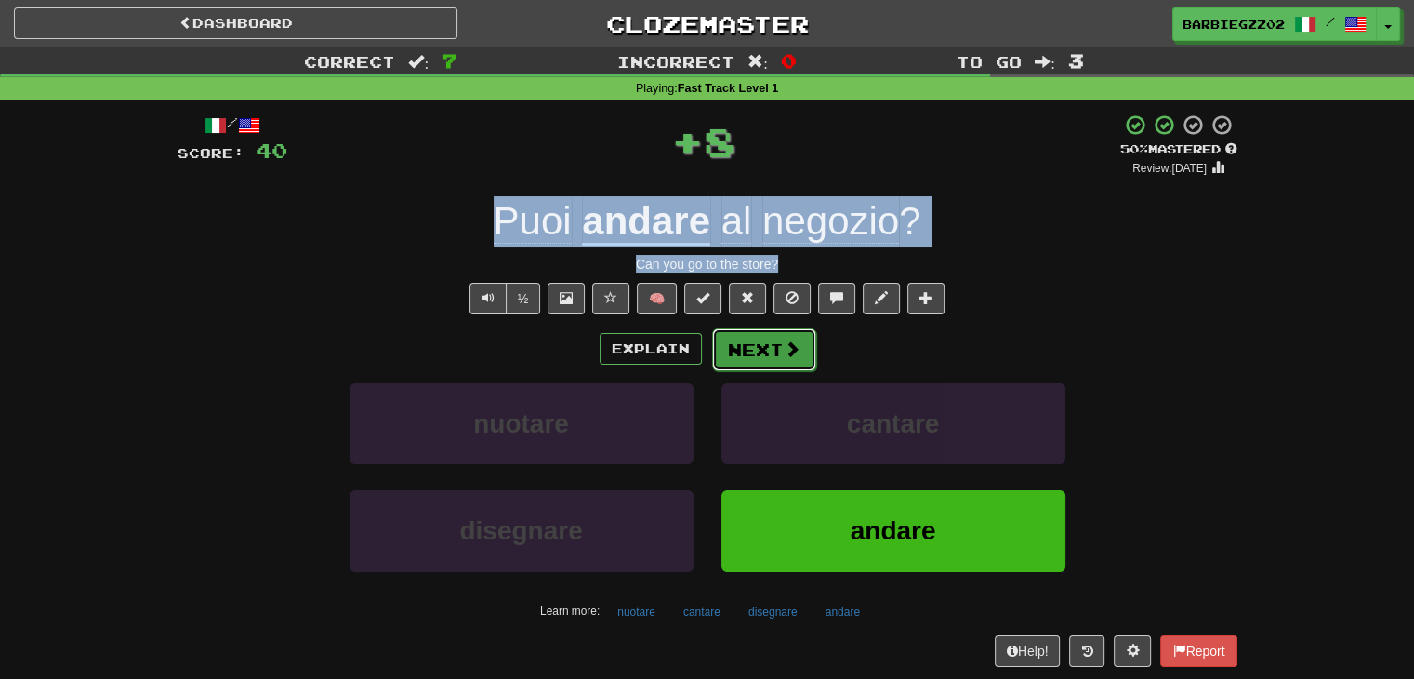
click at [788, 354] on span at bounding box center [792, 348] width 17 height 17
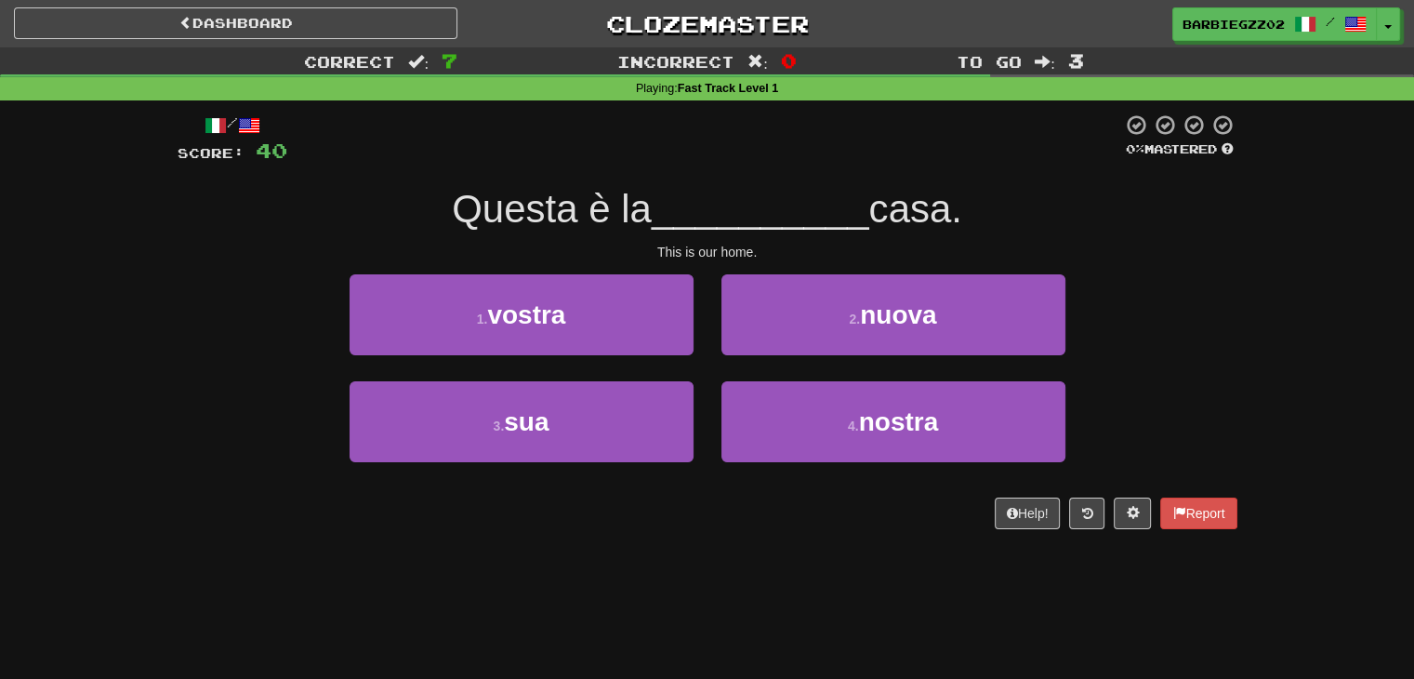
click at [809, 249] on div "This is our home." at bounding box center [708, 252] width 1060 height 19
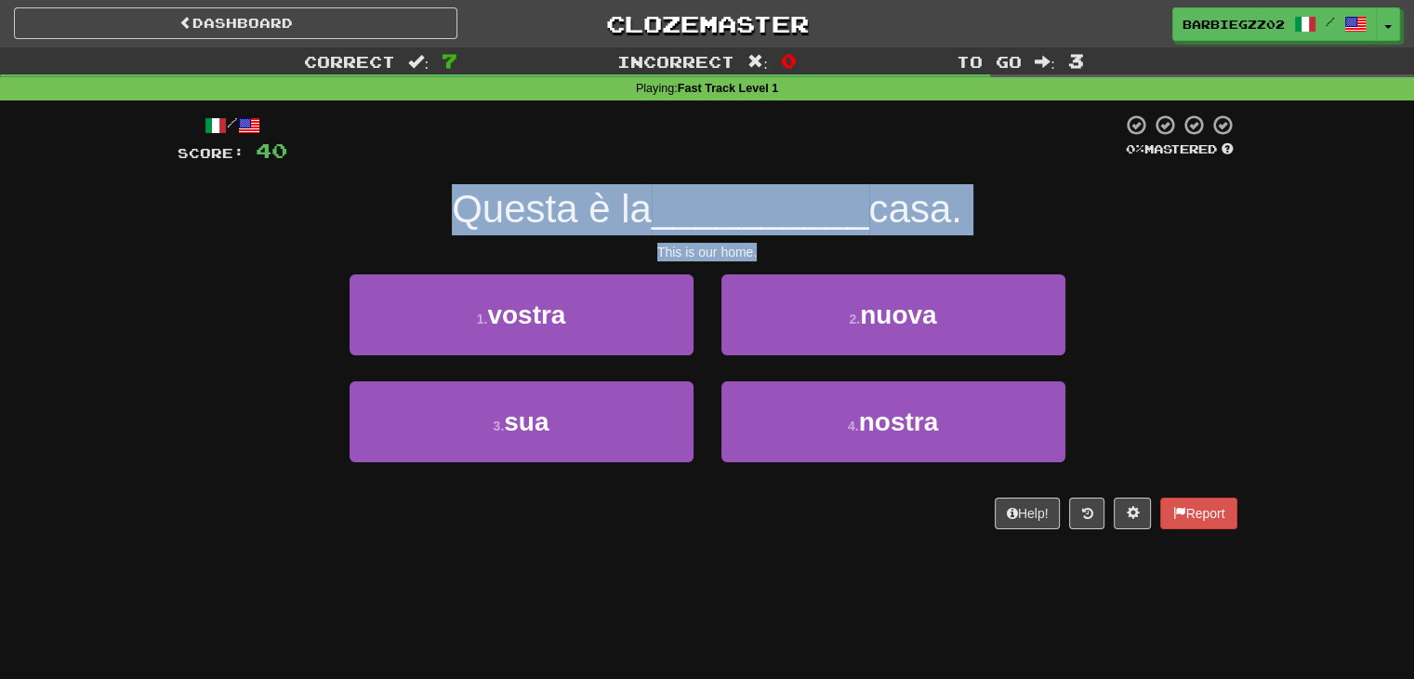
drag, startPoint x: 811, startPoint y: 248, endPoint x: 369, endPoint y: 211, distance: 443.2
click at [369, 211] on div "/ Score: 40 0 % Mastered Questa è la __________ casa. This is our home. 1 . vos…" at bounding box center [708, 321] width 1060 height 416
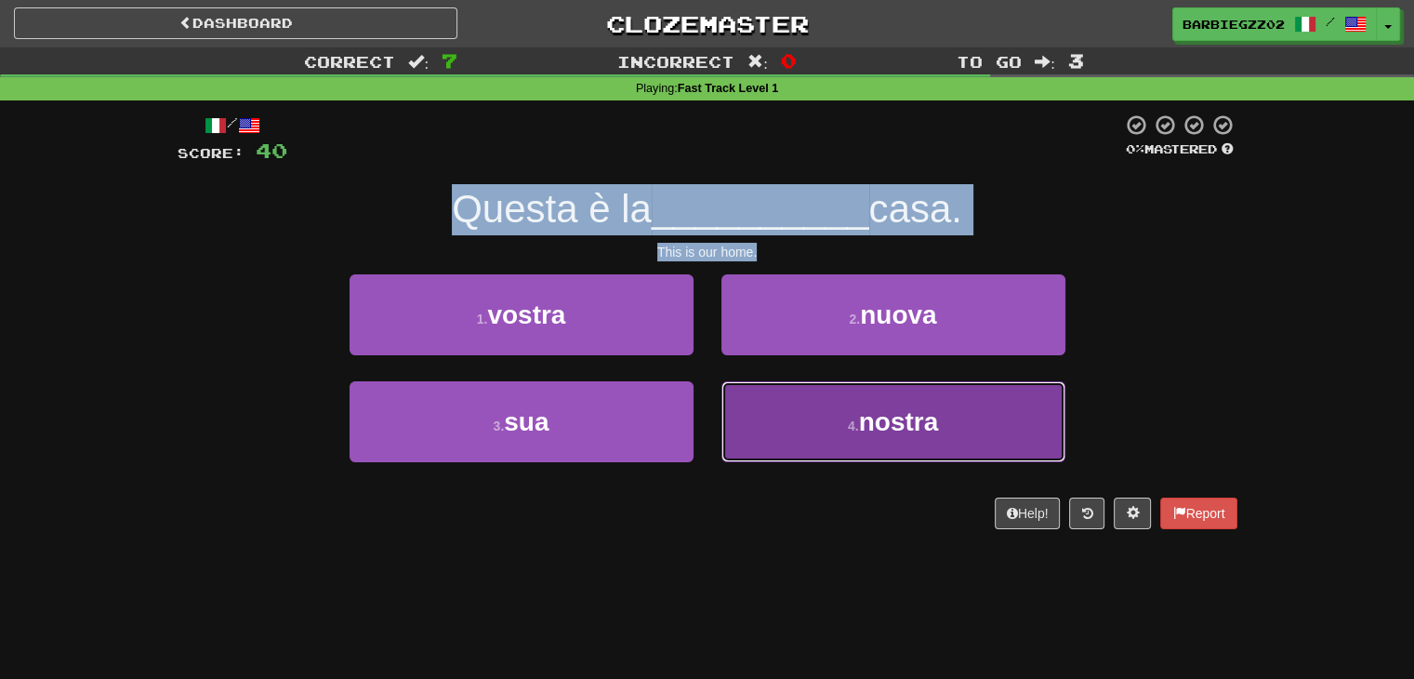
click at [921, 414] on span "nostra" at bounding box center [899, 421] width 80 height 29
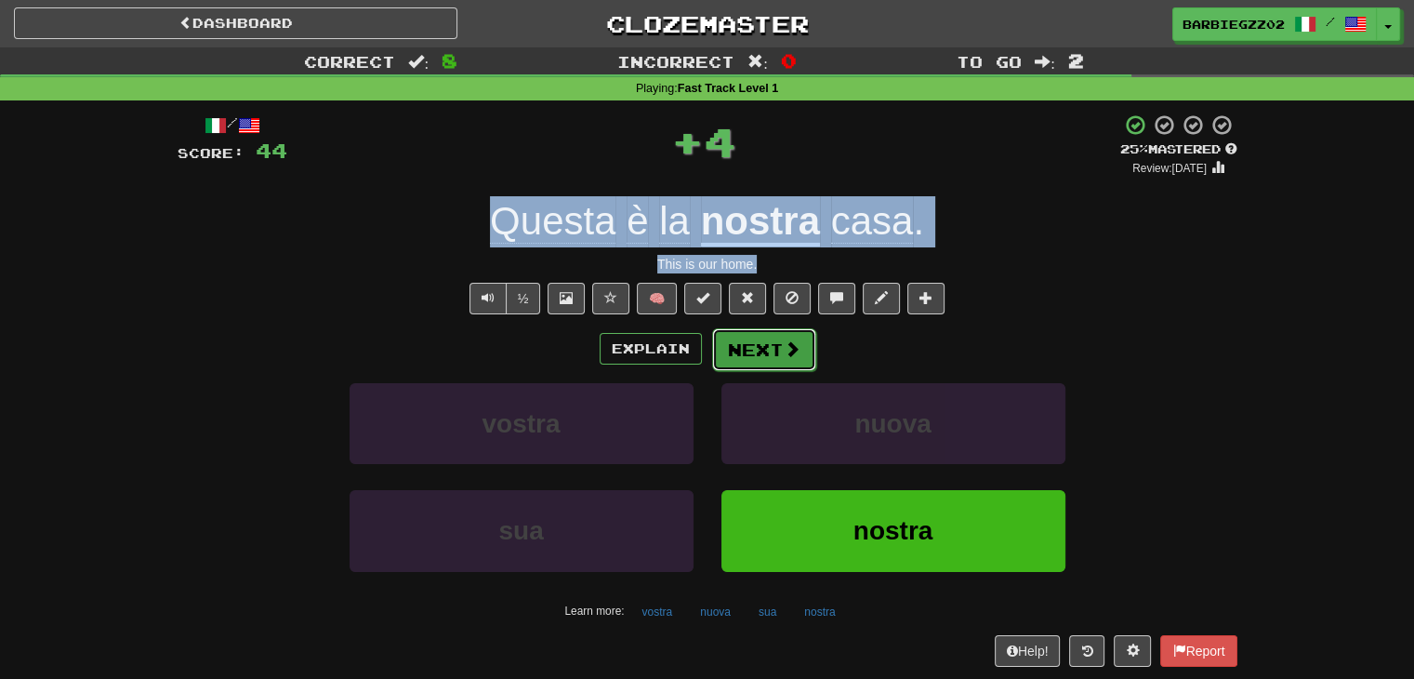
click at [802, 349] on button "Next" at bounding box center [764, 349] width 104 height 43
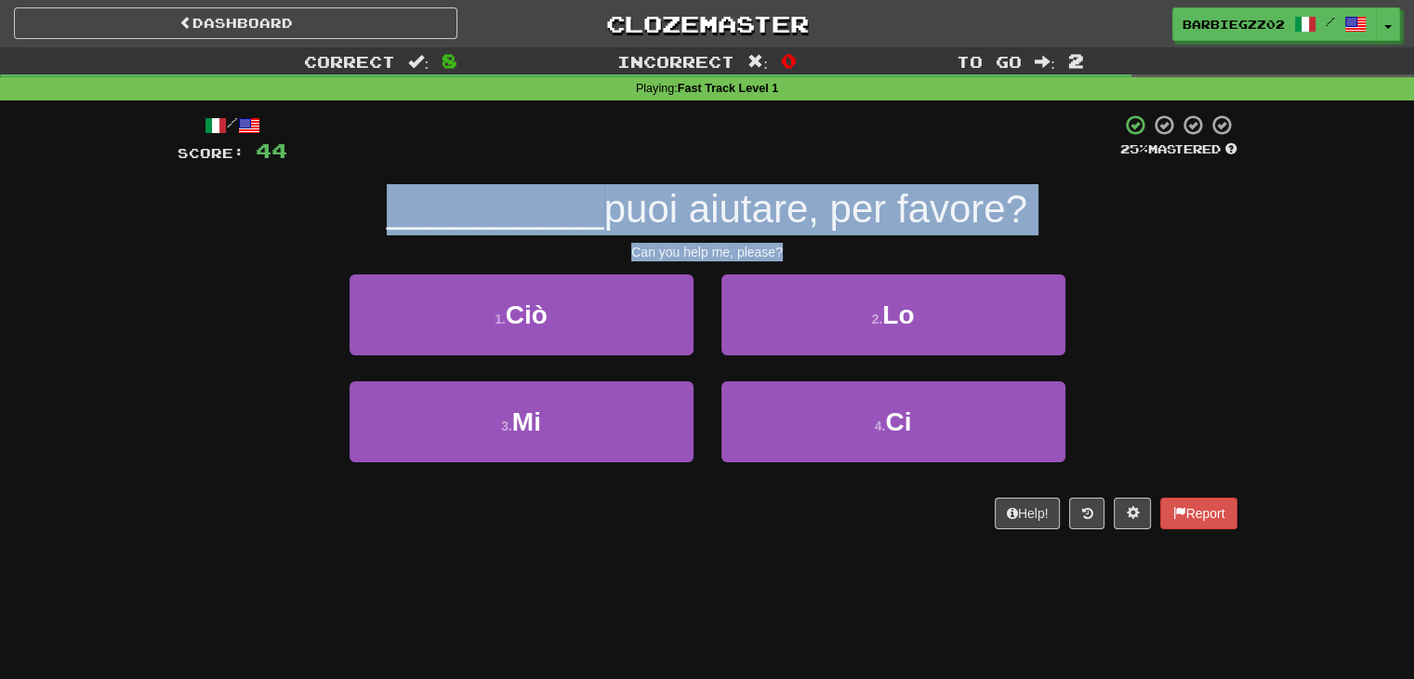
drag, startPoint x: 787, startPoint y: 245, endPoint x: 301, endPoint y: 172, distance: 490.7
click at [301, 172] on div "/ Score: 44 25 % Mastered __________ puoi aiutare, per favore? Can you help me,…" at bounding box center [708, 321] width 1060 height 416
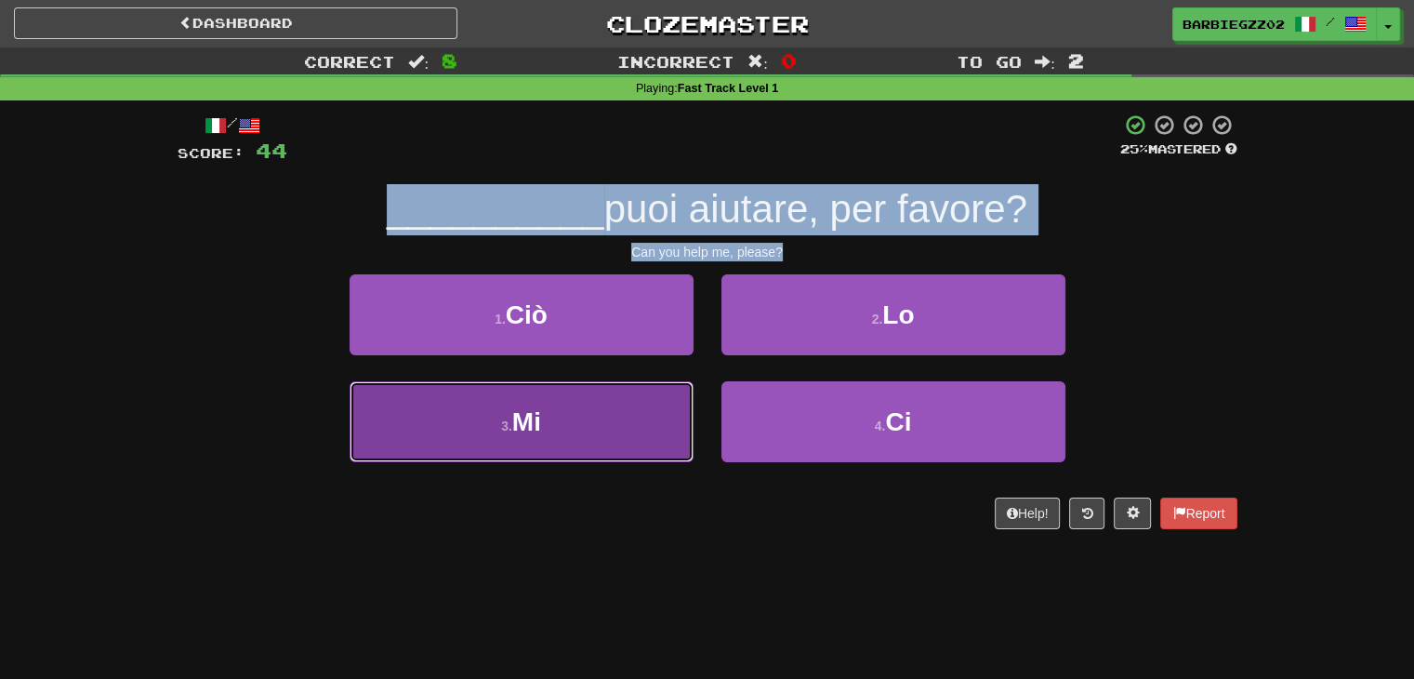
click at [546, 429] on button "3 . Mi" at bounding box center [522, 421] width 344 height 81
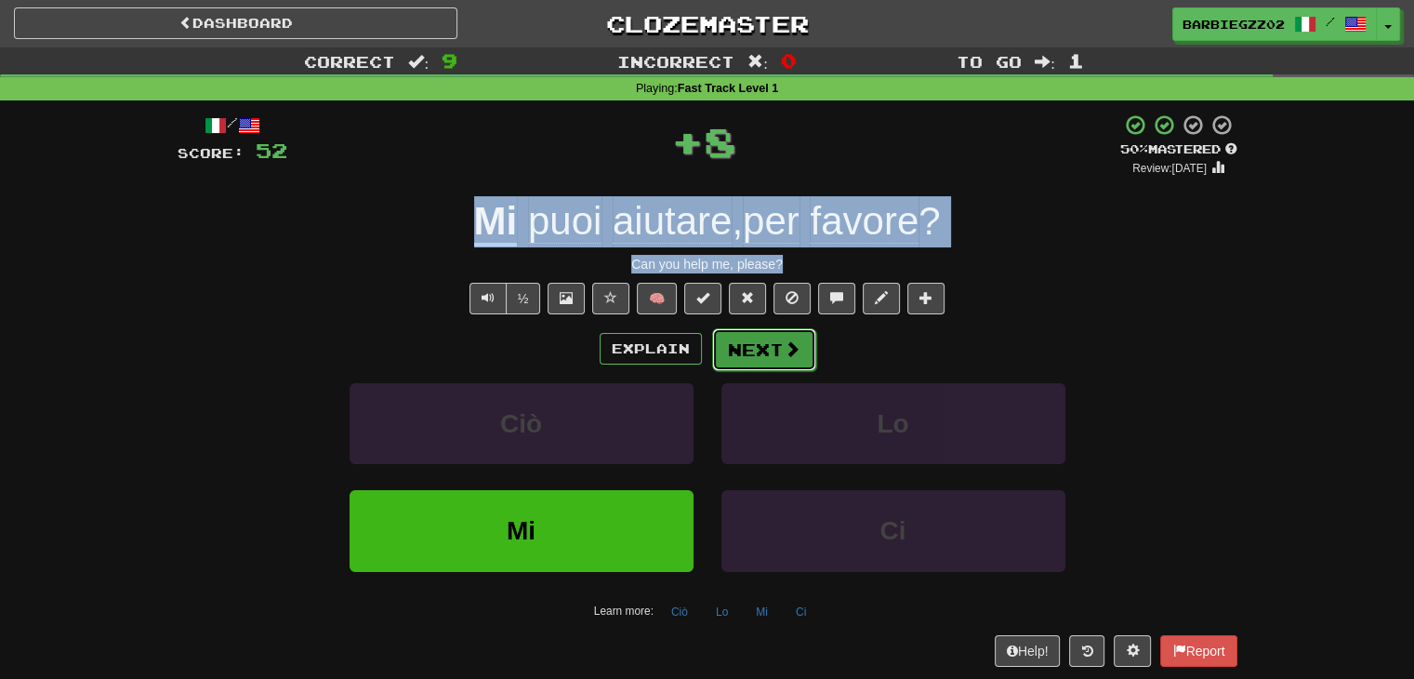
click at [776, 338] on button "Next" at bounding box center [764, 349] width 104 height 43
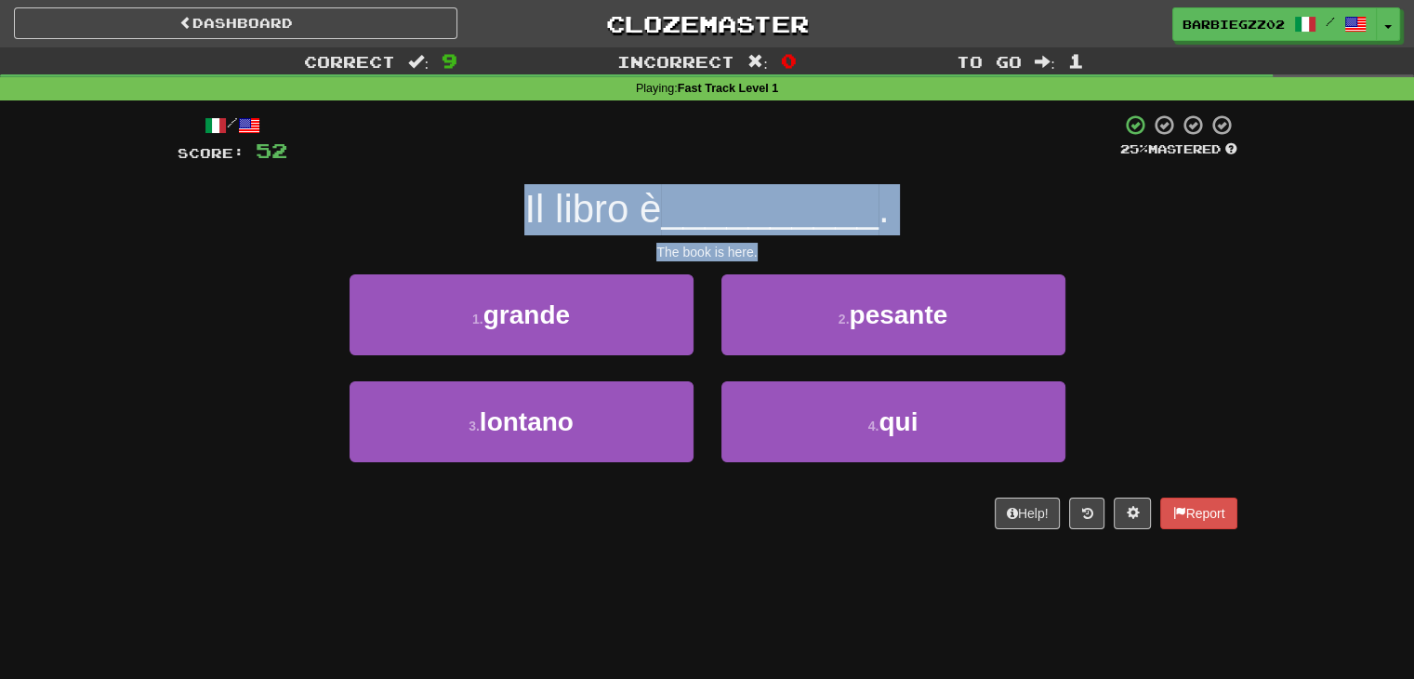
drag, startPoint x: 789, startPoint y: 251, endPoint x: 469, endPoint y: 198, distance: 325.1
click at [469, 198] on div "/ Score: 52 25 % Mastered Il libro è __________ . The book is here. 1 . grande …" at bounding box center [708, 321] width 1060 height 416
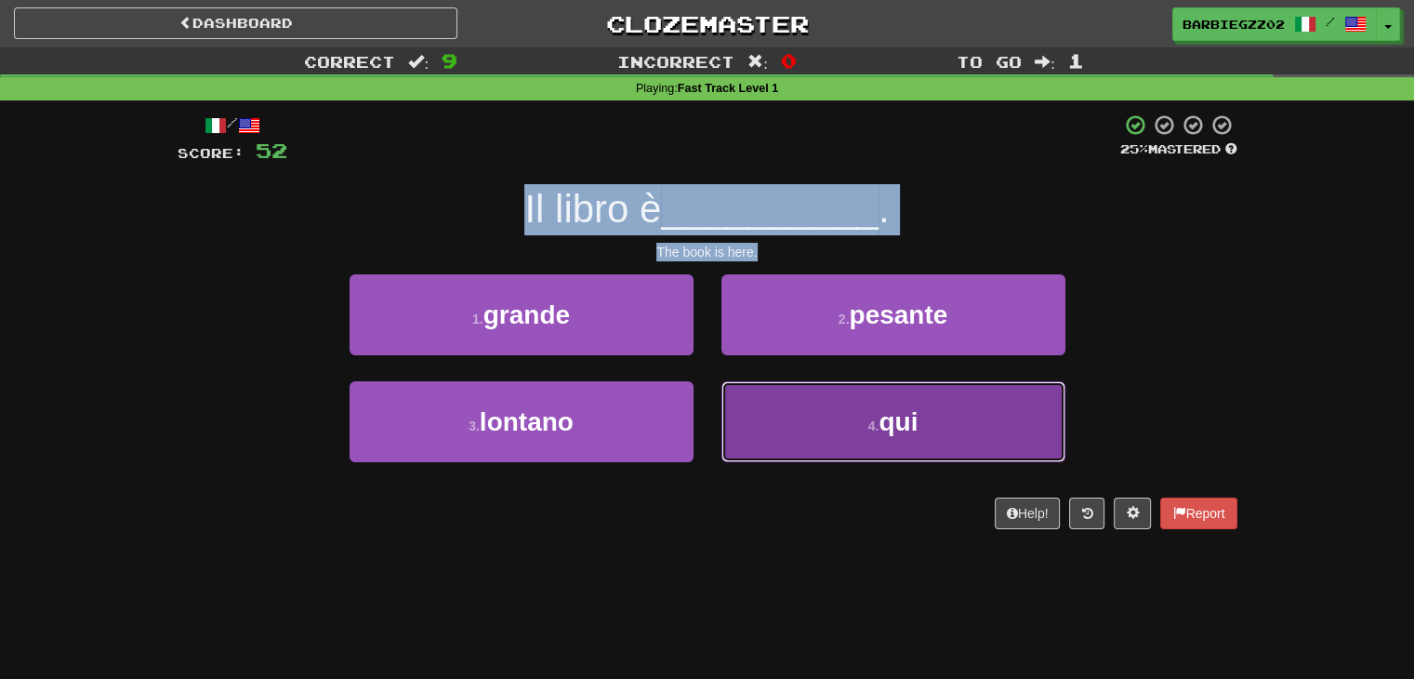
click at [974, 395] on button "4 . qui" at bounding box center [894, 421] width 344 height 81
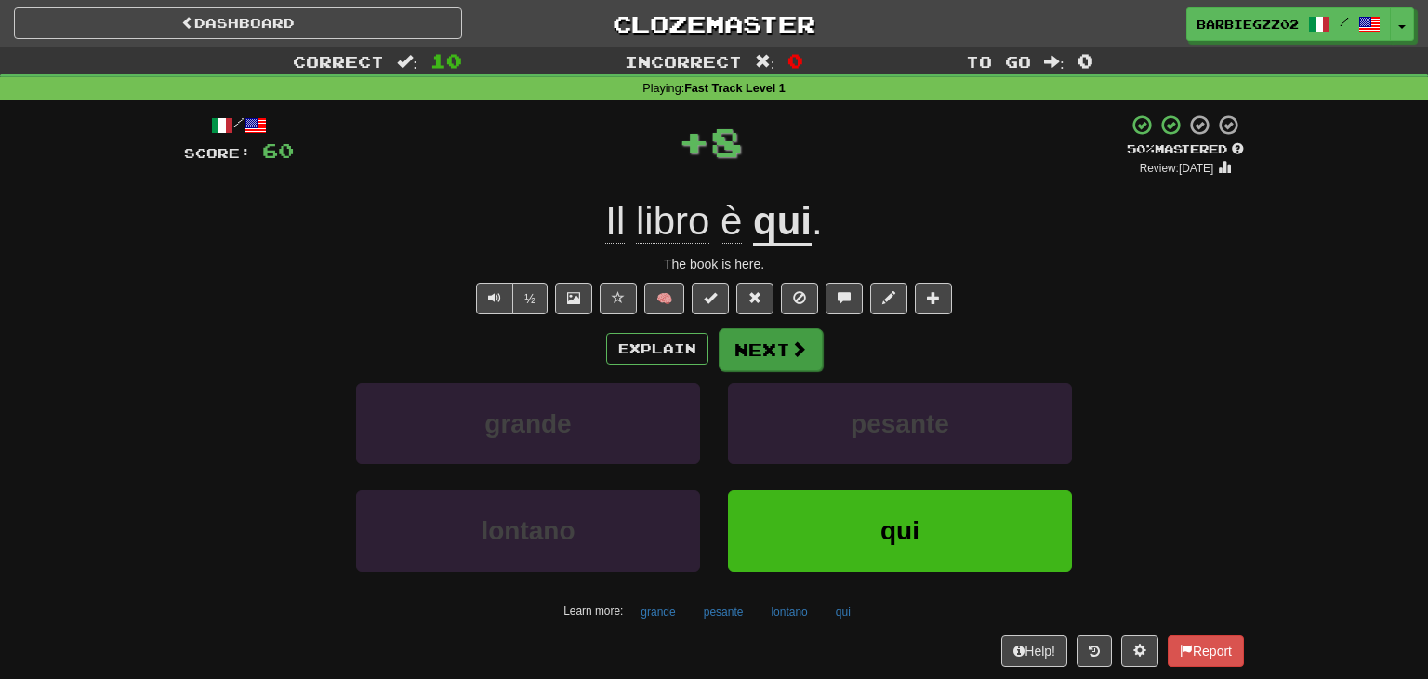
click at [770, 343] on body "Dashboard Clozemaster barbiegzz02 / Toggle Dropdown Dashboard Leaderboard Activ…" at bounding box center [714, 676] width 1428 height 1353
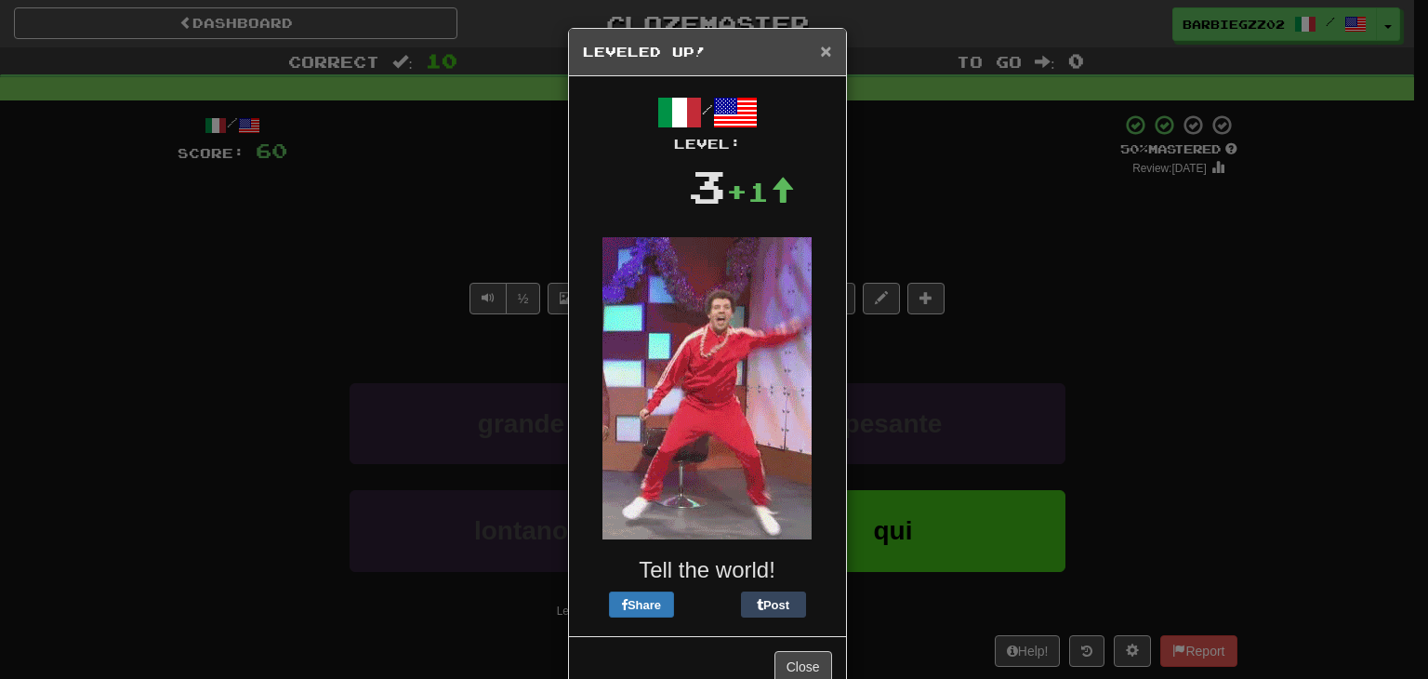
click at [822, 40] on span "×" at bounding box center [825, 50] width 11 height 21
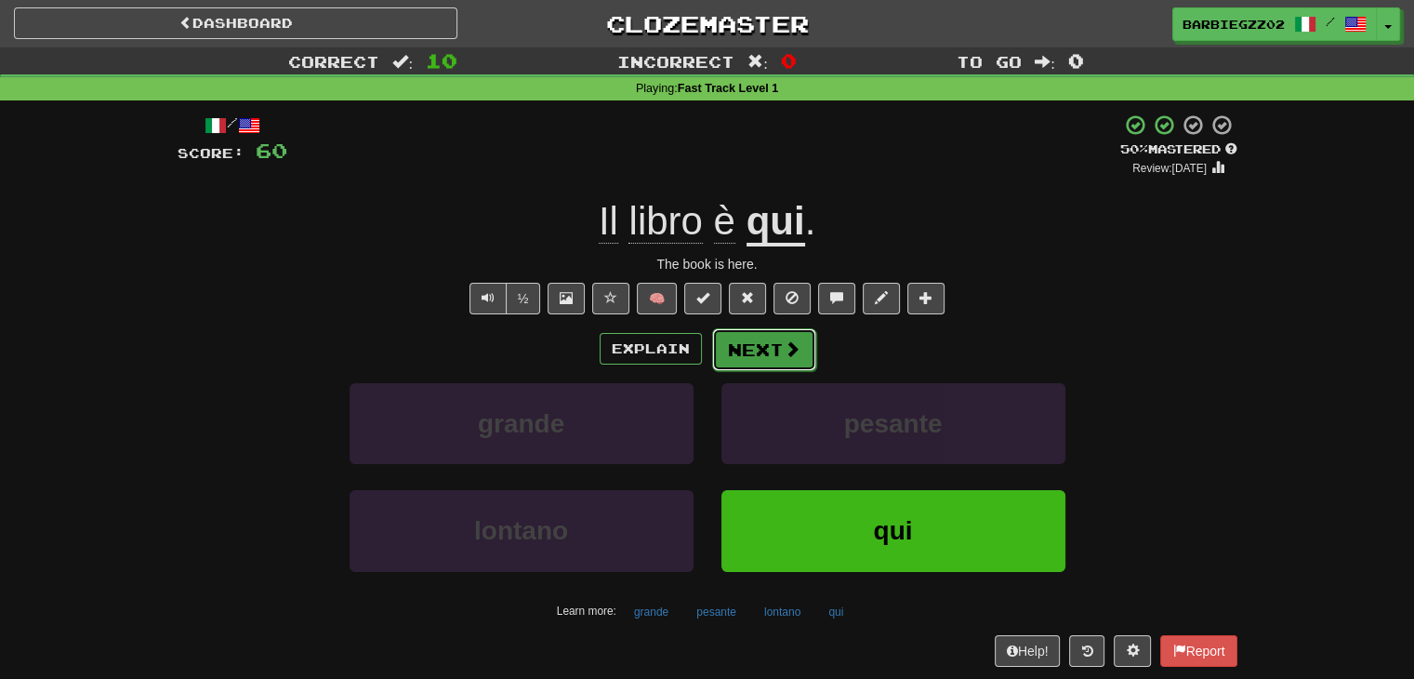
click at [770, 339] on button "Next" at bounding box center [764, 349] width 104 height 43
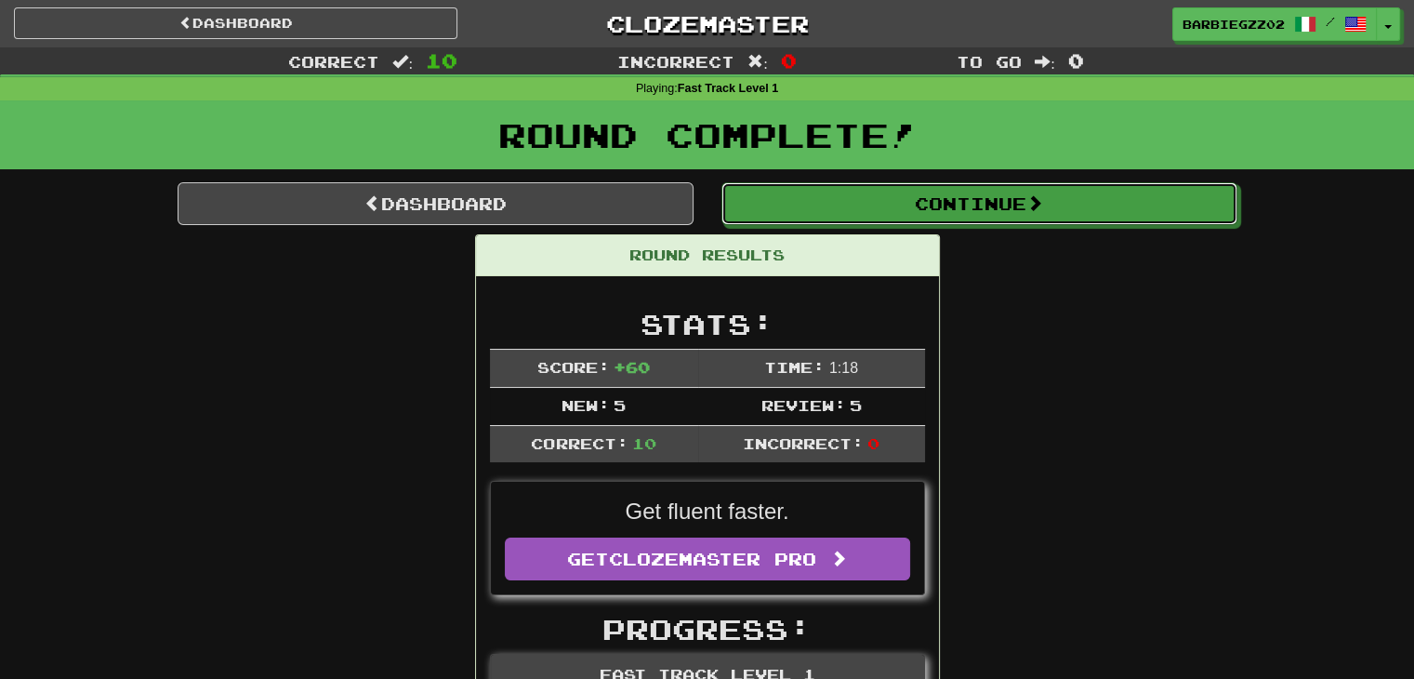
click at [1029, 213] on button "Continue" at bounding box center [980, 203] width 516 height 43
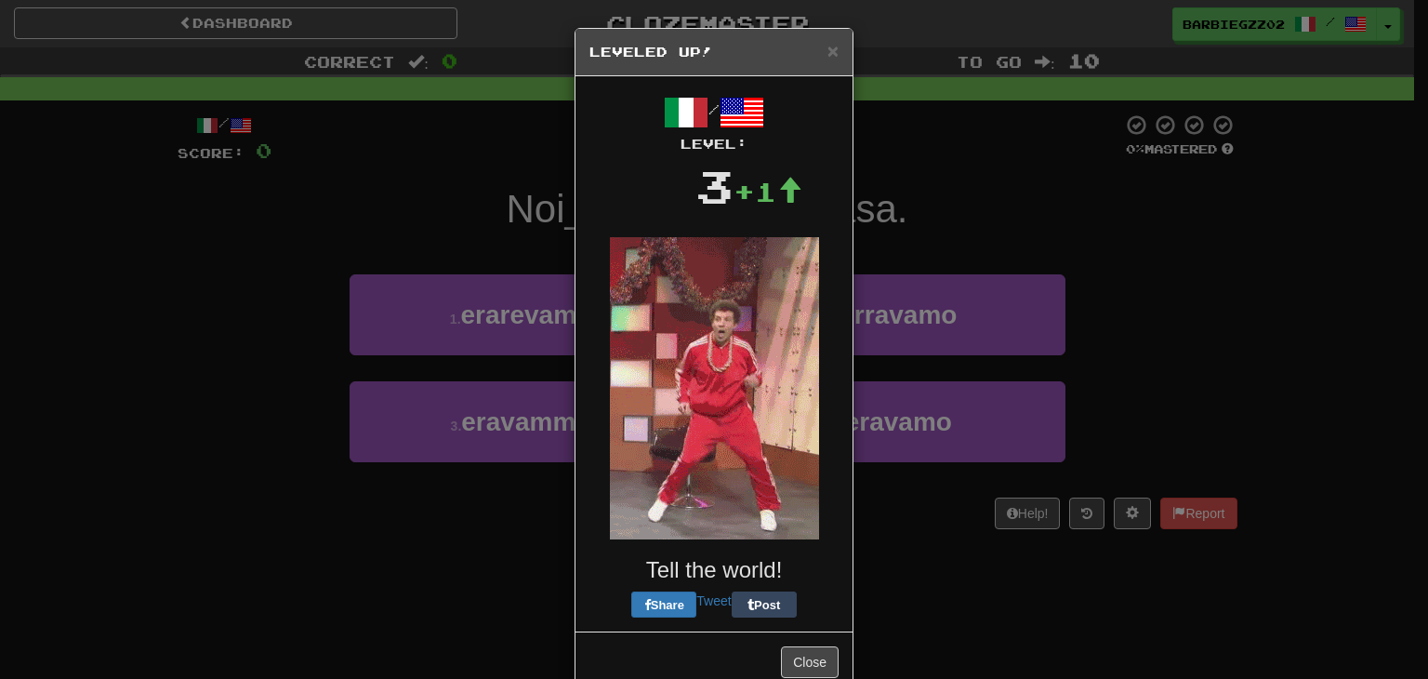
click at [815, 46] on h5 "Leveled Up!" at bounding box center [713, 52] width 249 height 19
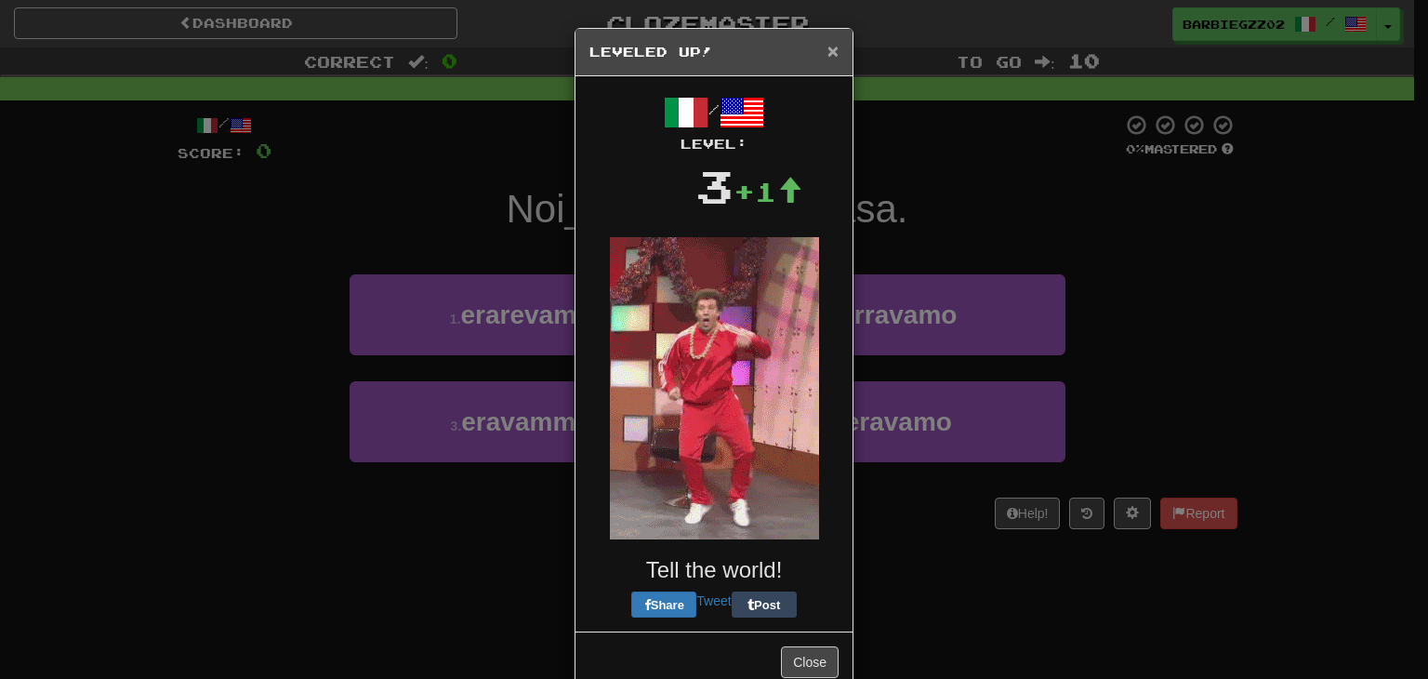
click at [828, 46] on span "×" at bounding box center [833, 50] width 11 height 21
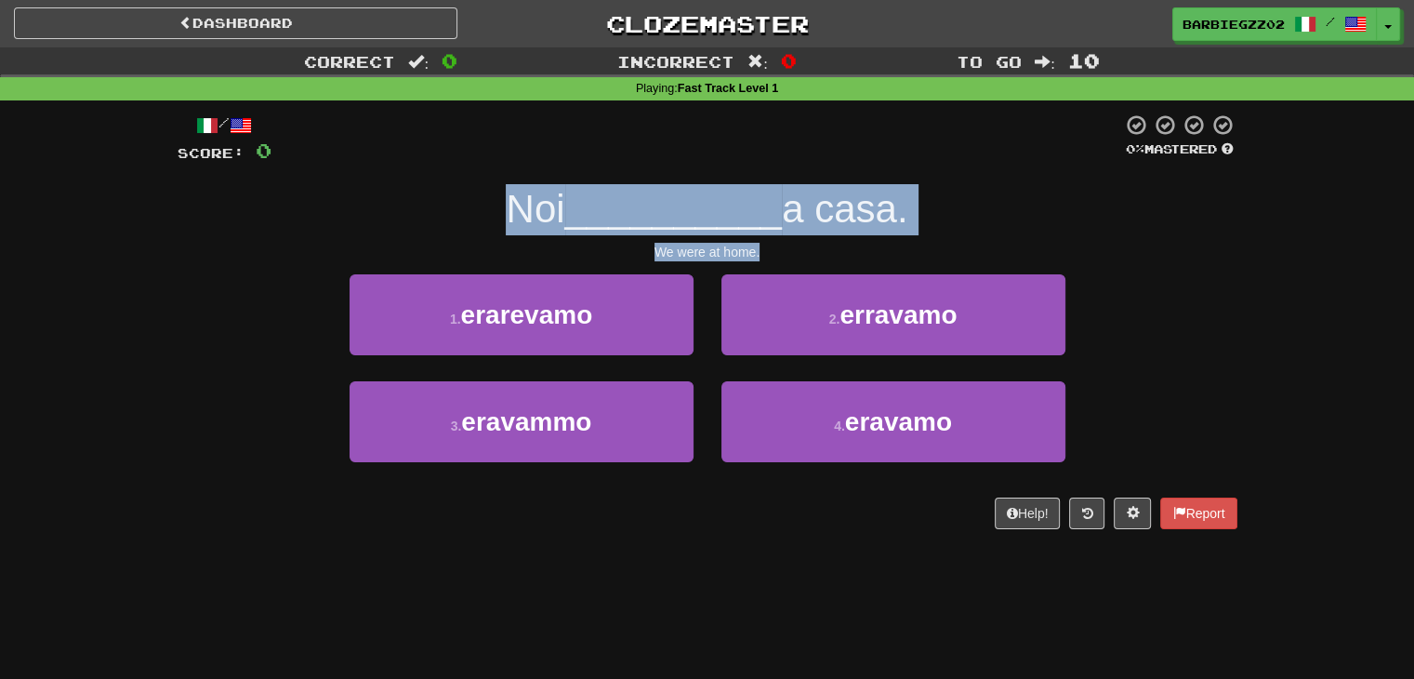
drag, startPoint x: 766, startPoint y: 245, endPoint x: 439, endPoint y: 199, distance: 330.6
click at [439, 199] on div "/ Score: 0 0 % Mastered Noi __________ a casa. We were at home. 1 . erarevamo 2…" at bounding box center [708, 321] width 1060 height 416
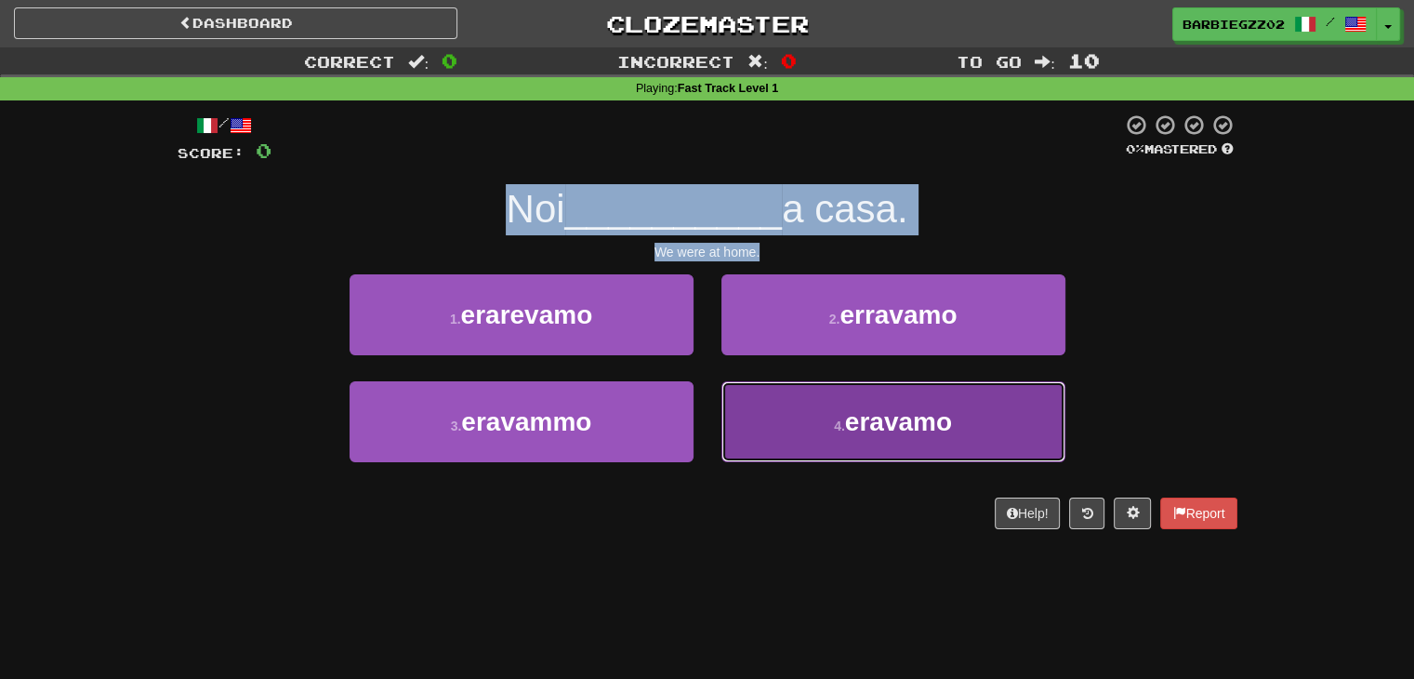
click at [834, 425] on small "4 ." at bounding box center [839, 425] width 11 height 15
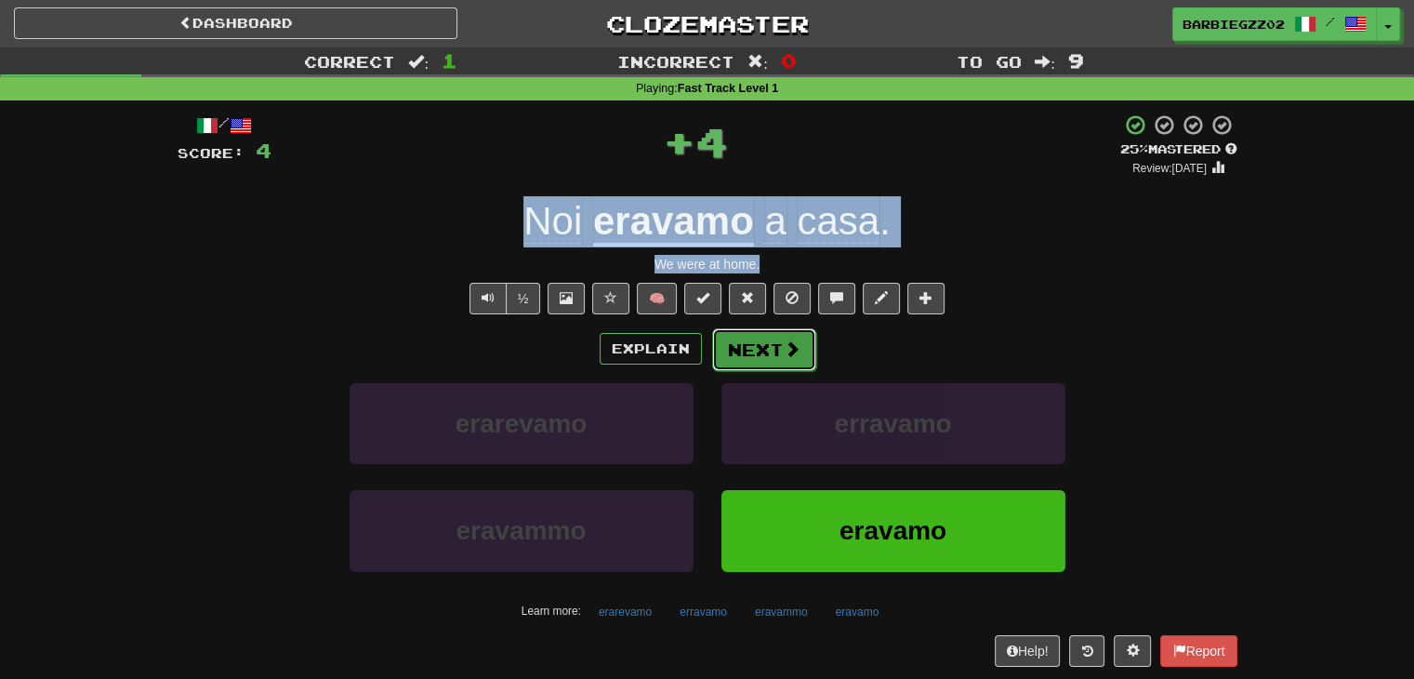
click at [801, 345] on button "Next" at bounding box center [764, 349] width 104 height 43
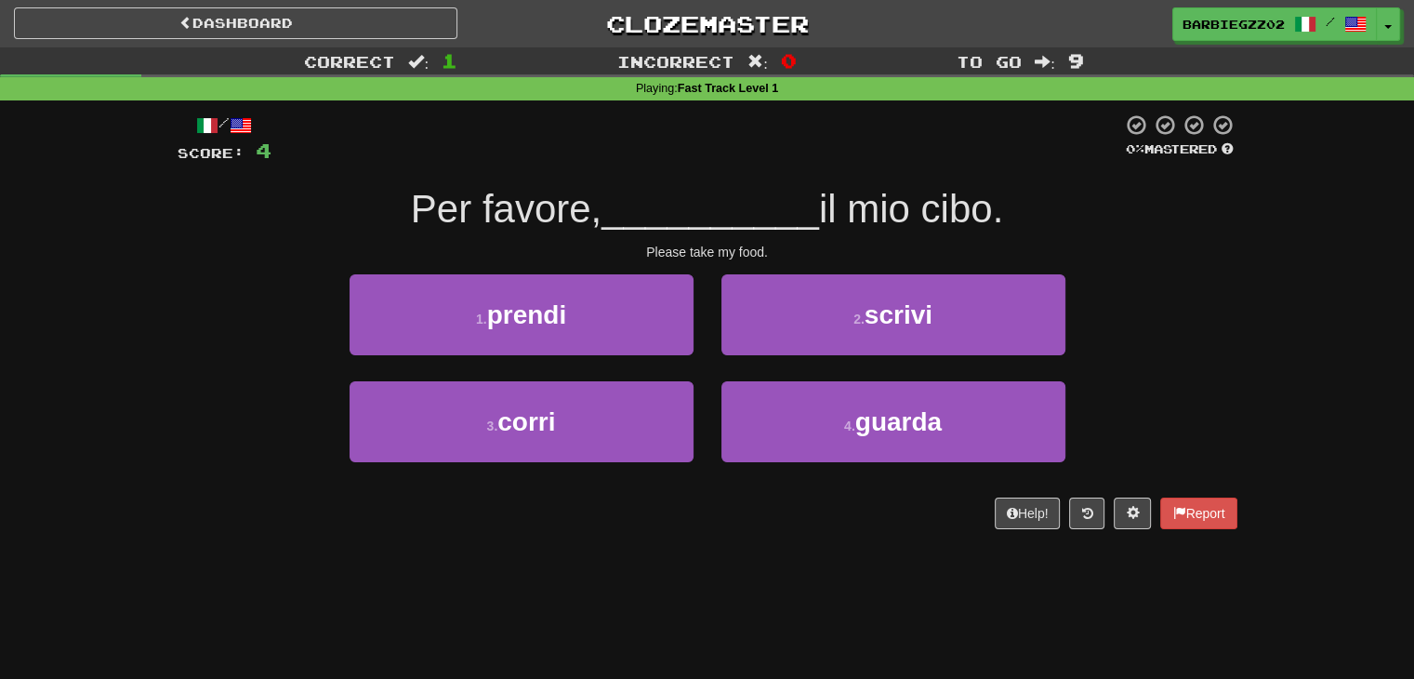
click at [807, 249] on div "Please take my food." at bounding box center [708, 252] width 1060 height 19
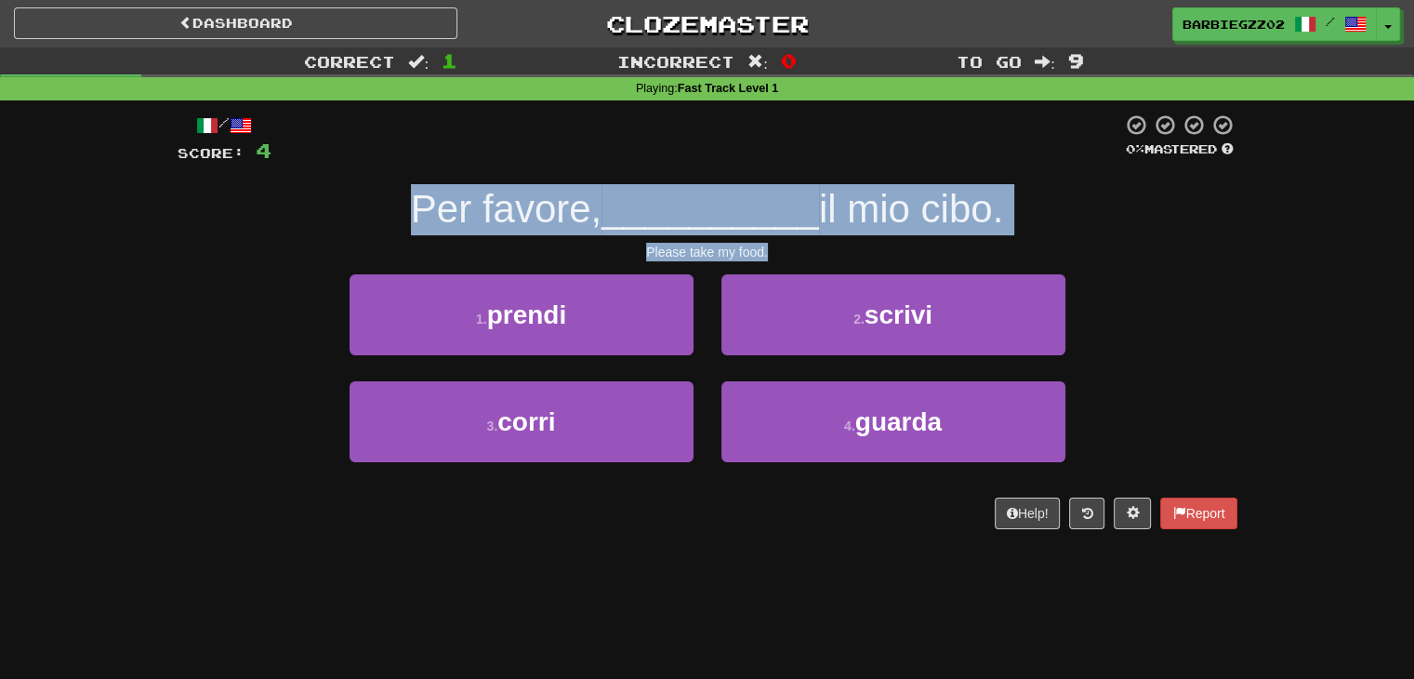
drag, startPoint x: 805, startPoint y: 250, endPoint x: 362, endPoint y: 189, distance: 447.7
click at [362, 189] on div "/ Score: 4 0 % Mastered Per favore, __________ il mio cibo. Please take my food…" at bounding box center [708, 321] width 1060 height 416
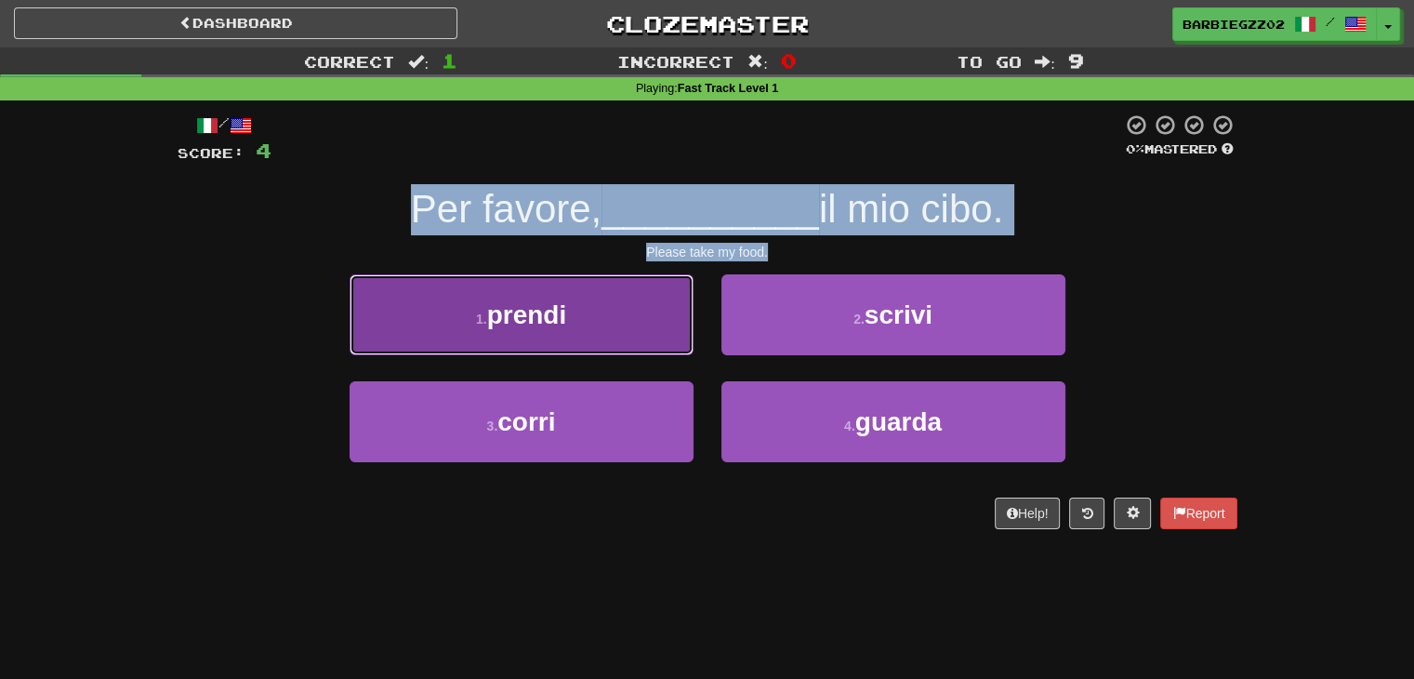
click at [561, 351] on button "1 . prendi" at bounding box center [522, 314] width 344 height 81
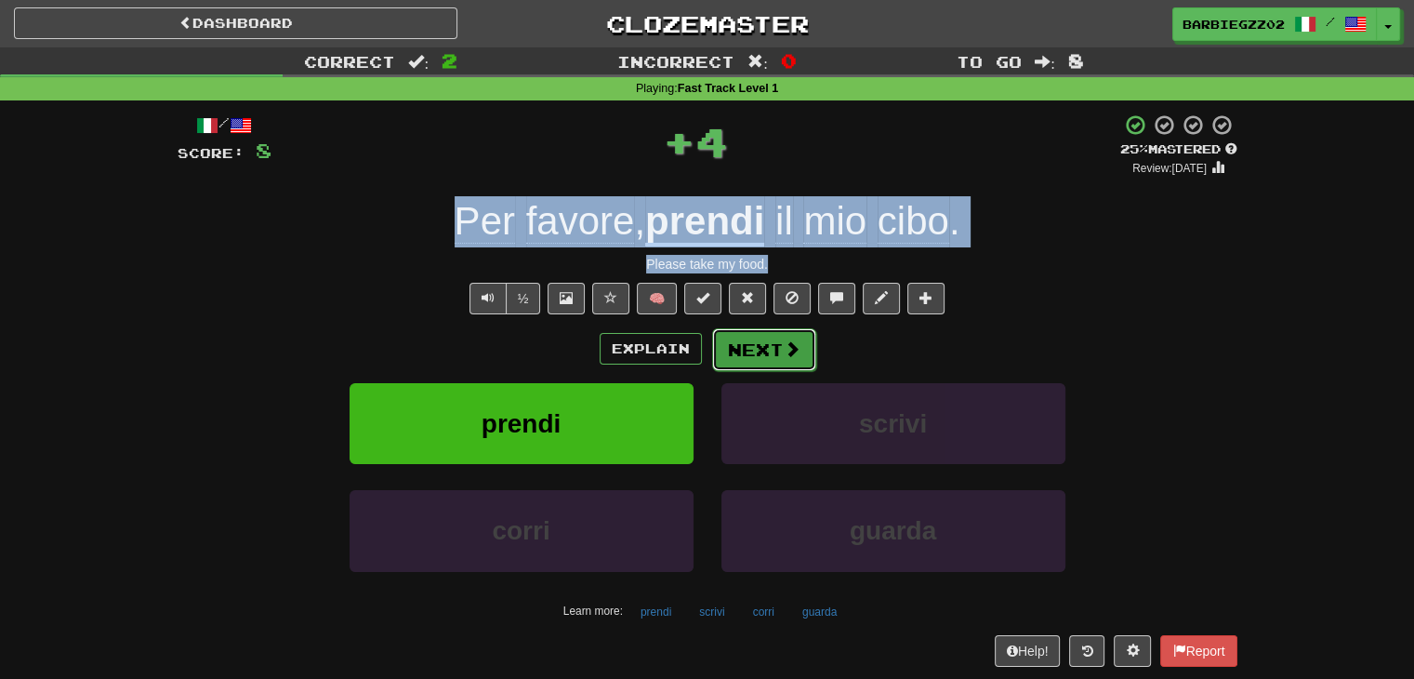
click at [753, 346] on button "Next" at bounding box center [764, 349] width 104 height 43
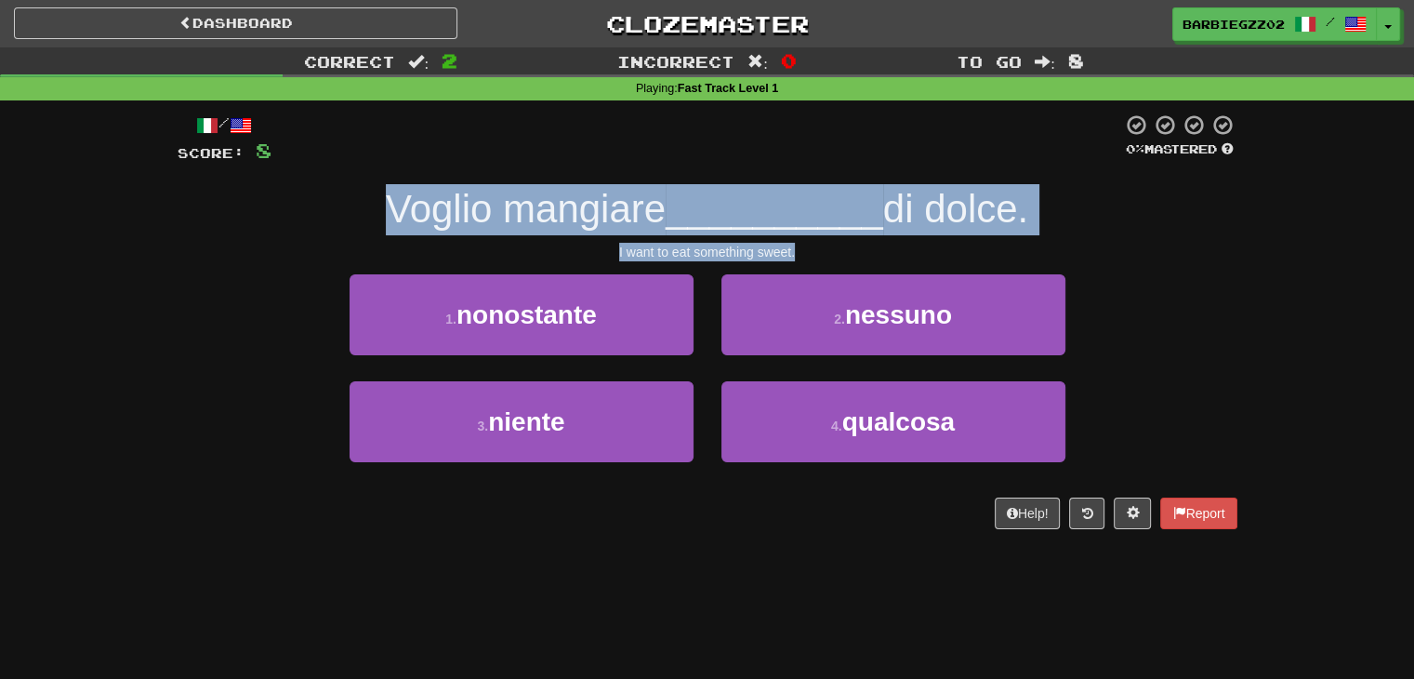
drag, startPoint x: 804, startPoint y: 244, endPoint x: 335, endPoint y: 175, distance: 474.6
click at [335, 175] on div "/ Score: 8 0 % Mastered Voglio mangiare __________ di dolce. I want to eat some…" at bounding box center [708, 321] width 1060 height 416
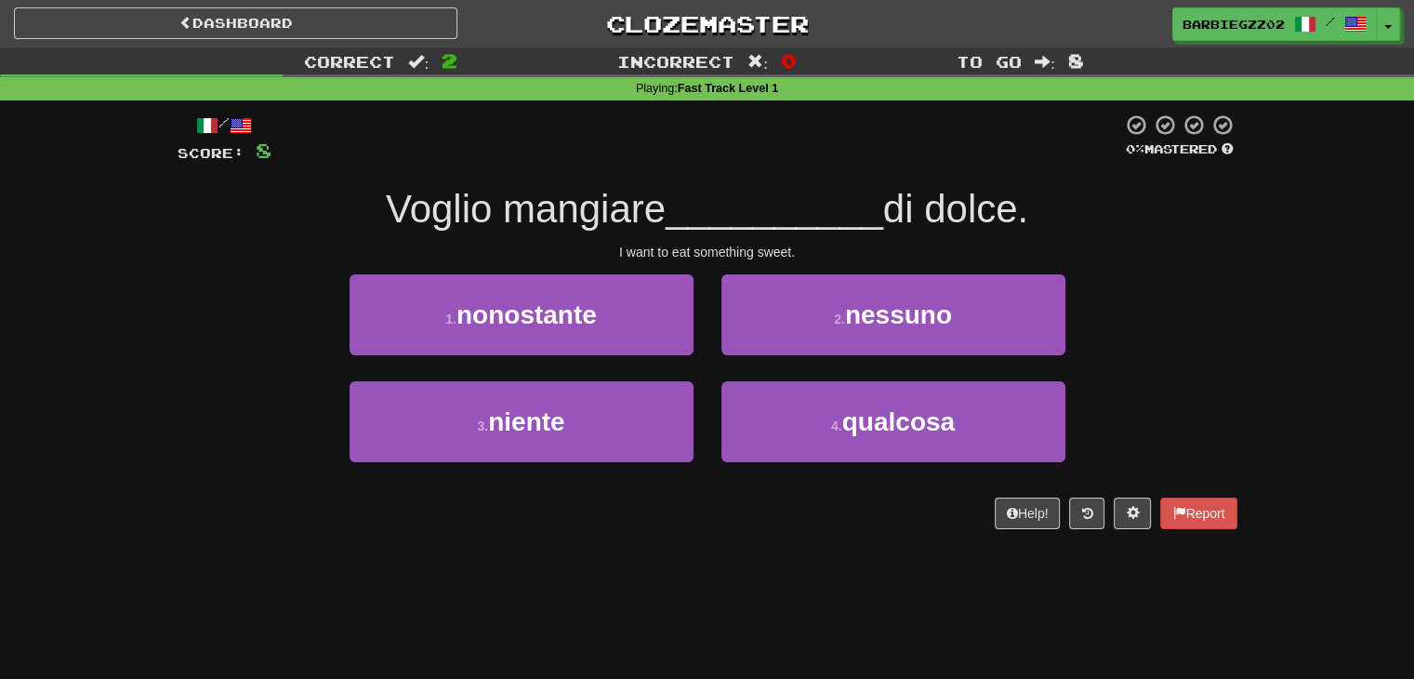
click at [771, 535] on div "/ Score: 8 0 % Mastered Voglio mangiare __________ di dolce. I want to eat some…" at bounding box center [708, 327] width 1060 height 455
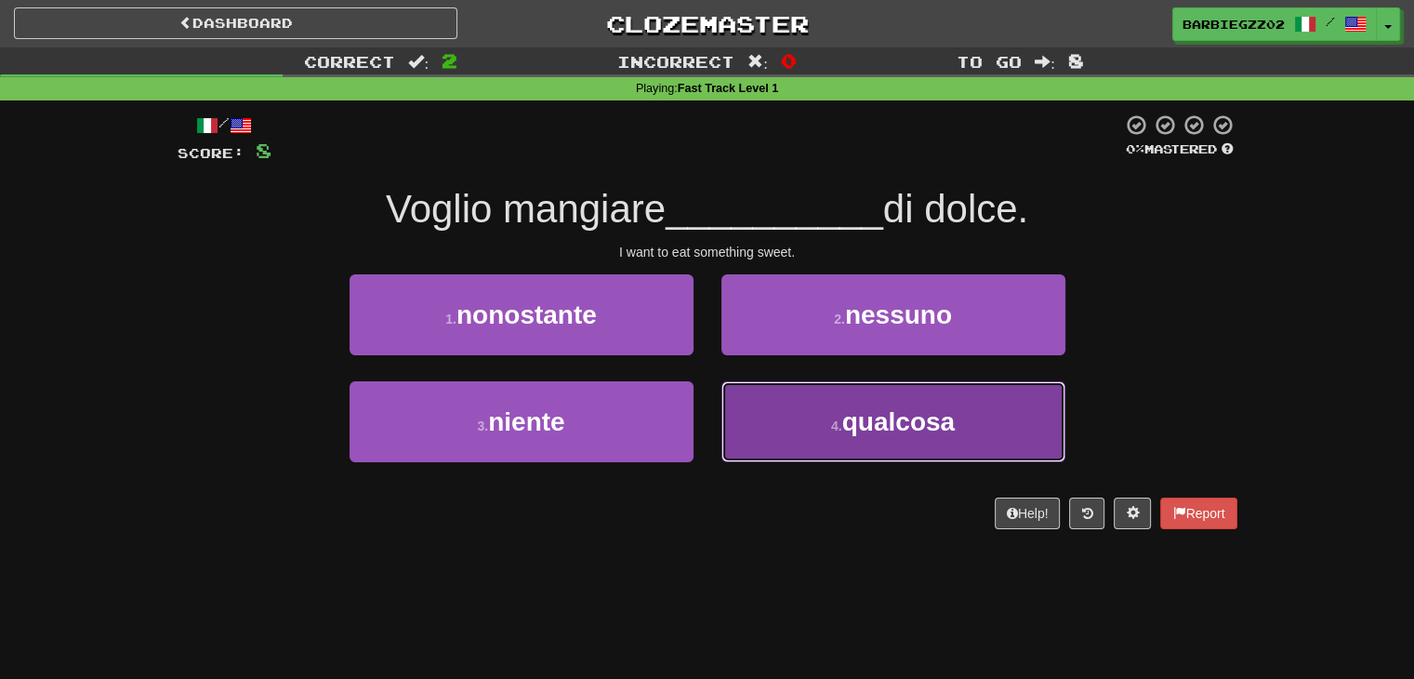
click at [810, 429] on button "4 . qualcosa" at bounding box center [894, 421] width 344 height 81
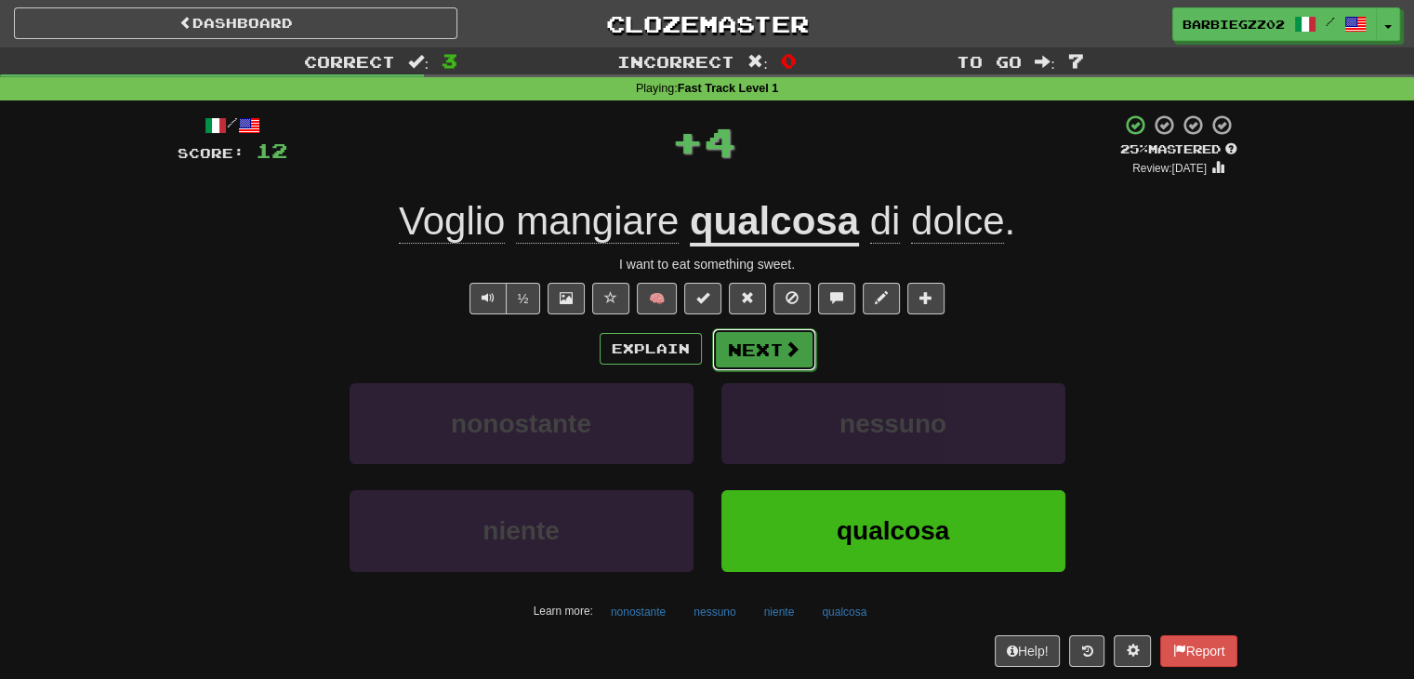
click at [786, 347] on span at bounding box center [792, 348] width 17 height 17
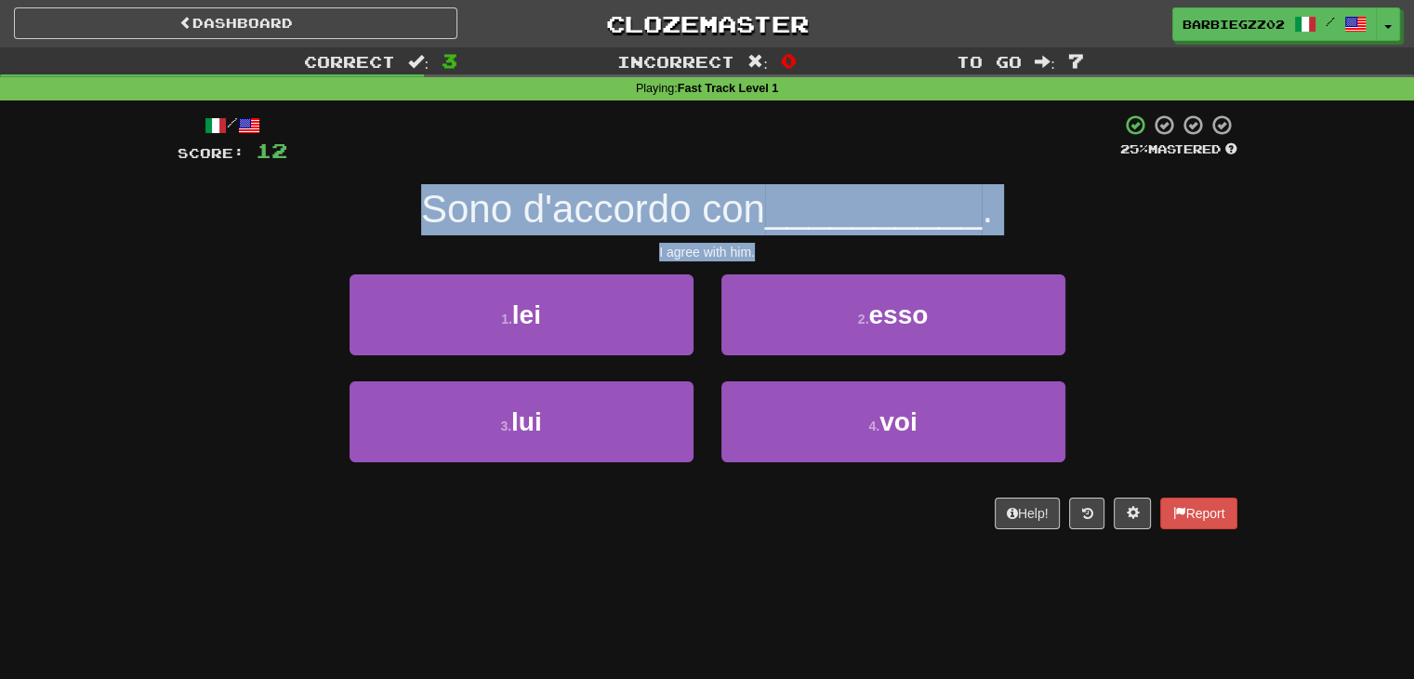
drag, startPoint x: 766, startPoint y: 250, endPoint x: 406, endPoint y: 207, distance: 362.4
click at [406, 207] on div "/ Score: 12 25 % Mastered Sono d'accordo con __________ . I agree with him. 1 .…" at bounding box center [708, 321] width 1060 height 416
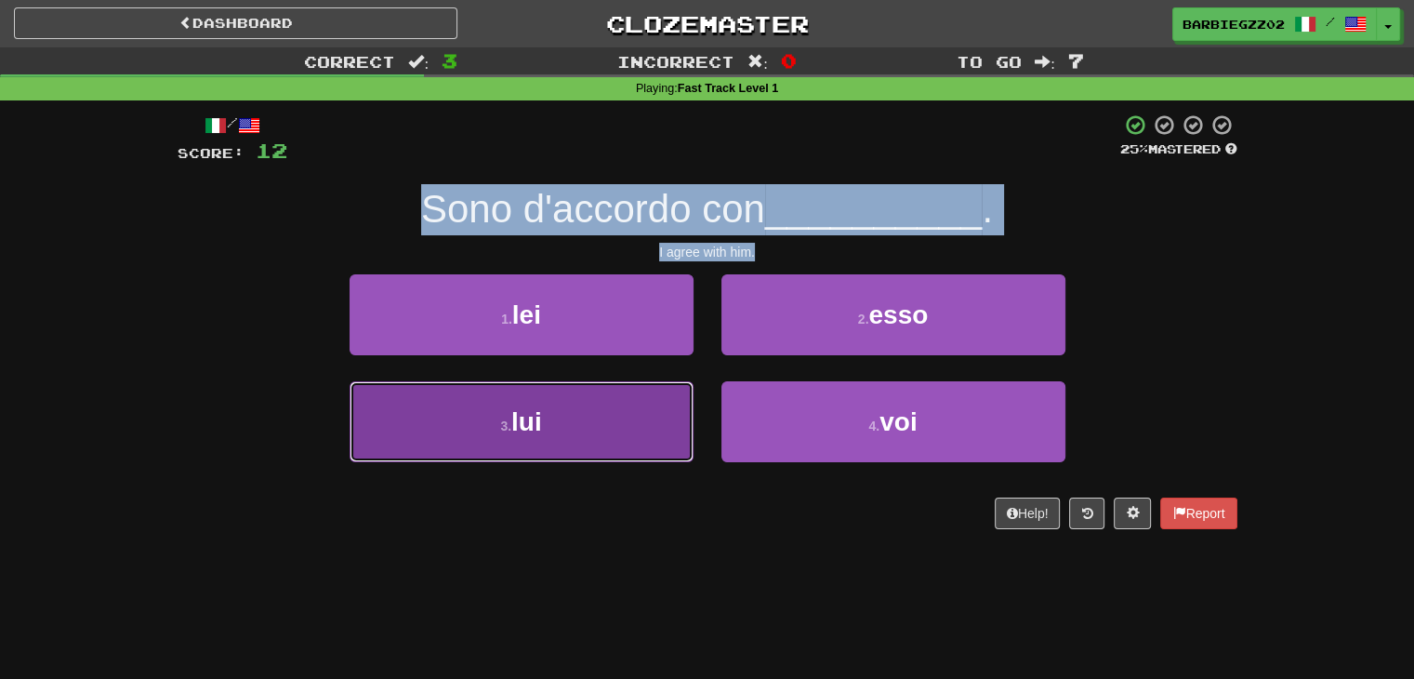
click at [629, 440] on button "3 . lui" at bounding box center [522, 421] width 344 height 81
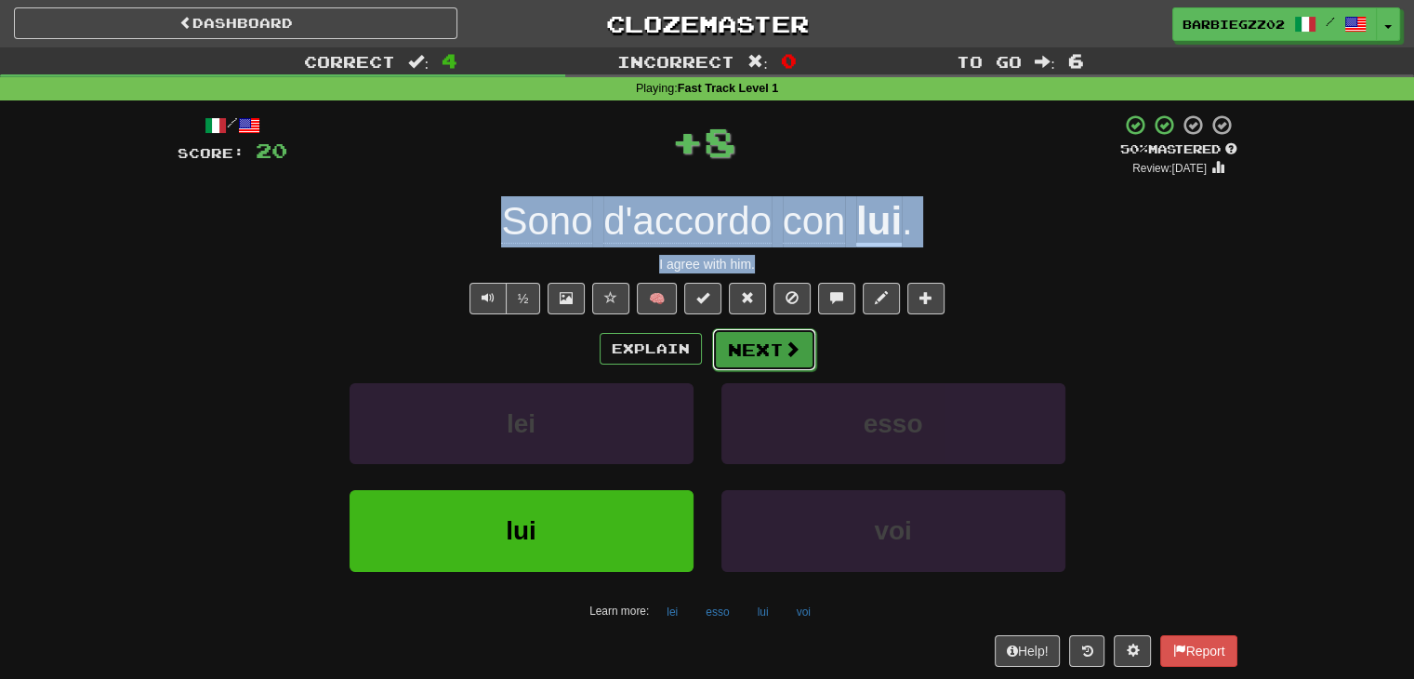
click at [769, 355] on button "Next" at bounding box center [764, 349] width 104 height 43
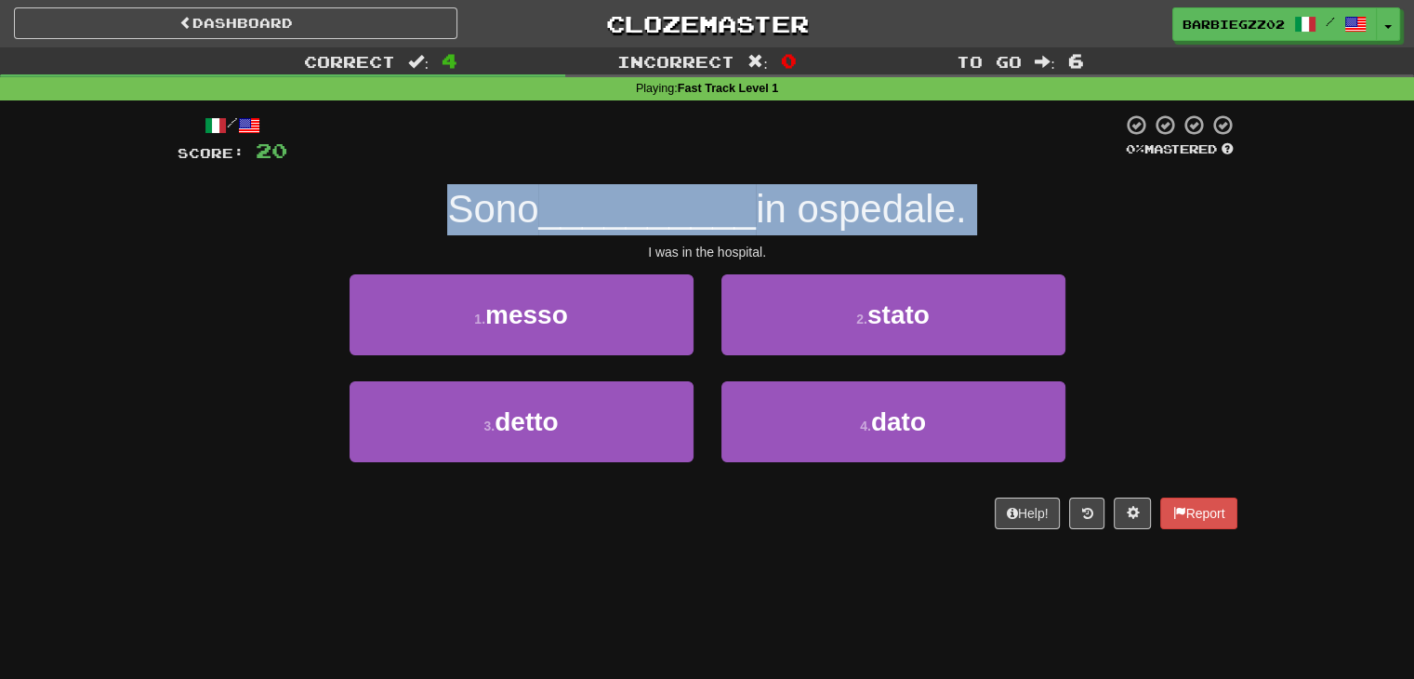
click at [777, 230] on span "in ospedale." at bounding box center [861, 209] width 211 height 44
drag, startPoint x: 792, startPoint y: 256, endPoint x: 443, endPoint y: 207, distance: 352.9
click at [443, 207] on div "/ Score: 20 0 % Mastered Sono __________ in ospedale. I was in the hospital. 1 …" at bounding box center [708, 321] width 1060 height 416
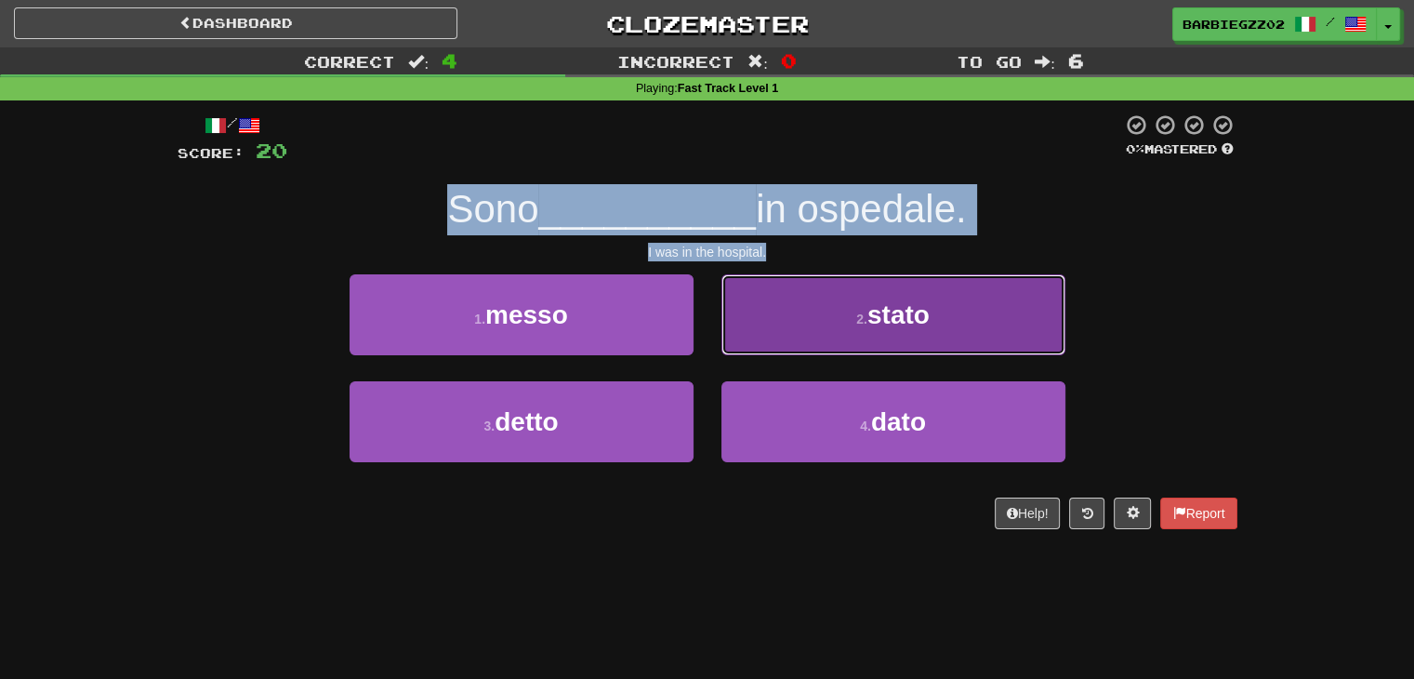
click at [938, 314] on button "2 . stato" at bounding box center [894, 314] width 344 height 81
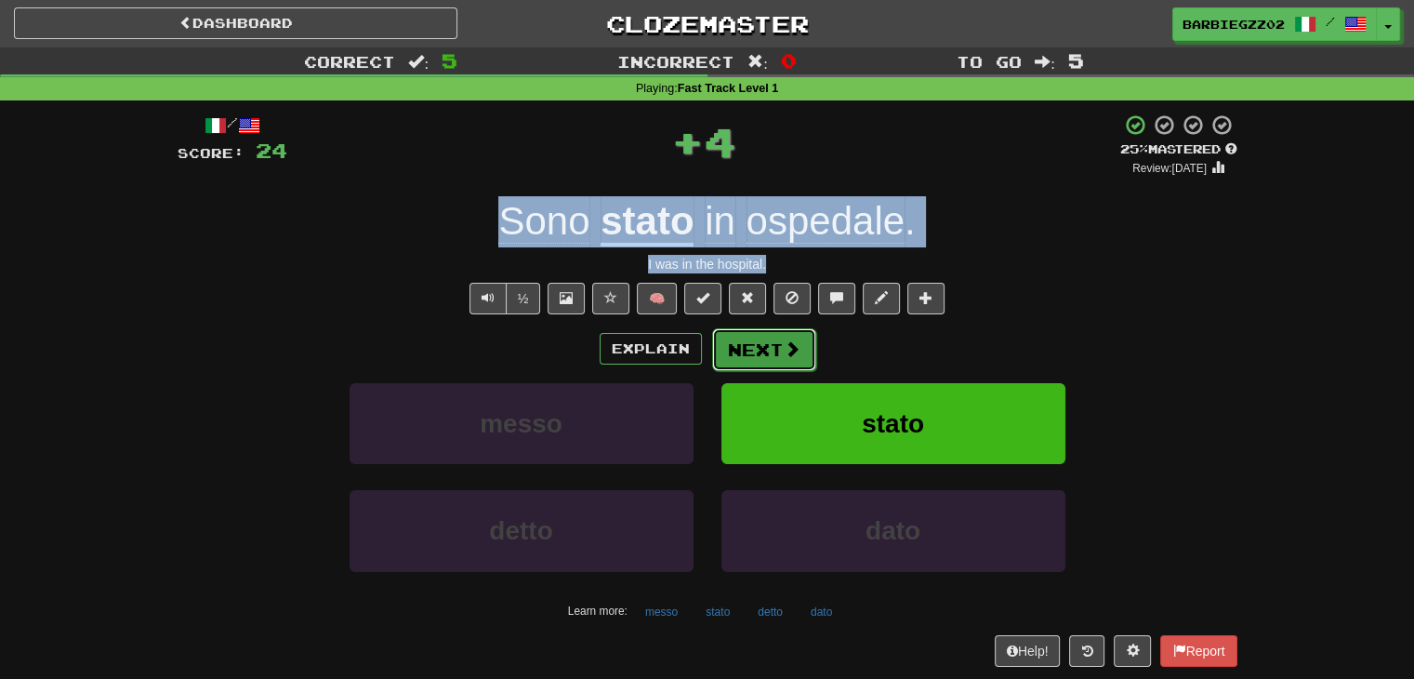
click at [753, 343] on button "Next" at bounding box center [764, 349] width 104 height 43
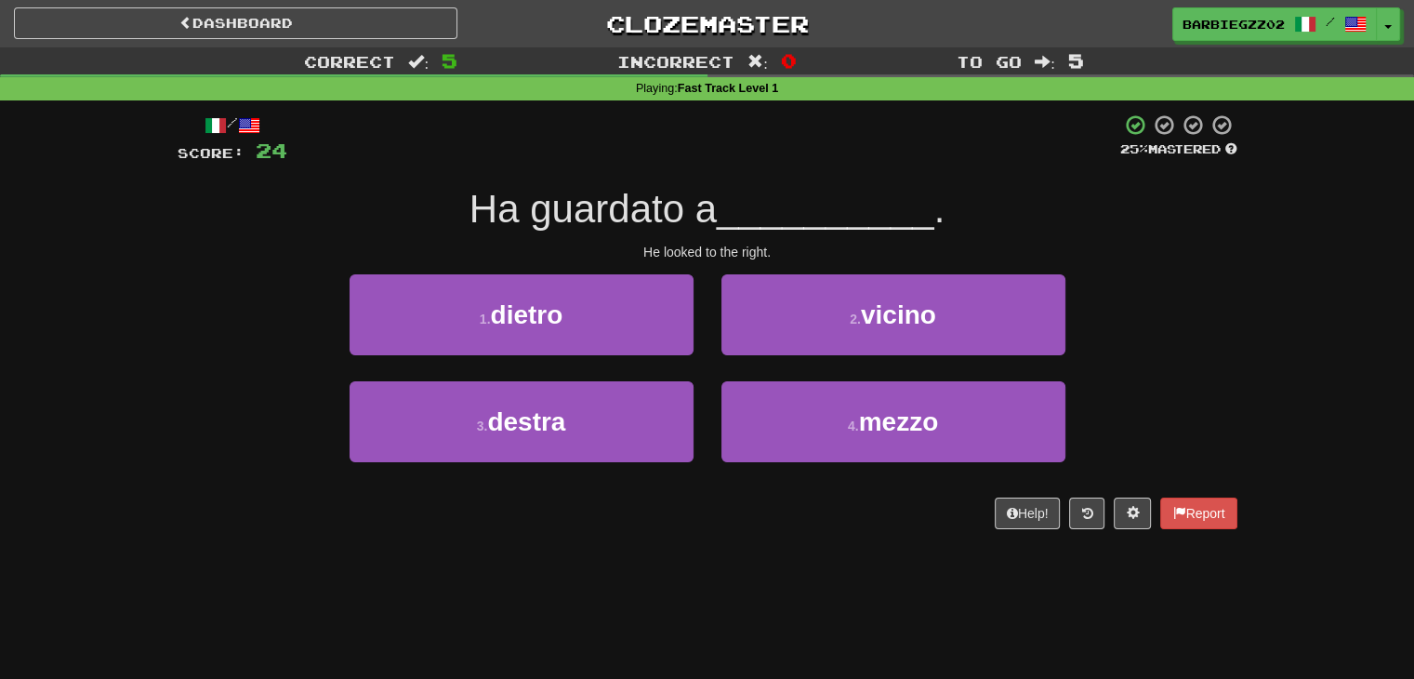
click at [802, 252] on div "He looked to the right." at bounding box center [708, 252] width 1060 height 19
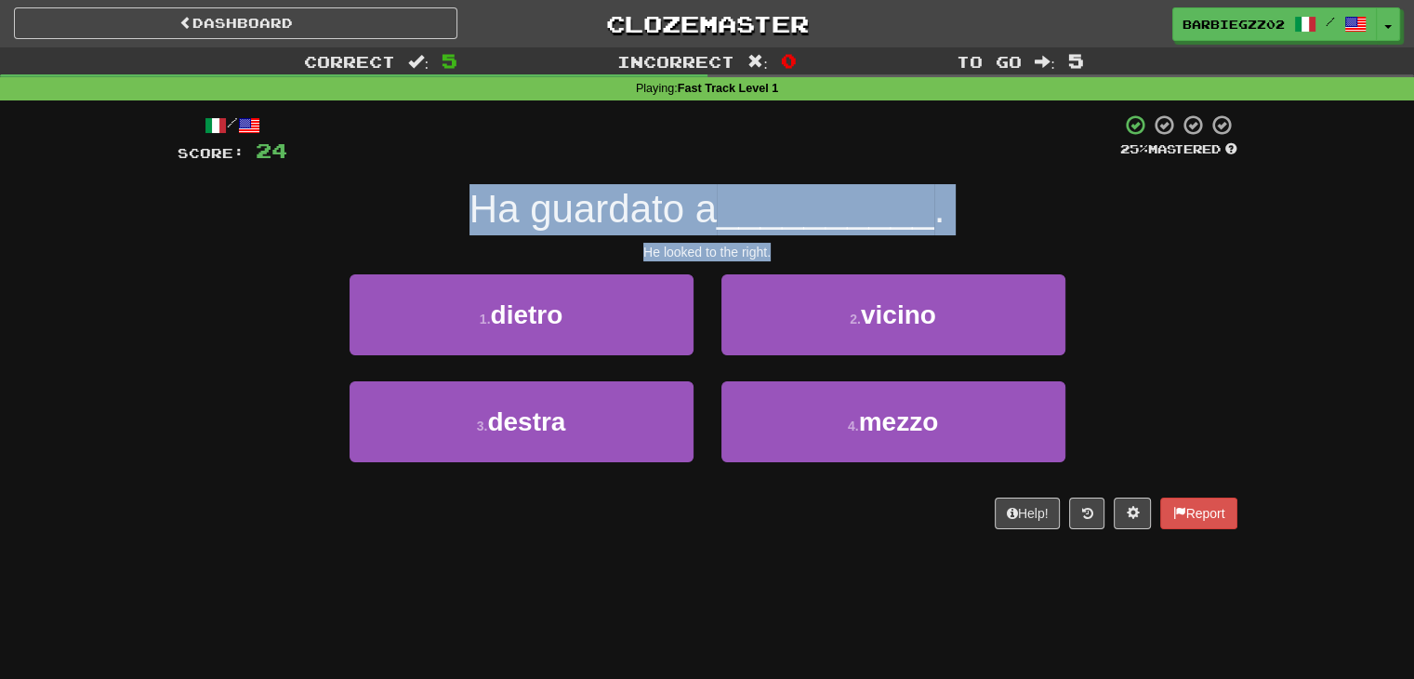
drag, startPoint x: 804, startPoint y: 252, endPoint x: 470, endPoint y: 213, distance: 336.1
click at [470, 213] on div "/ Score: 24 25 % Mastered Ha guardato a __________ . He looked to the right. 1 …" at bounding box center [708, 321] width 1060 height 416
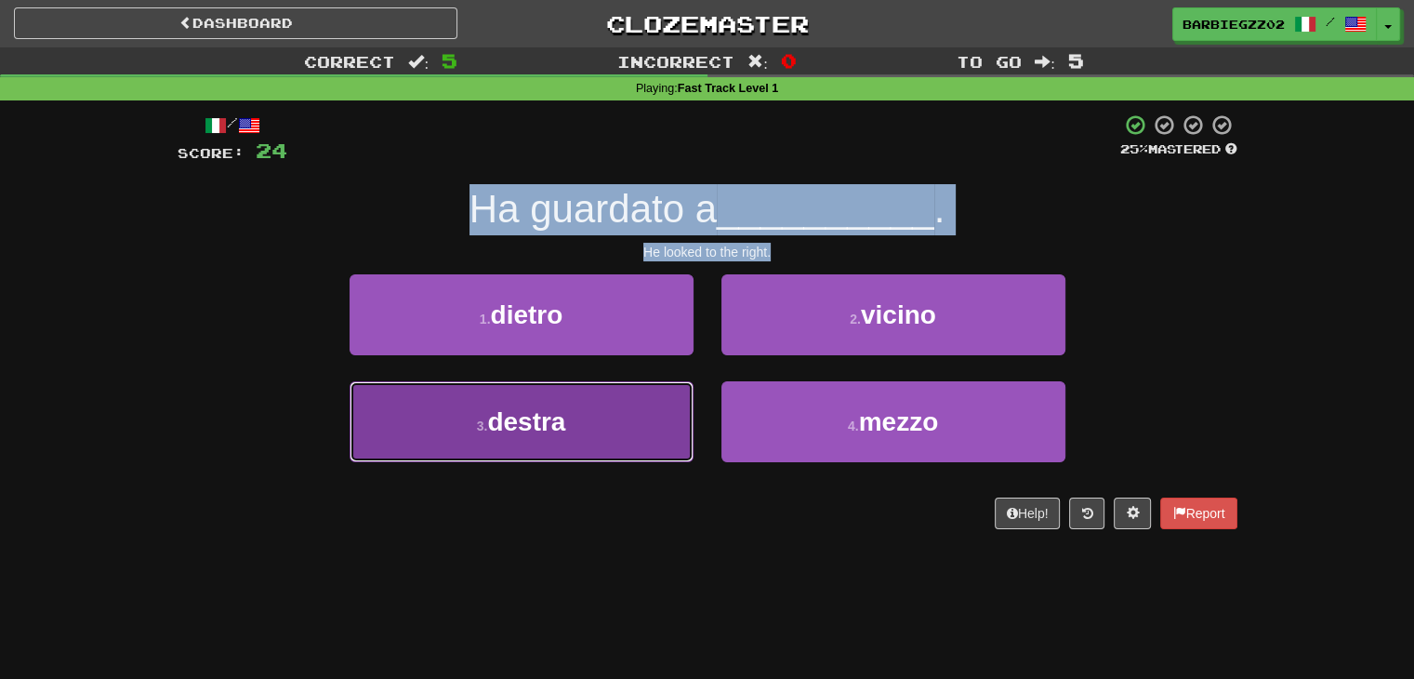
click at [593, 421] on button "3 . destra" at bounding box center [522, 421] width 344 height 81
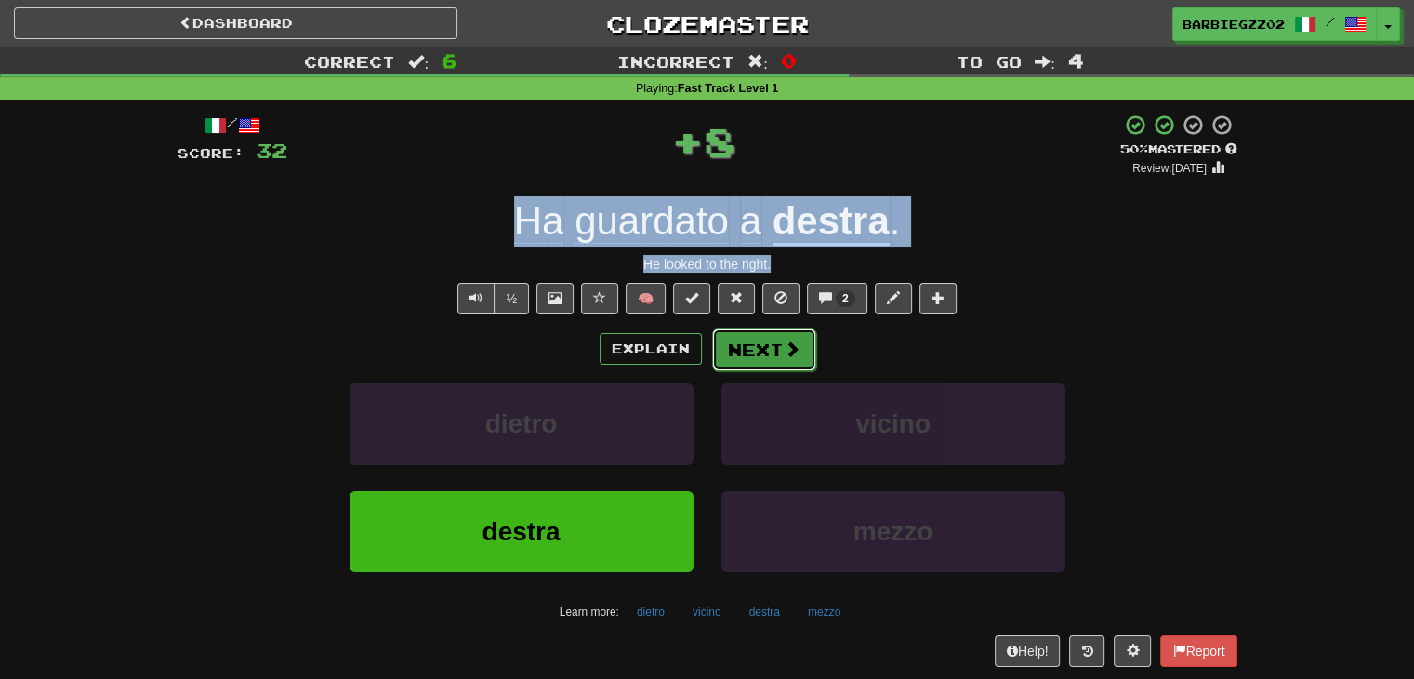
click at [792, 353] on span at bounding box center [792, 348] width 17 height 17
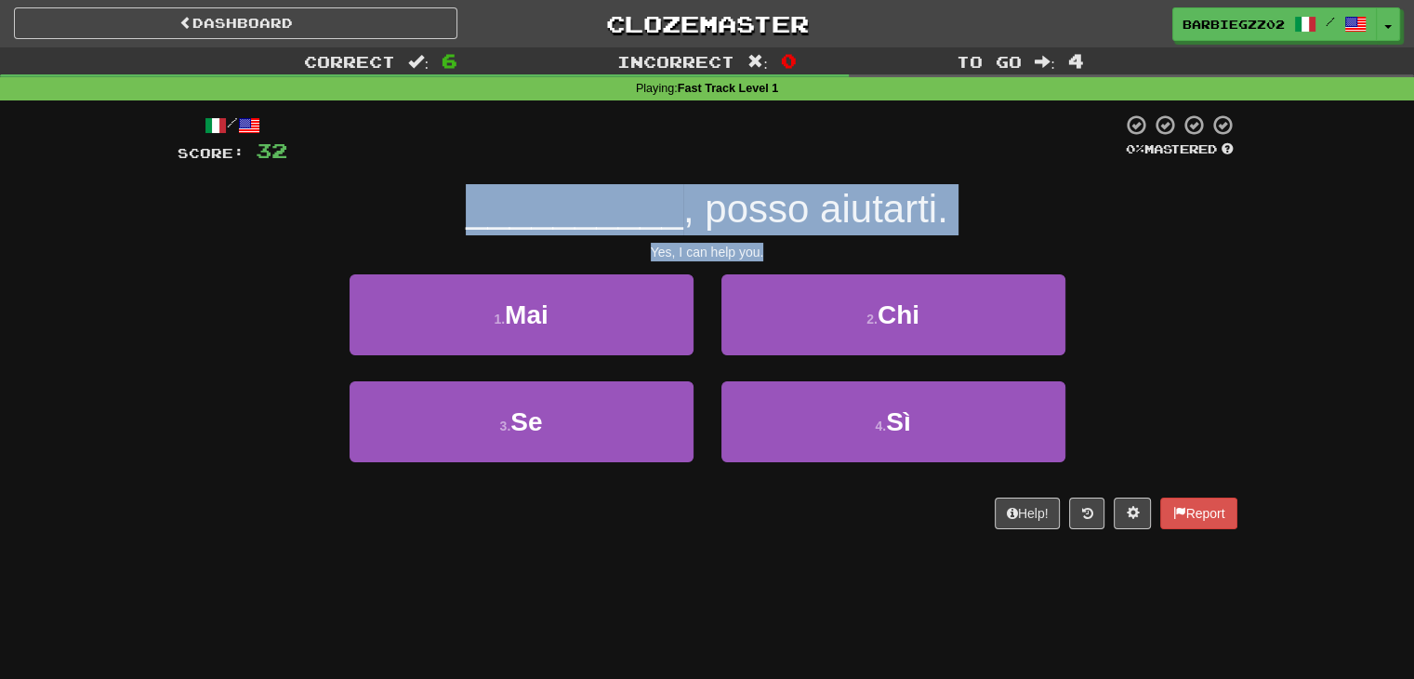
drag, startPoint x: 812, startPoint y: 254, endPoint x: 471, endPoint y: 203, distance: 344.1
click at [471, 203] on div "/ Score: 32 0 % Mastered __________ , posso aiutarti. Yes, I can help you. 1 . …" at bounding box center [708, 321] width 1060 height 416
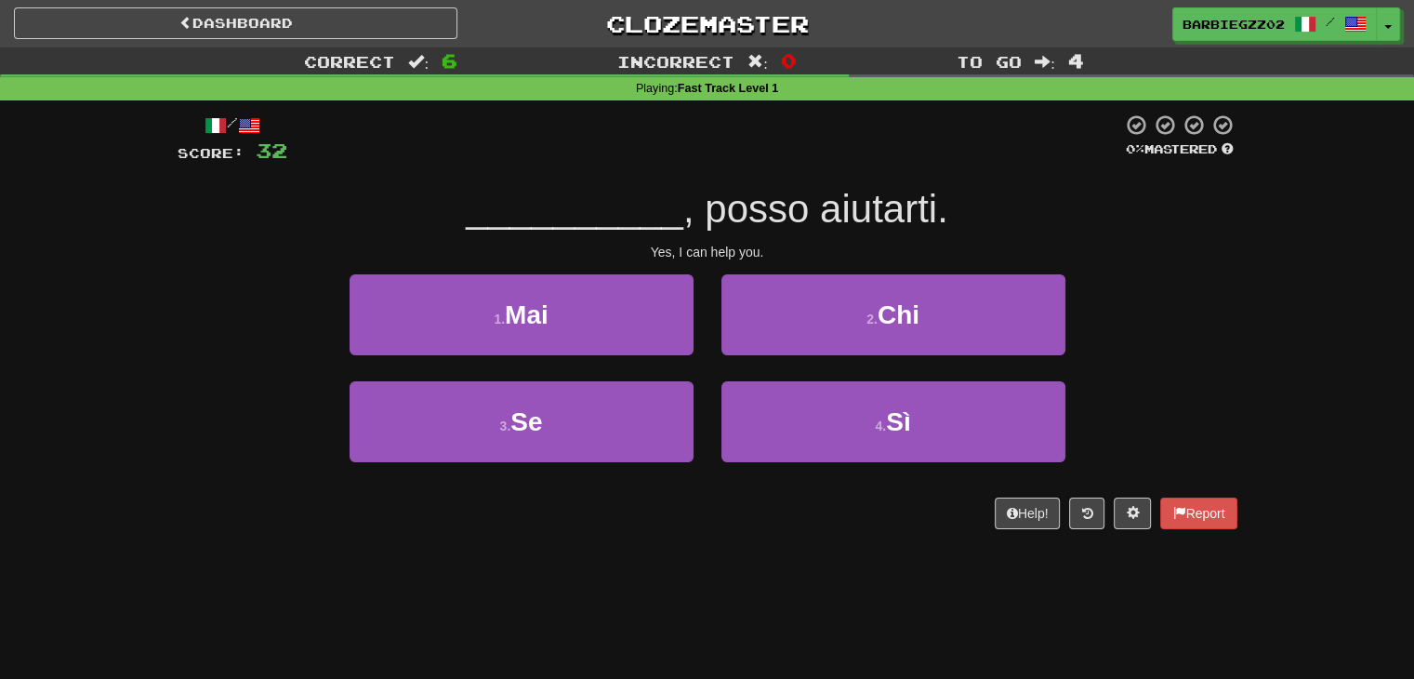
drag, startPoint x: 775, startPoint y: 544, endPoint x: 788, endPoint y: 503, distance: 42.9
click at [776, 544] on div "/ Score: 32 0 % Mastered __________ , posso aiutarti. Yes, I can help you. 1 . …" at bounding box center [708, 327] width 1060 height 455
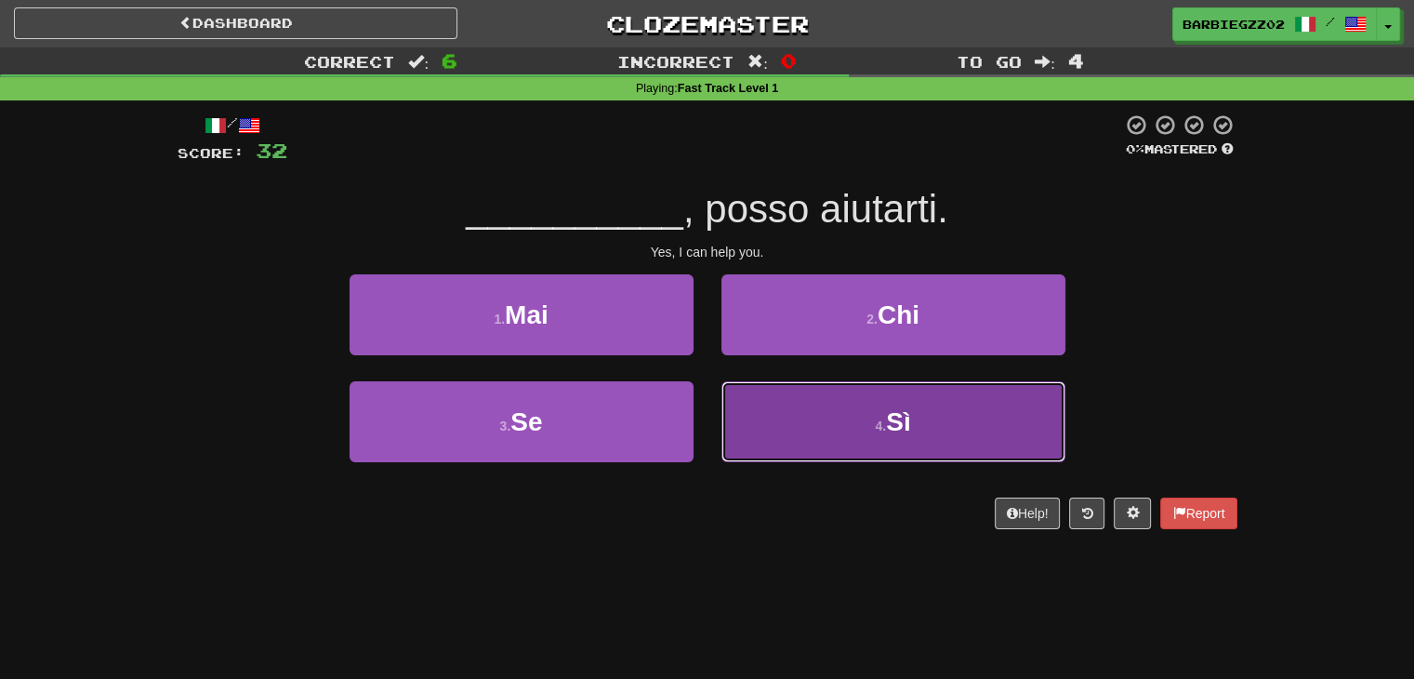
click at [821, 436] on button "4 . Sì" at bounding box center [894, 421] width 344 height 81
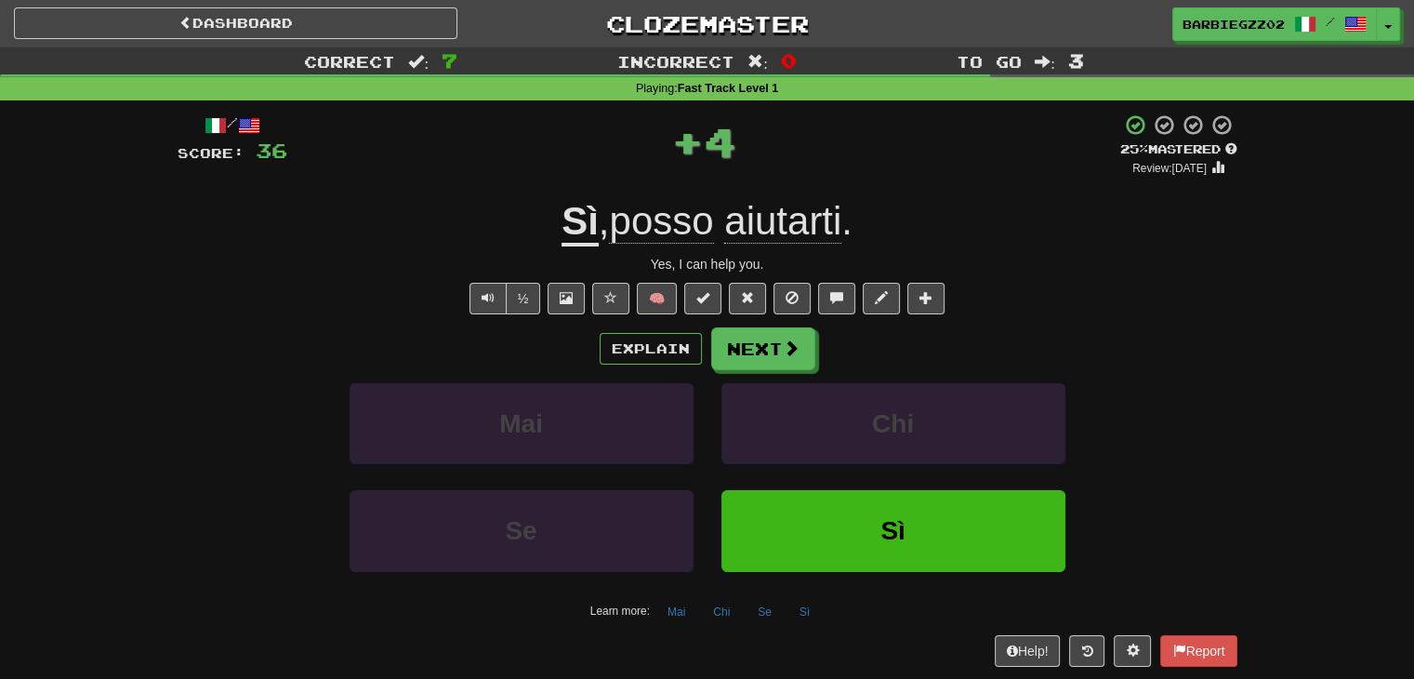
click at [754, 327] on div "Explain Next" at bounding box center [708, 348] width 1060 height 43
click at [761, 349] on button "Next" at bounding box center [764, 349] width 104 height 43
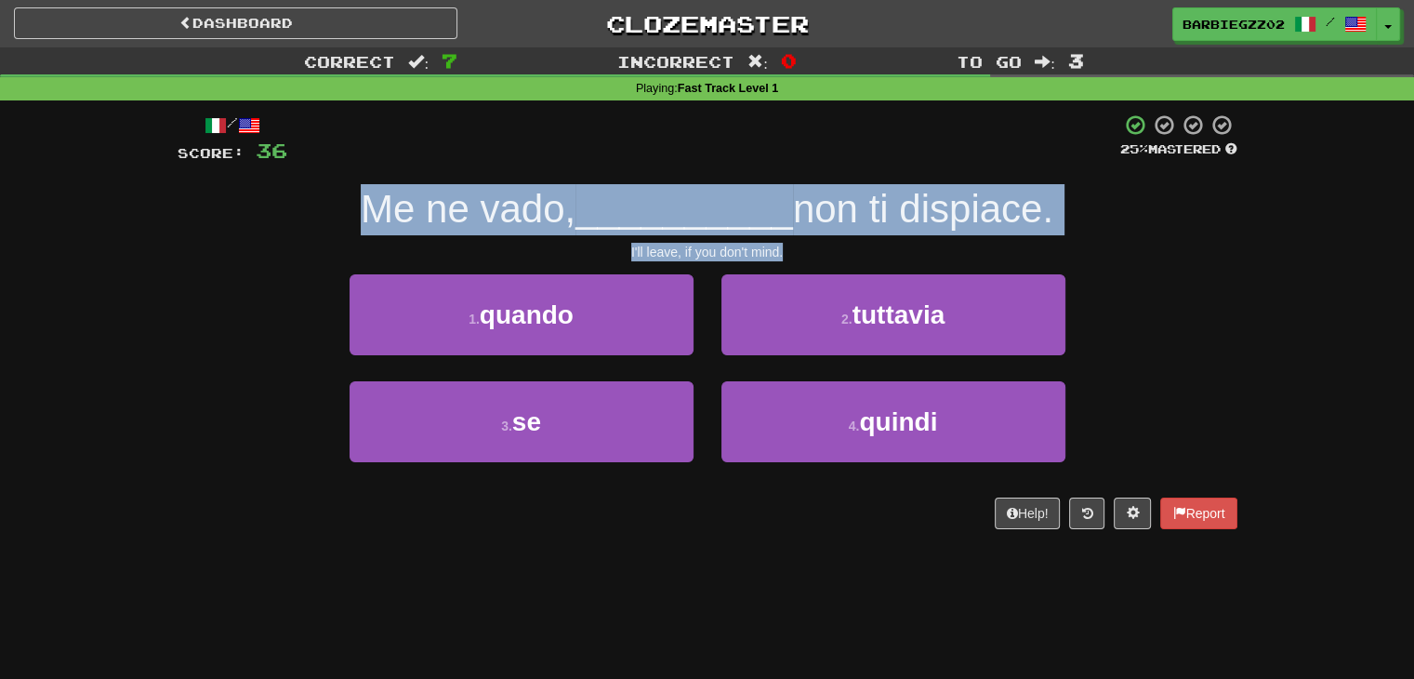
drag, startPoint x: 776, startPoint y: 255, endPoint x: 363, endPoint y: 202, distance: 417.1
click at [363, 202] on div "/ Score: 36 25 % Mastered Me ne vado, __________ non ti dispiace. I'll leave, i…" at bounding box center [708, 321] width 1060 height 416
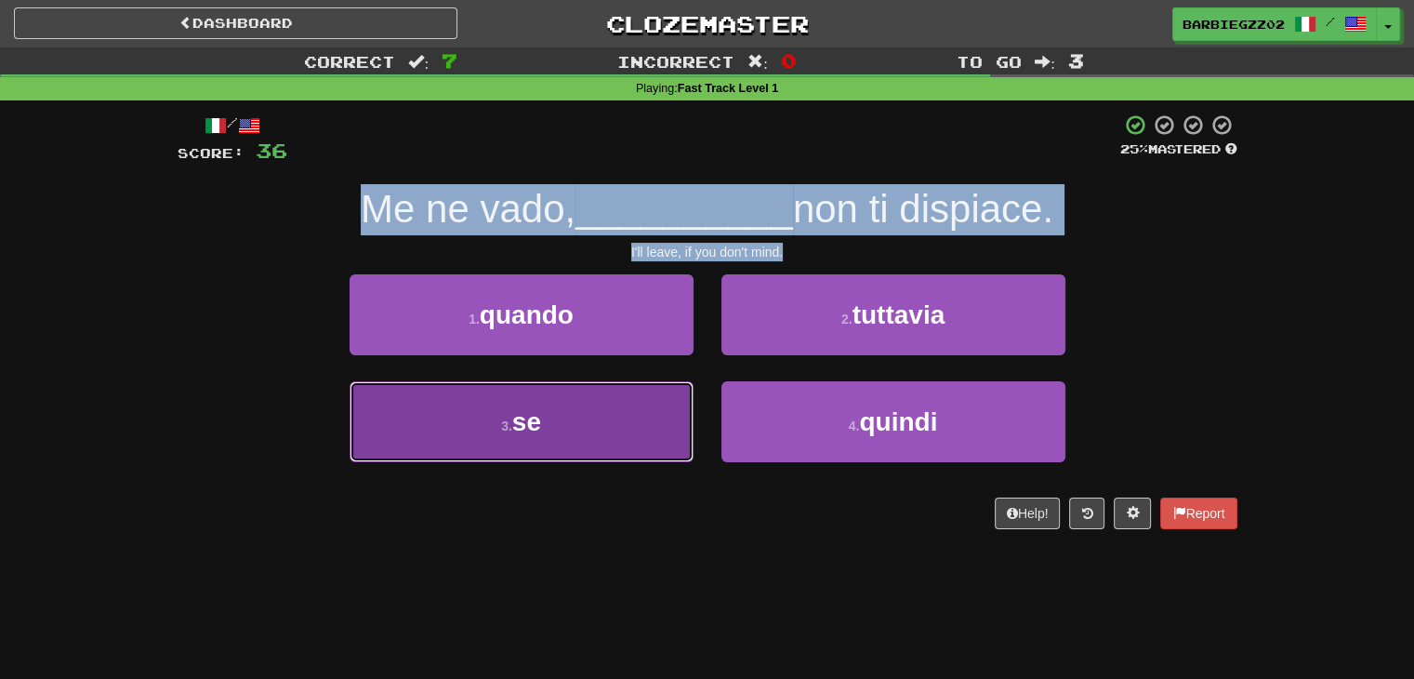
click at [588, 436] on button "3 . se" at bounding box center [522, 421] width 344 height 81
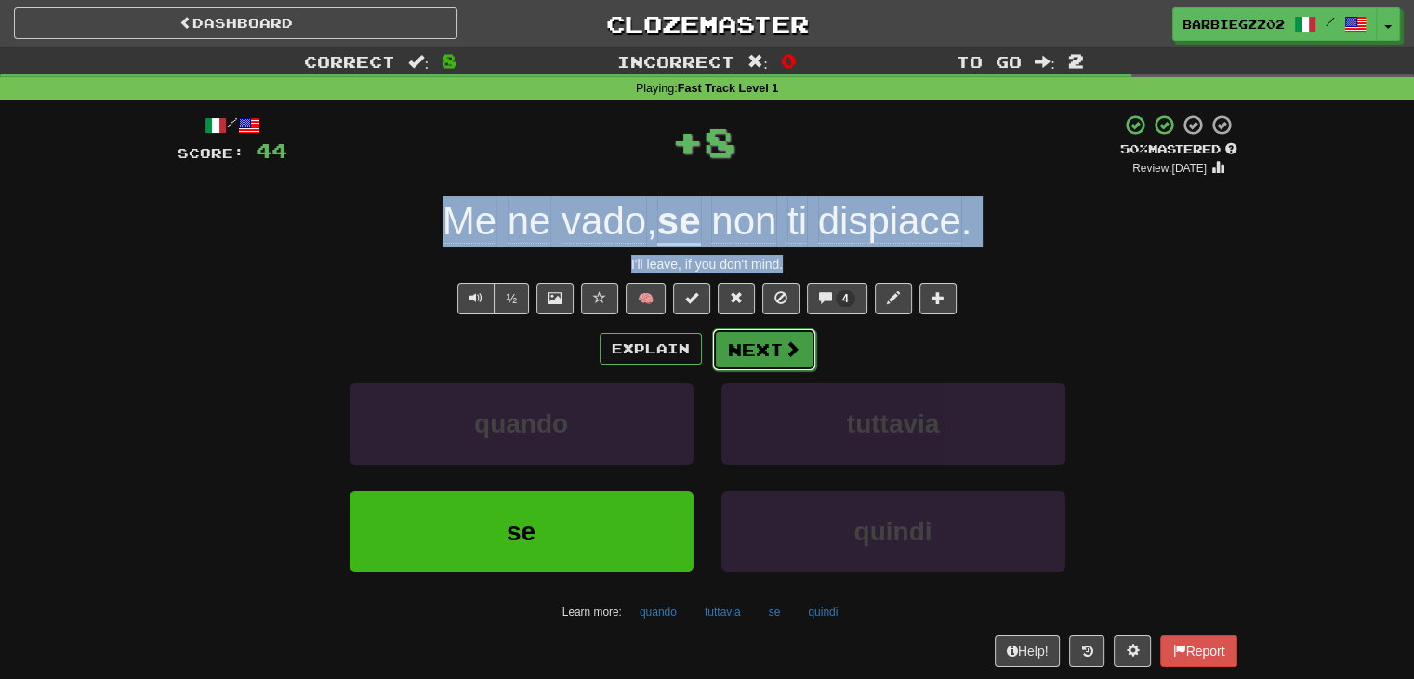
click at [745, 351] on button "Next" at bounding box center [764, 349] width 104 height 43
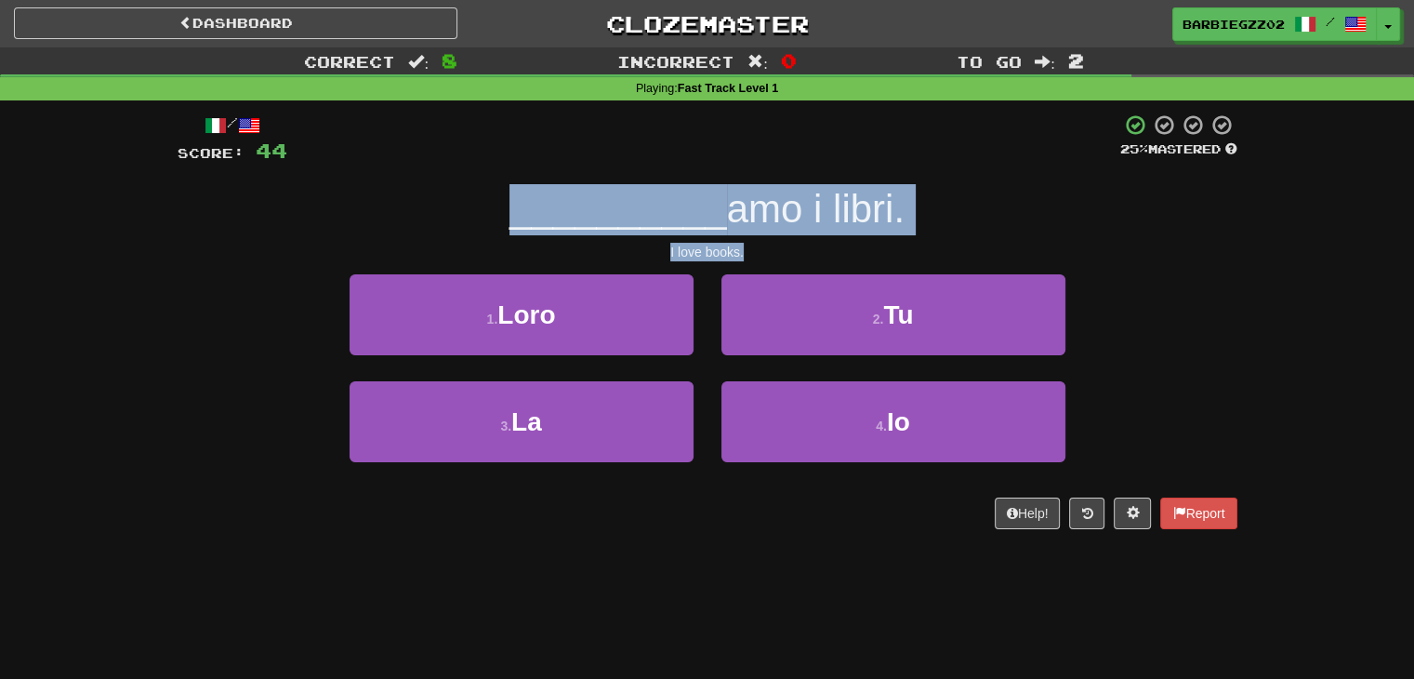
drag, startPoint x: 777, startPoint y: 250, endPoint x: 491, endPoint y: 210, distance: 289.2
click at [491, 210] on div "/ Score: 44 25 % Mastered __________ amo i libri. I love books. 1 . Loro 2 . Tu…" at bounding box center [708, 321] width 1060 height 416
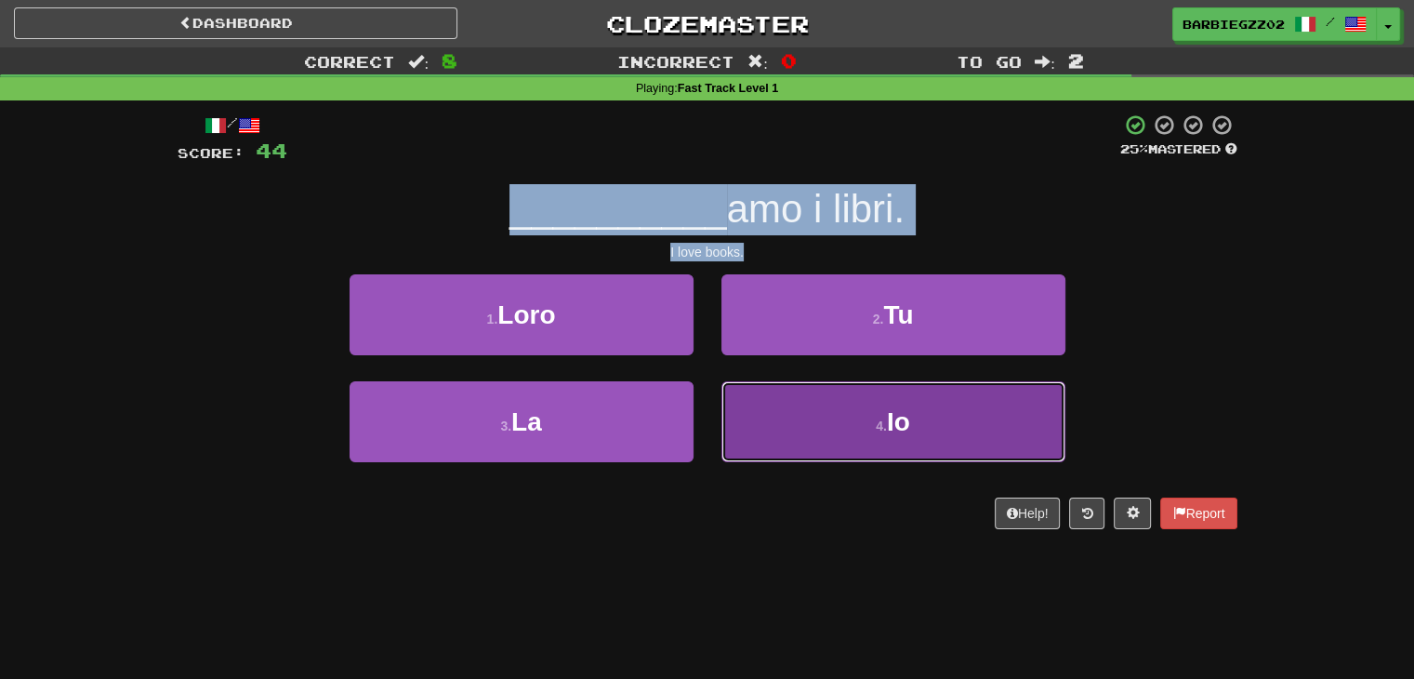
click at [851, 434] on button "4 . Io" at bounding box center [894, 421] width 344 height 81
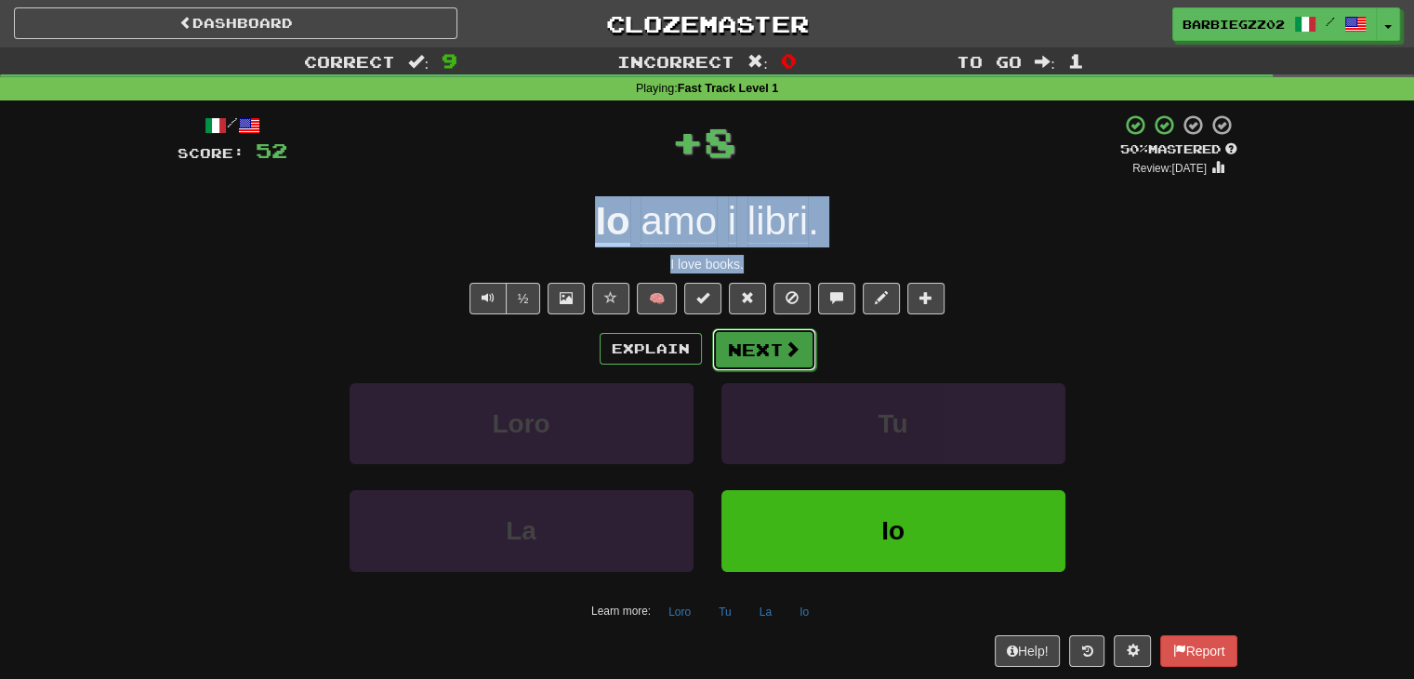
click at [761, 354] on button "Next" at bounding box center [764, 349] width 104 height 43
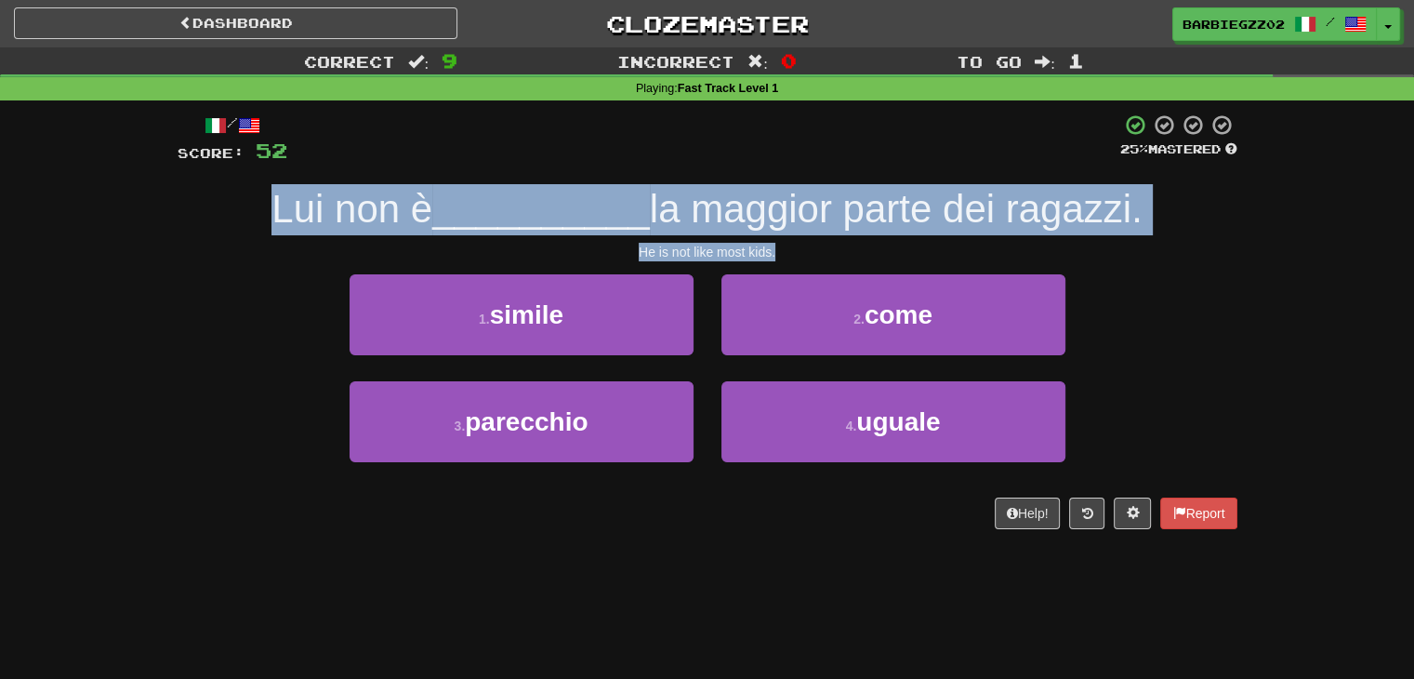
drag, startPoint x: 796, startPoint y: 243, endPoint x: 261, endPoint y: 185, distance: 537.7
click at [261, 185] on div "/ Score: 52 25 % Mastered Lui non è __________ la maggior parte dei ragazzi. He…" at bounding box center [708, 321] width 1060 height 416
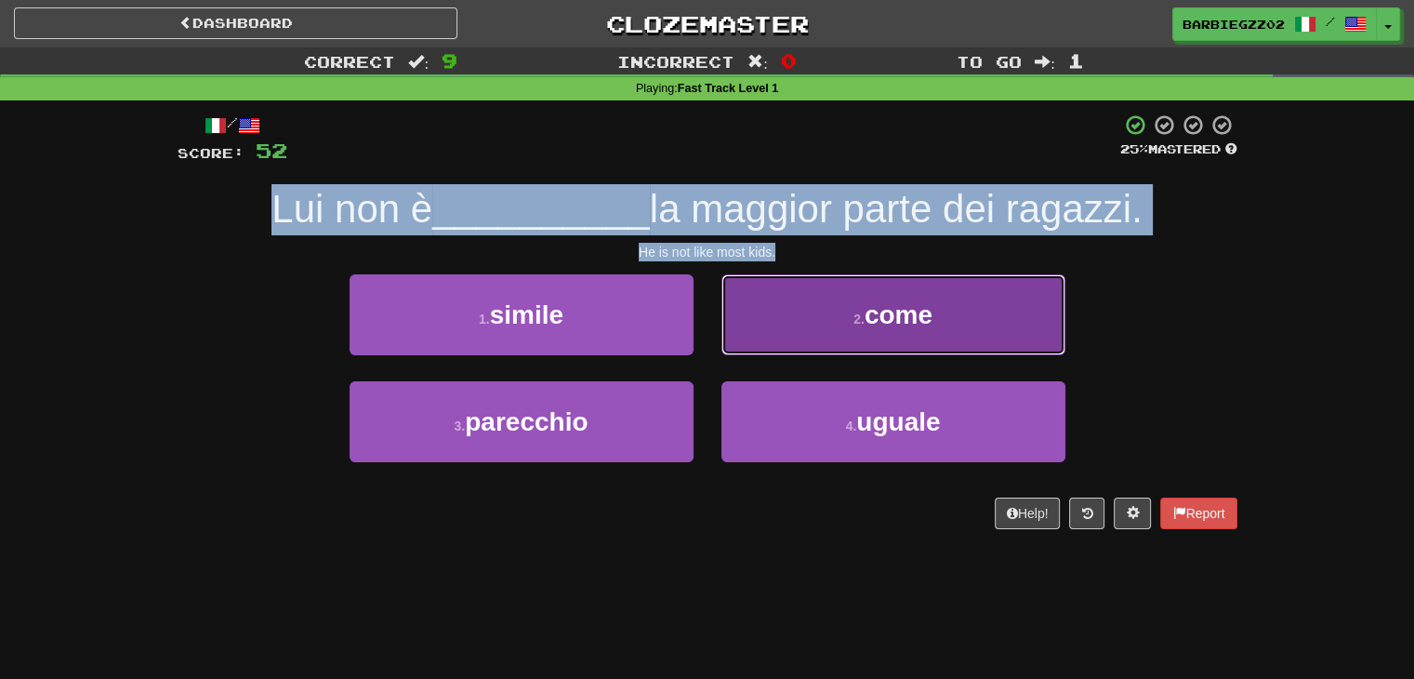
click at [948, 340] on button "2 . come" at bounding box center [894, 314] width 344 height 81
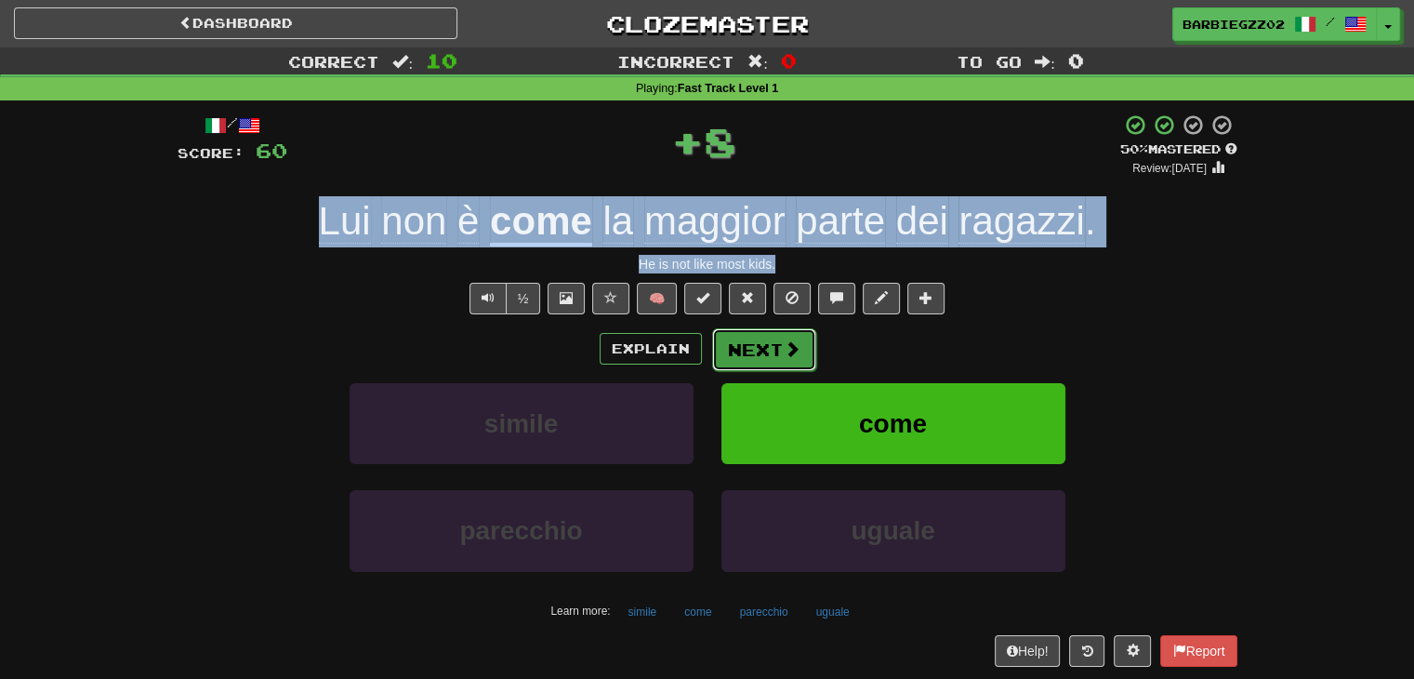
click at [753, 343] on button "Next" at bounding box center [764, 349] width 104 height 43
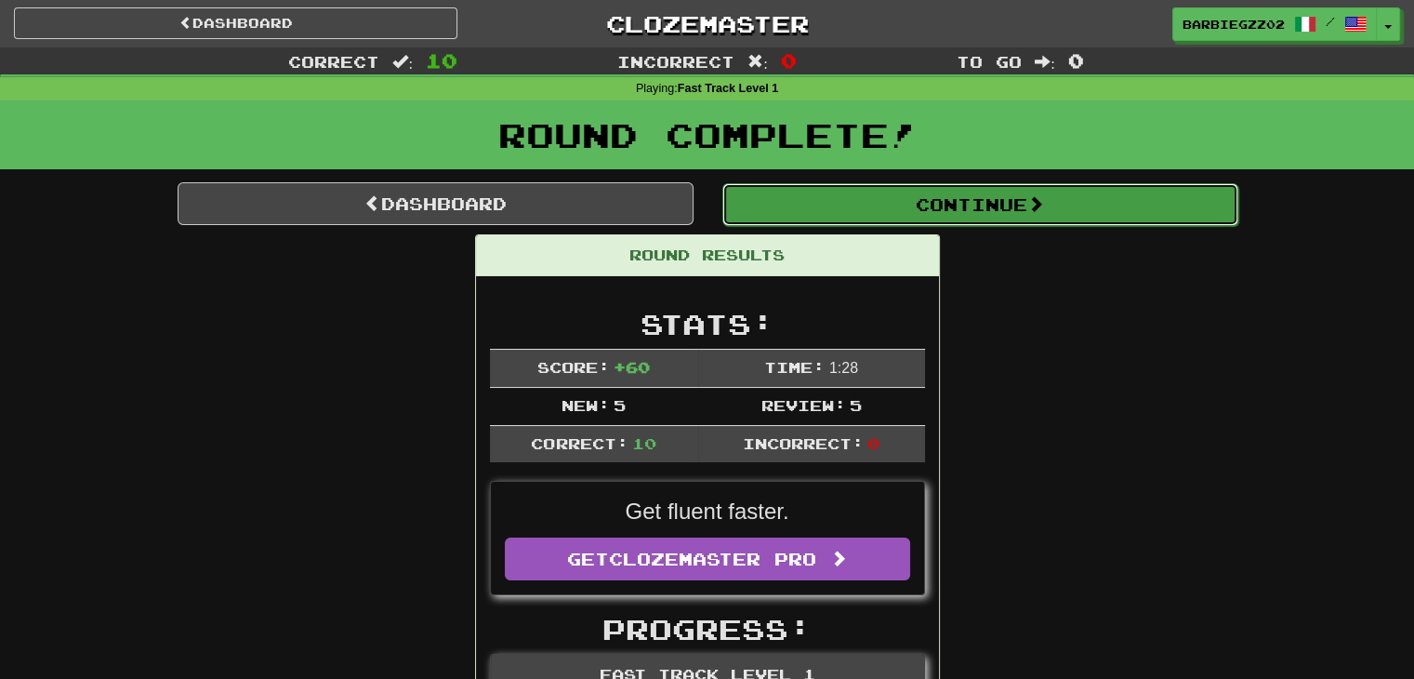
click at [974, 205] on button "Continue" at bounding box center [980, 204] width 516 height 43
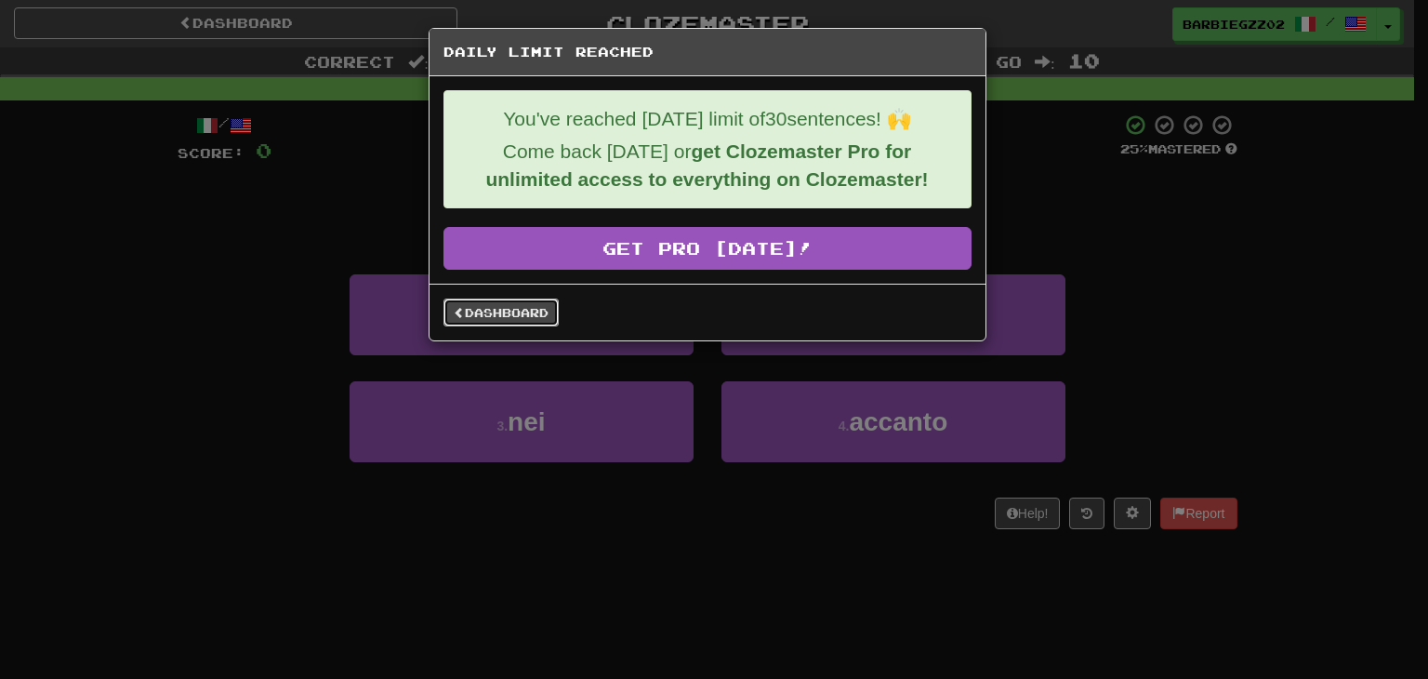
click at [517, 310] on link "Dashboard" at bounding box center [501, 312] width 115 height 28
